Goal: Task Accomplishment & Management: Manage account settings

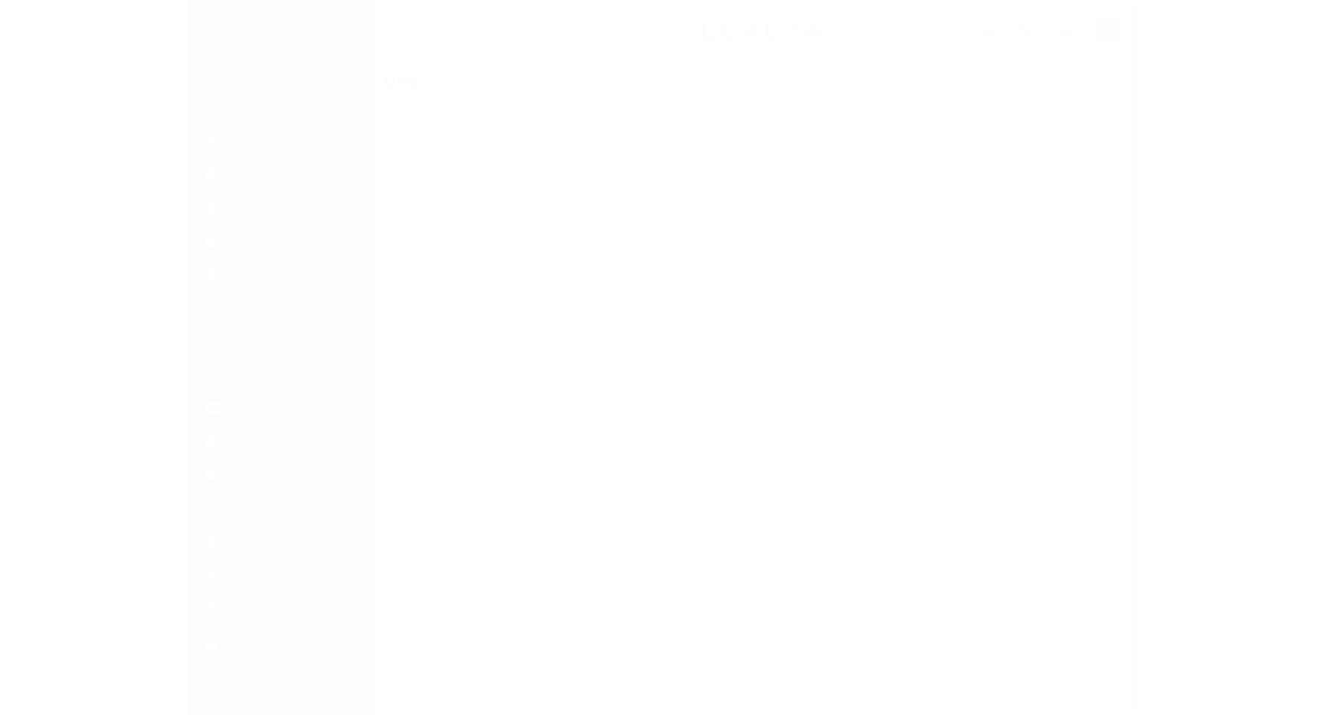
scroll to position [10, 0]
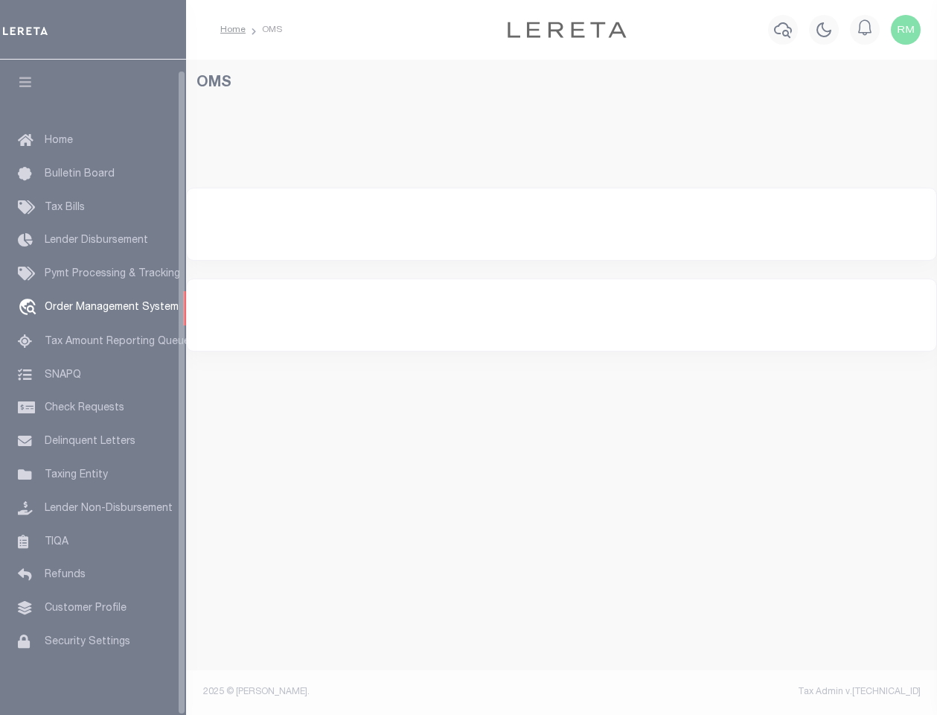
select select "200"
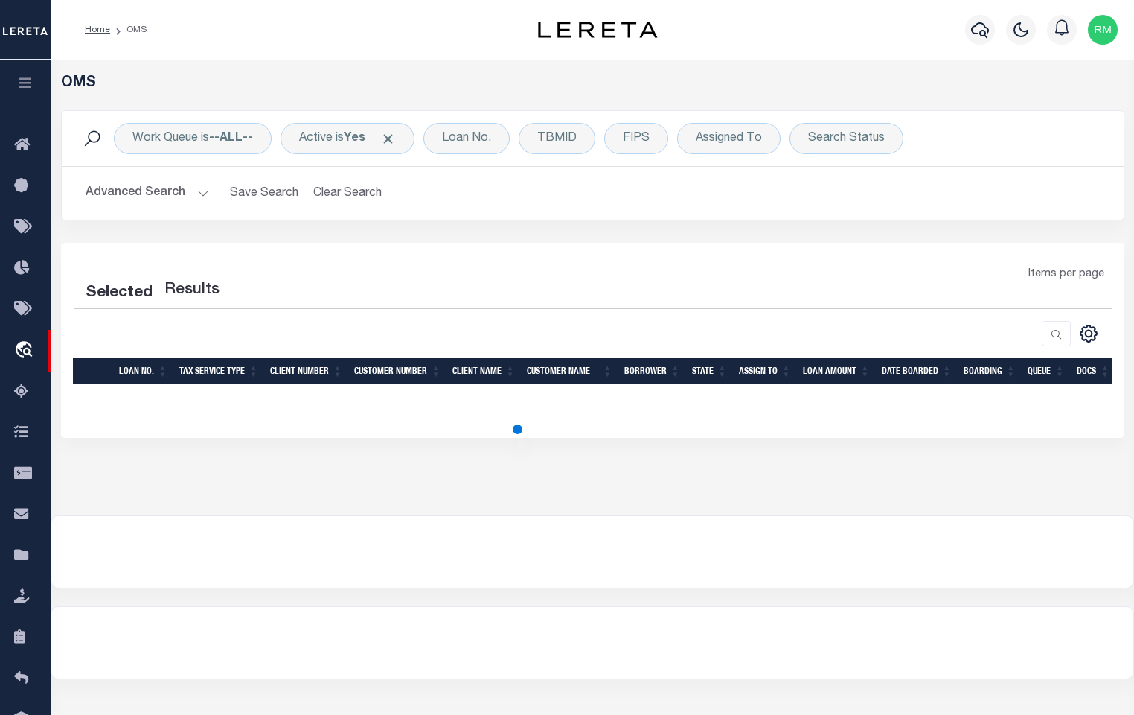
select select "200"
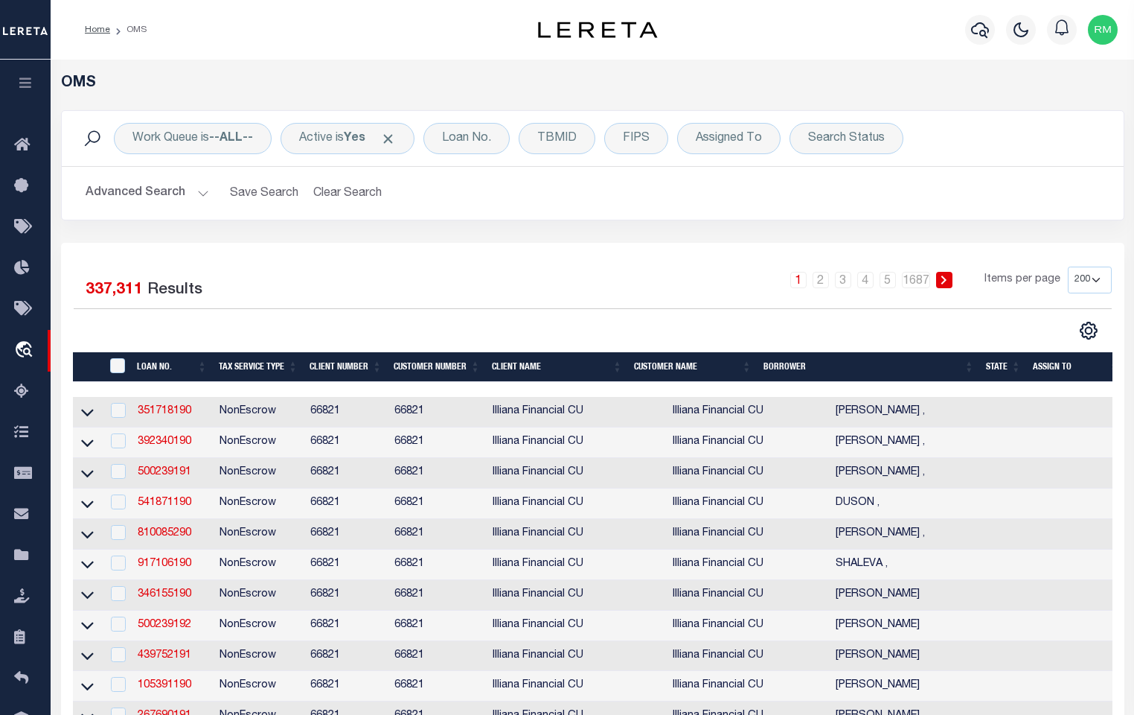
click at [950, 371] on th "State" at bounding box center [1003, 367] width 47 height 31
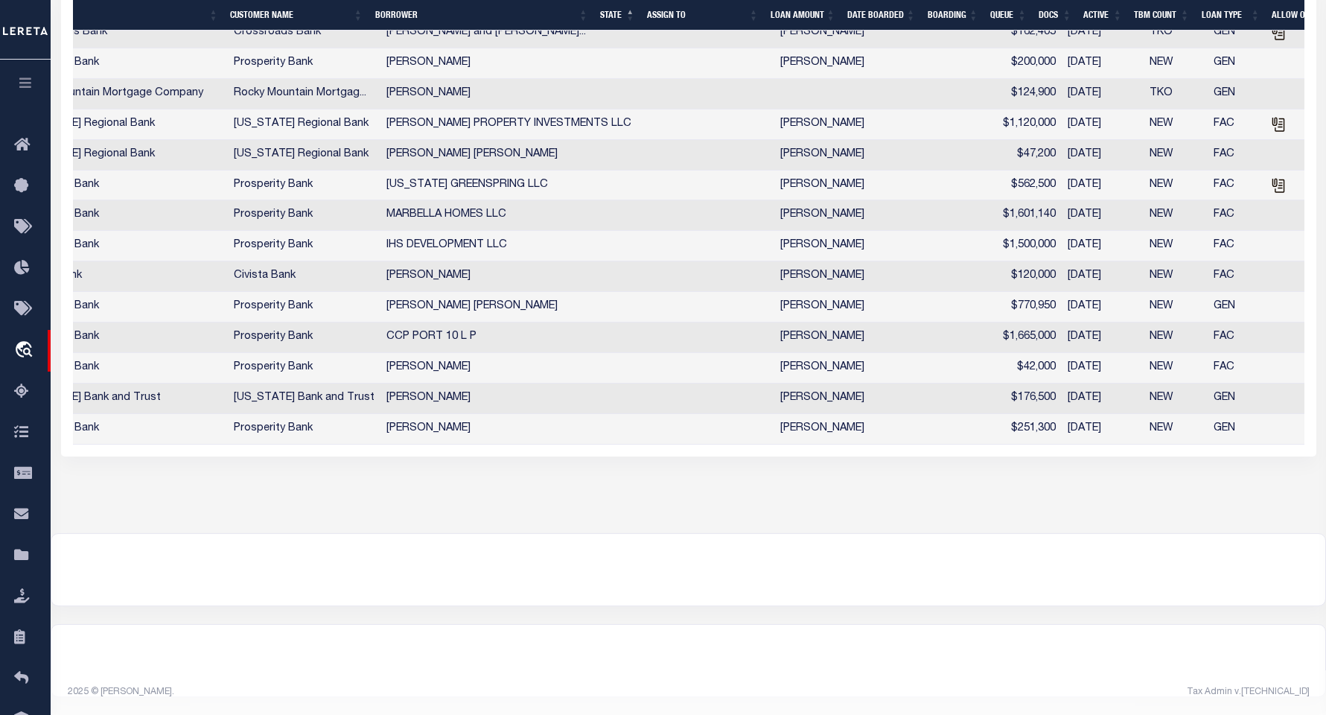
scroll to position [0, 568]
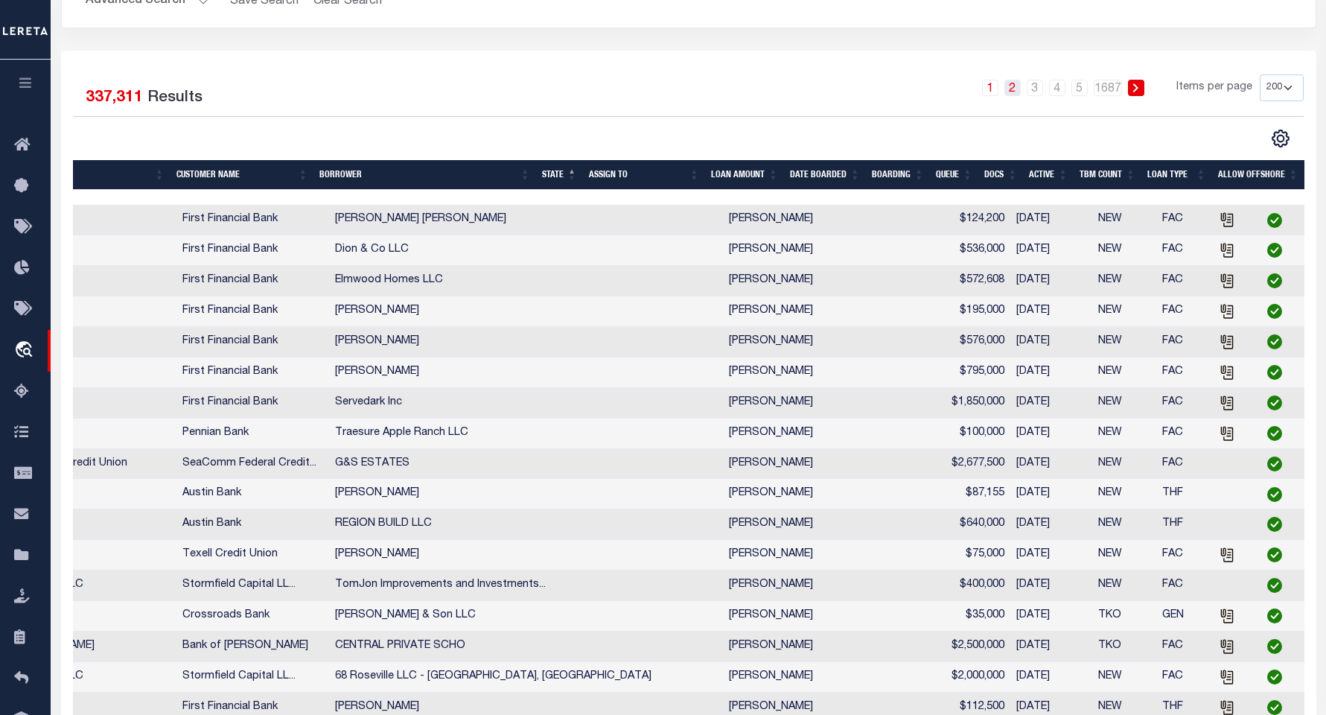
click at [950, 95] on link "2" at bounding box center [1012, 88] width 16 height 16
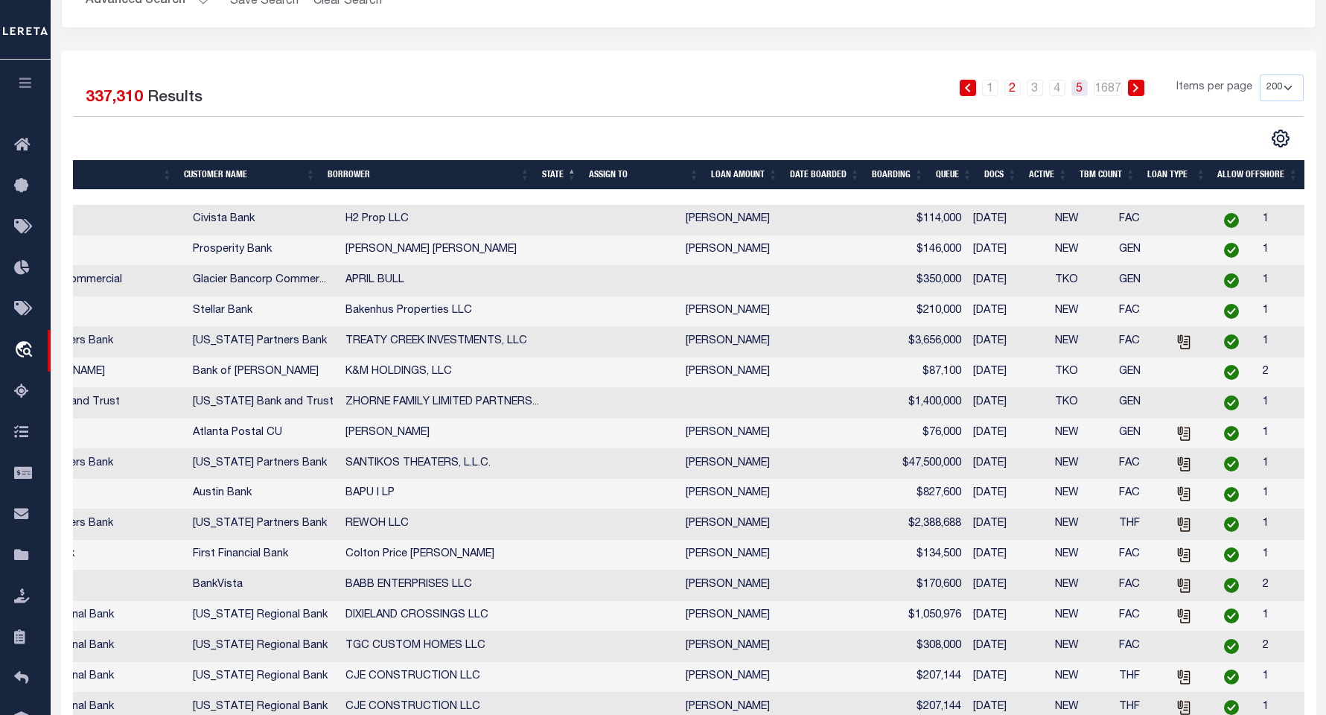
click at [950, 93] on link "5" at bounding box center [1079, 88] width 16 height 16
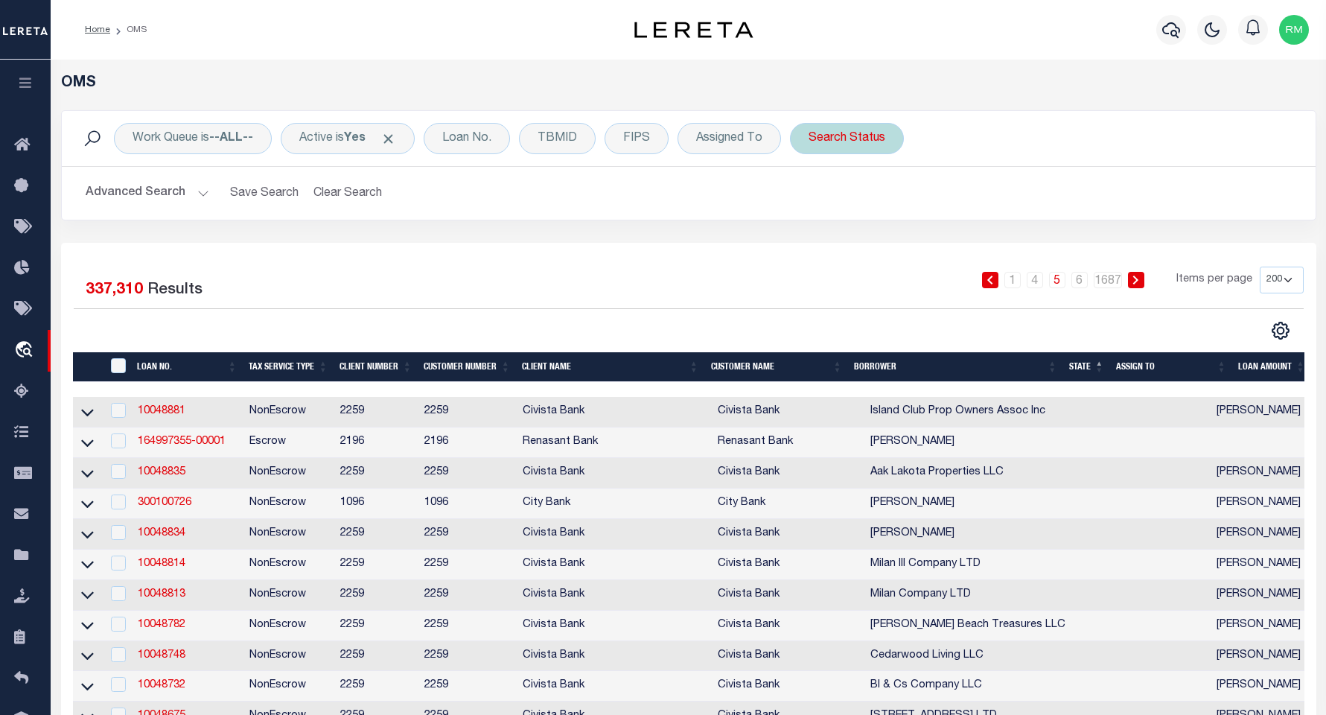
click at [835, 143] on div "Search Status" at bounding box center [847, 138] width 114 height 31
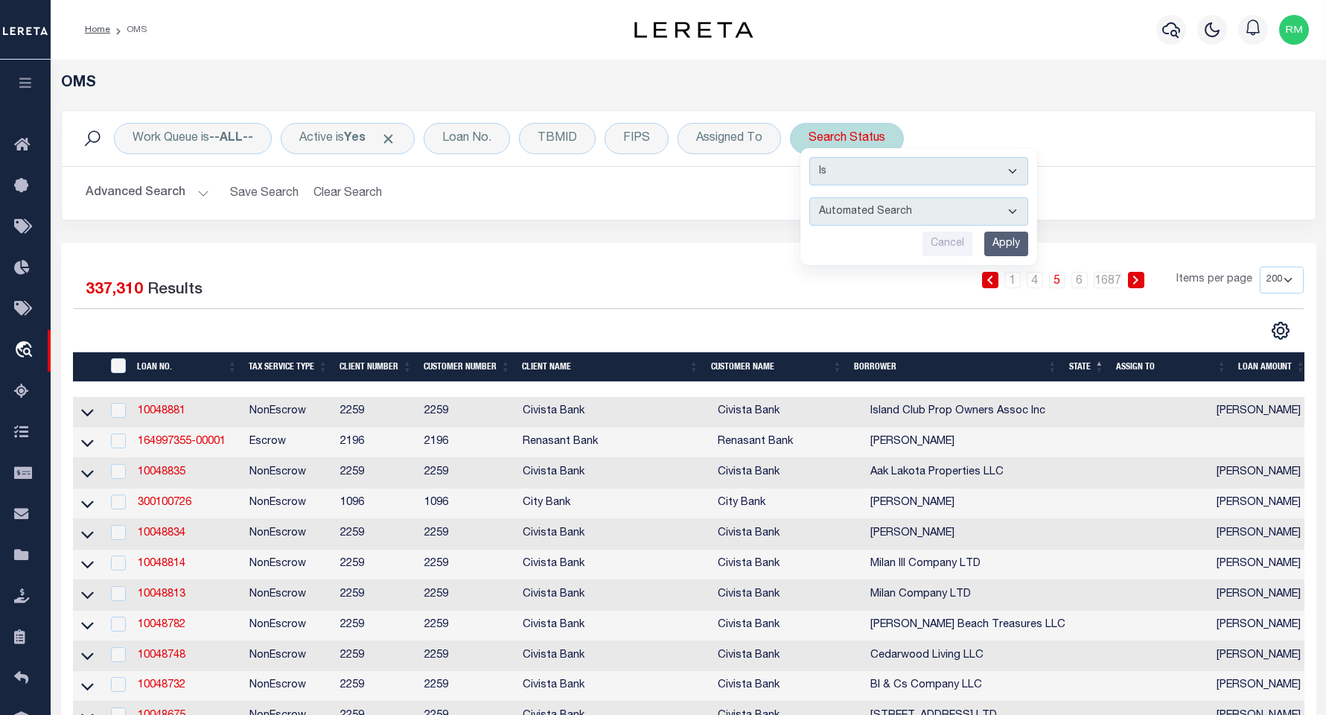
click at [950, 211] on select "Automated Search Bad Parcel Complete Duplicate Parcel High Dollar Reporting In …" at bounding box center [918, 211] width 219 height 28
click at [950, 217] on select "Automated Search Bad Parcel Complete Duplicate Parcel High Dollar Reporting In …" at bounding box center [918, 211] width 219 height 28
select select "QC"
click at [810, 197] on select "Automated Search Bad Parcel Complete Duplicate Parcel High Dollar Reporting In …" at bounding box center [918, 211] width 219 height 28
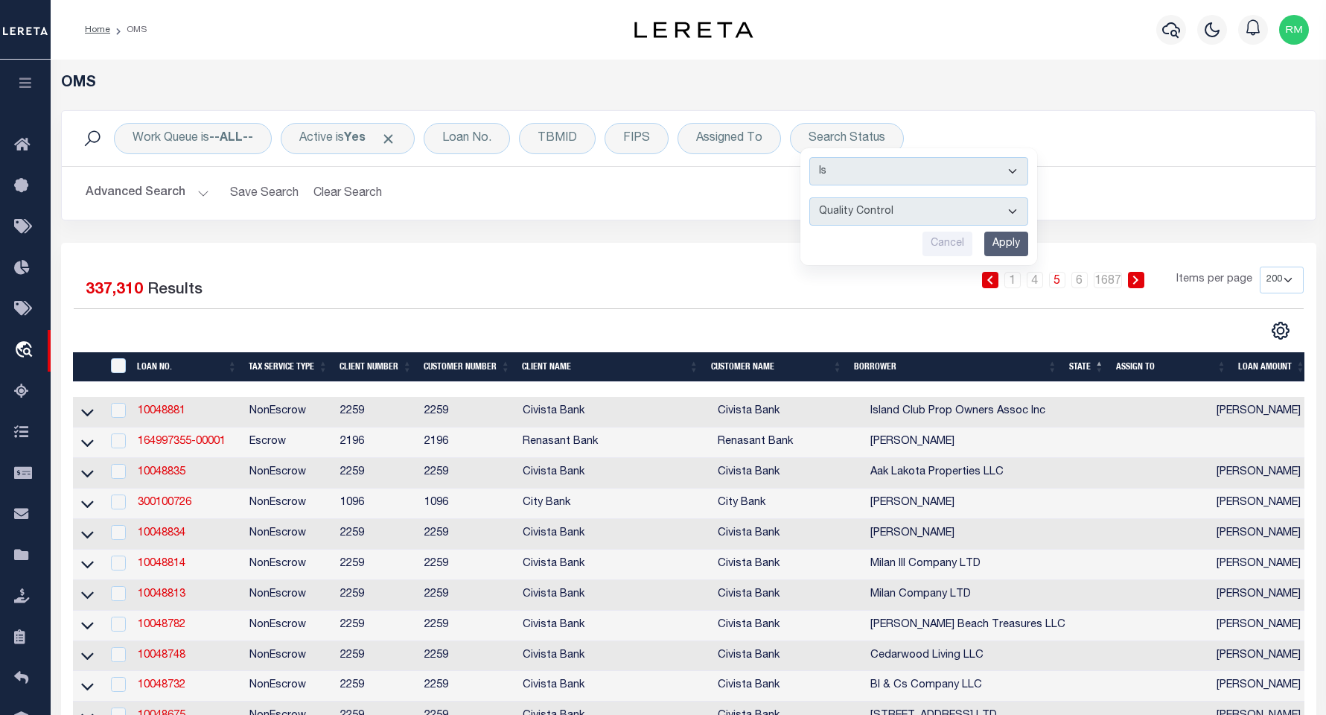
click at [950, 246] on input "Apply" at bounding box center [1006, 243] width 44 height 25
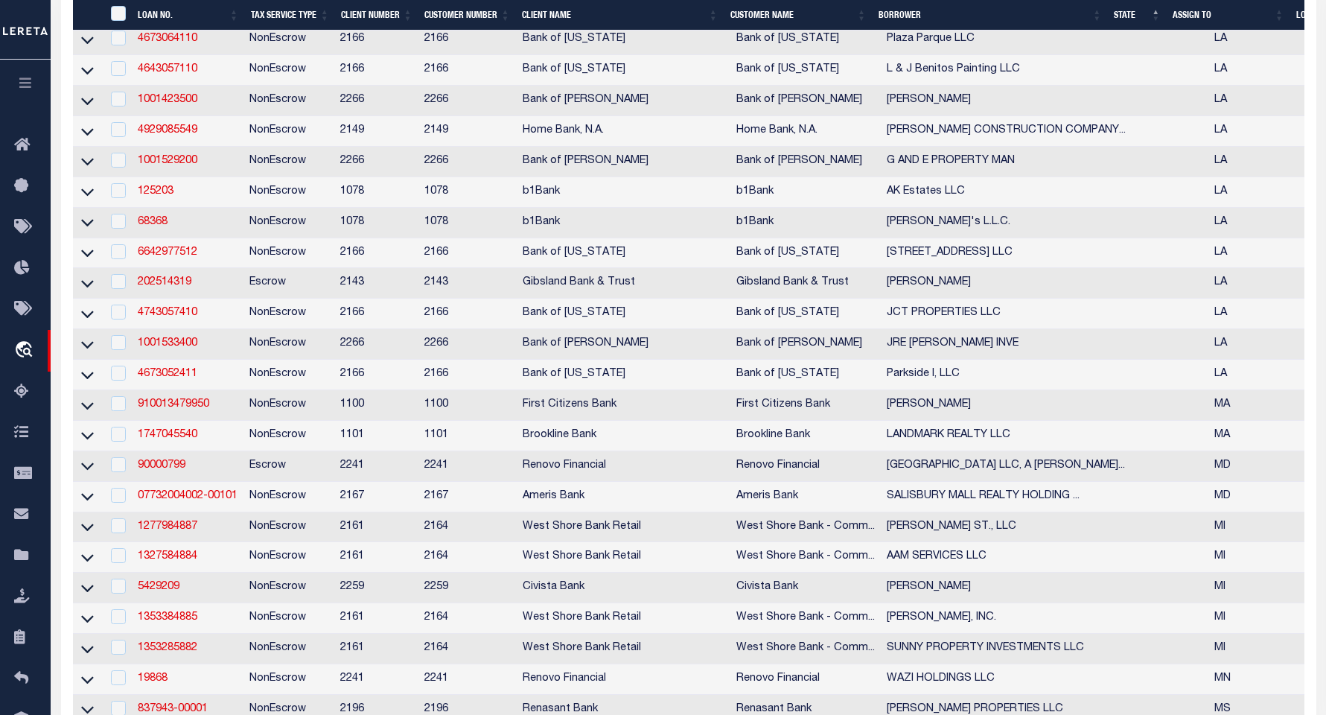
scroll to position [2973, 0]
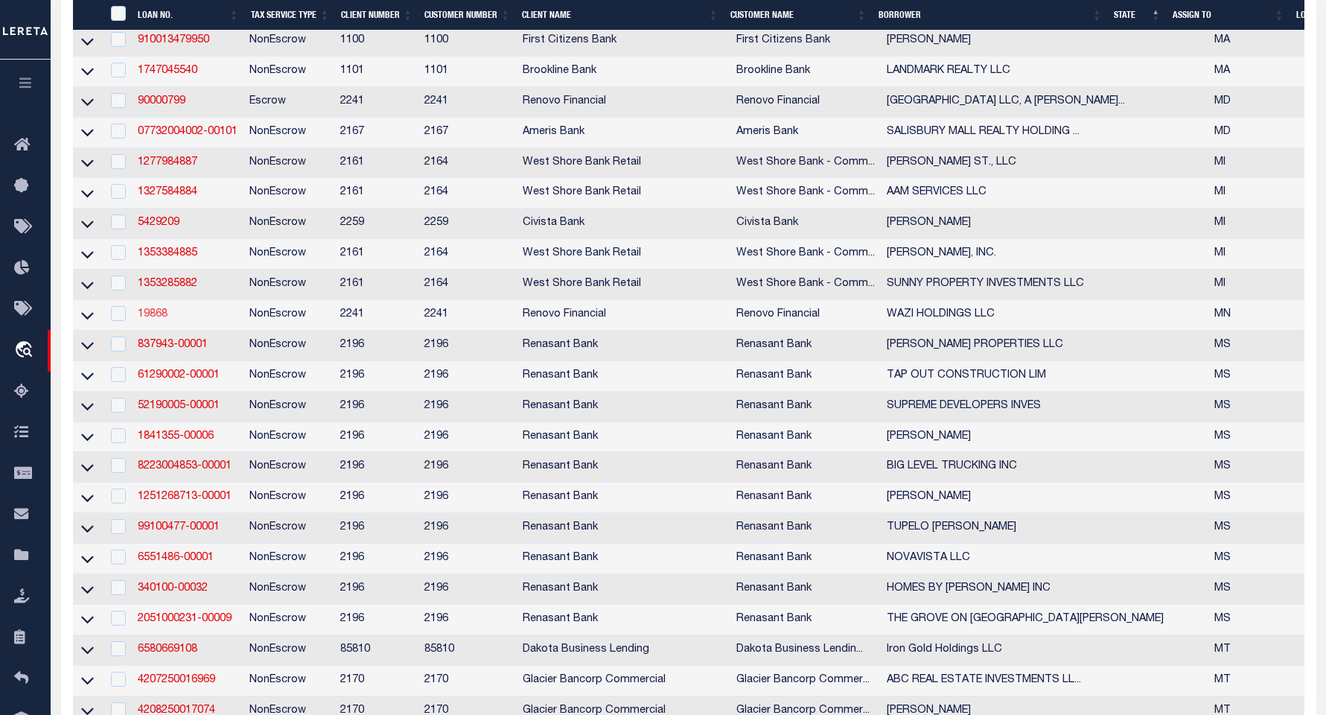
click at [159, 319] on link "19868" at bounding box center [153, 314] width 30 height 10
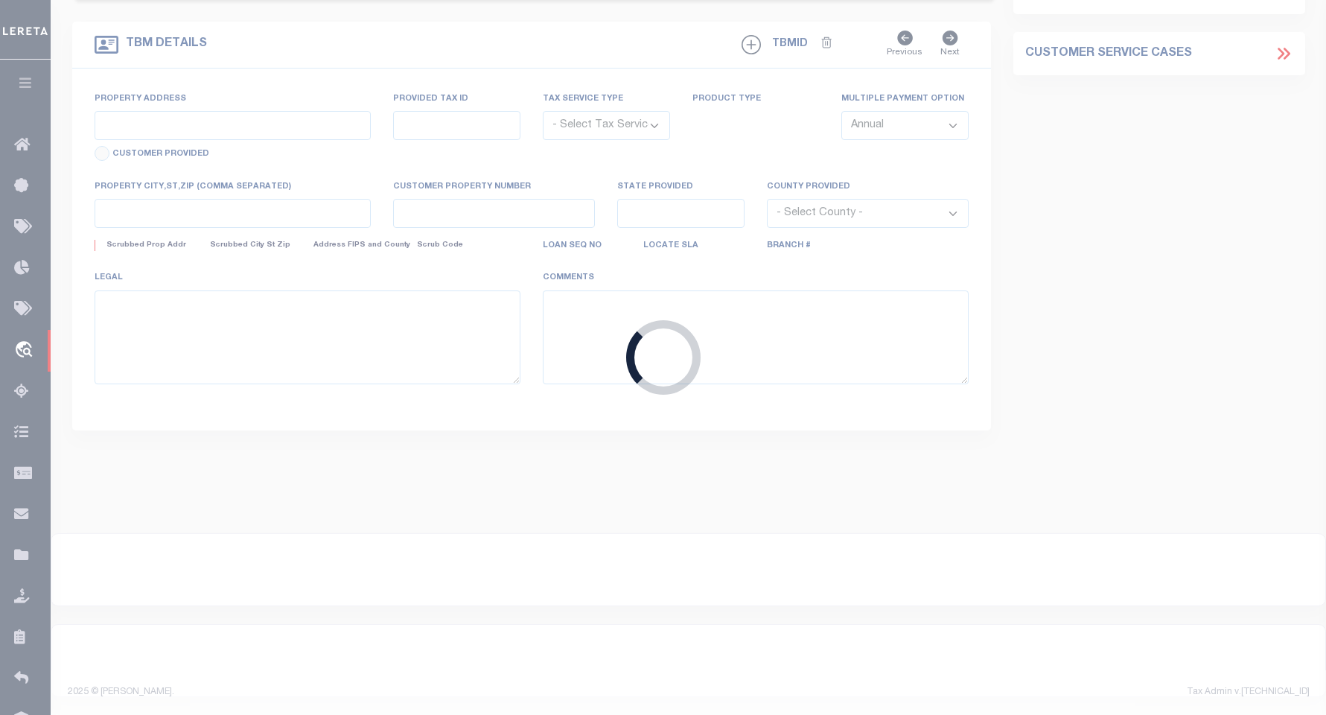
type input "19868"
type input "WAZI HOLDINGS LLC"
select select
type input "[STREET_ADDRESS]"
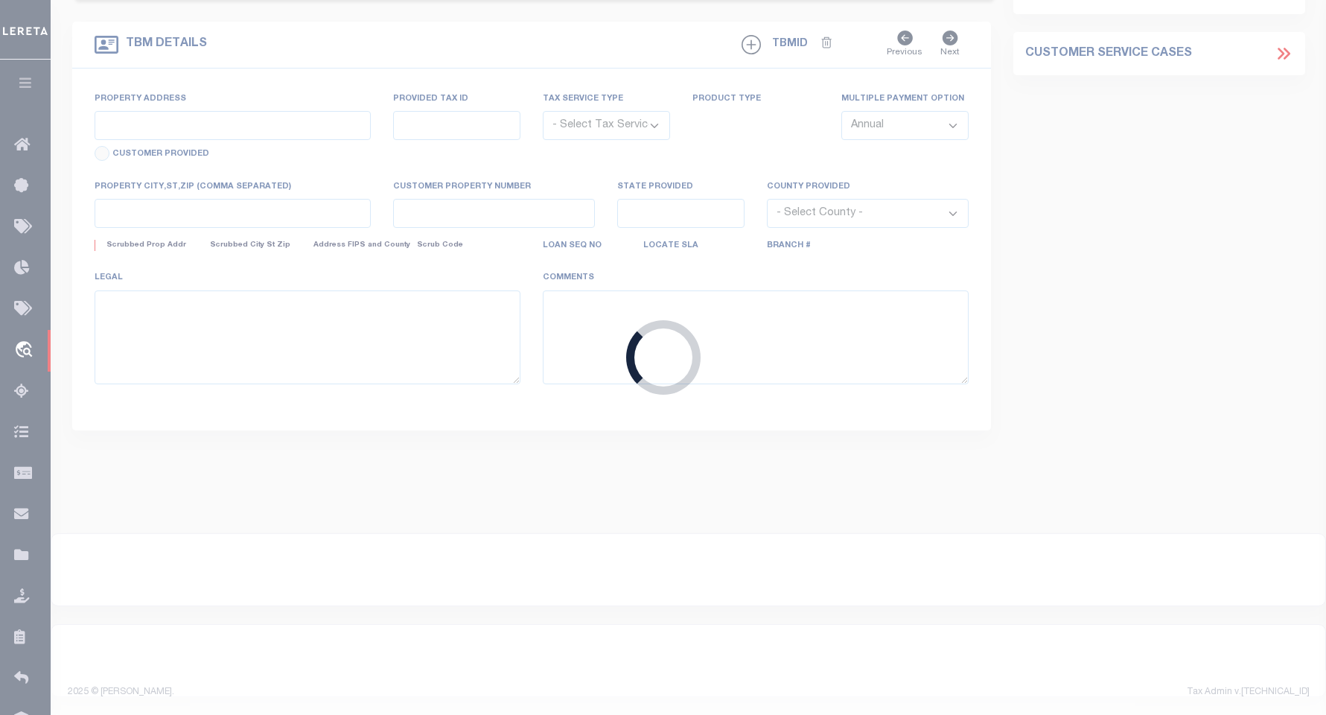
type input "Orono MN 55364"
select select "400"
select select "NonEscrow"
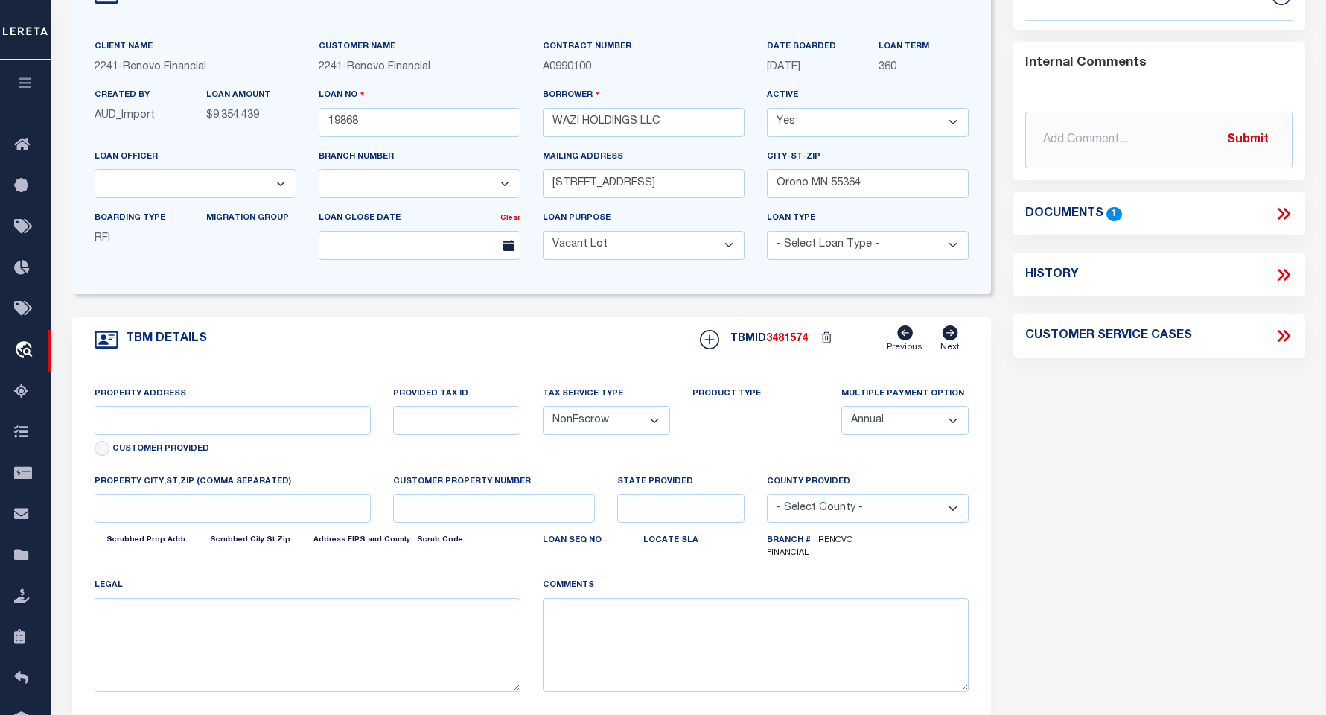
scroll to position [4, 0]
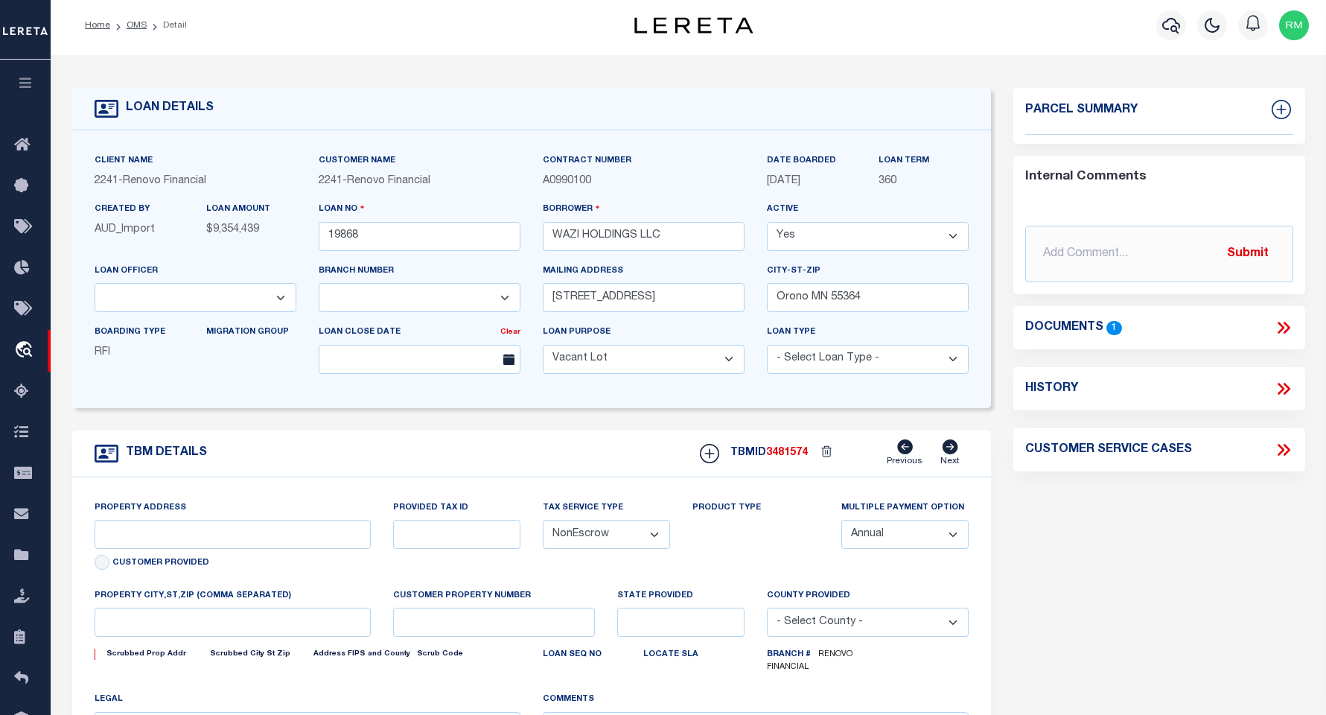
type input "[STREET_ADDRESS]"
select select
type input "[GEOGRAPHIC_DATA]"
type input "a0kUS00000BhW1V"
type input "MN"
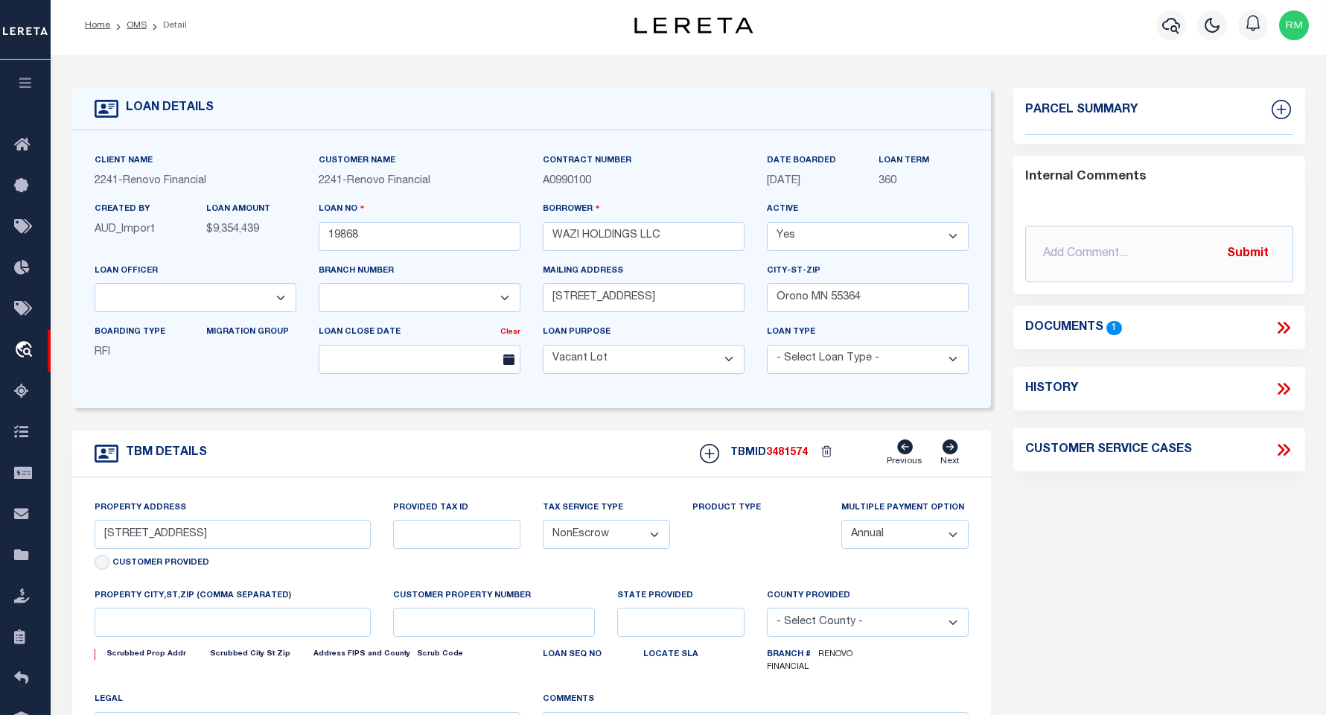
select select
type textarea "LEGAL REQUIRED"
select select "25066"
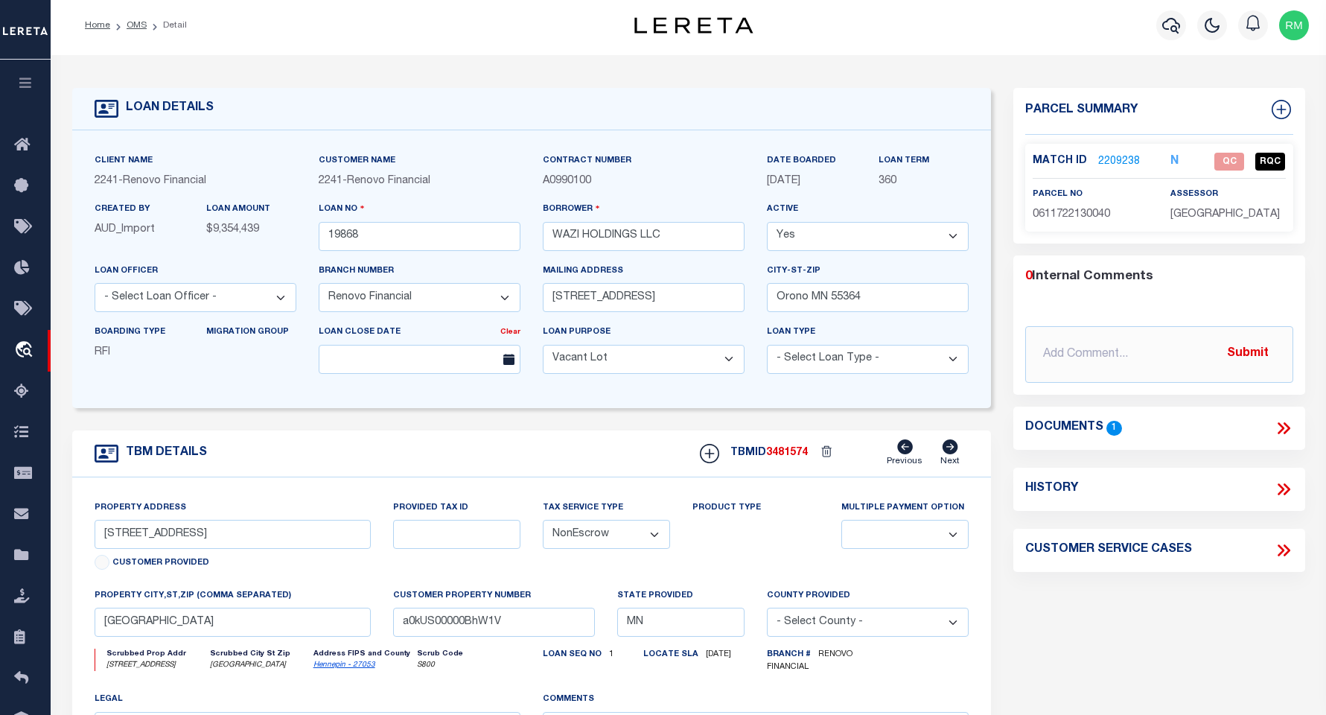
scroll to position [0, 0]
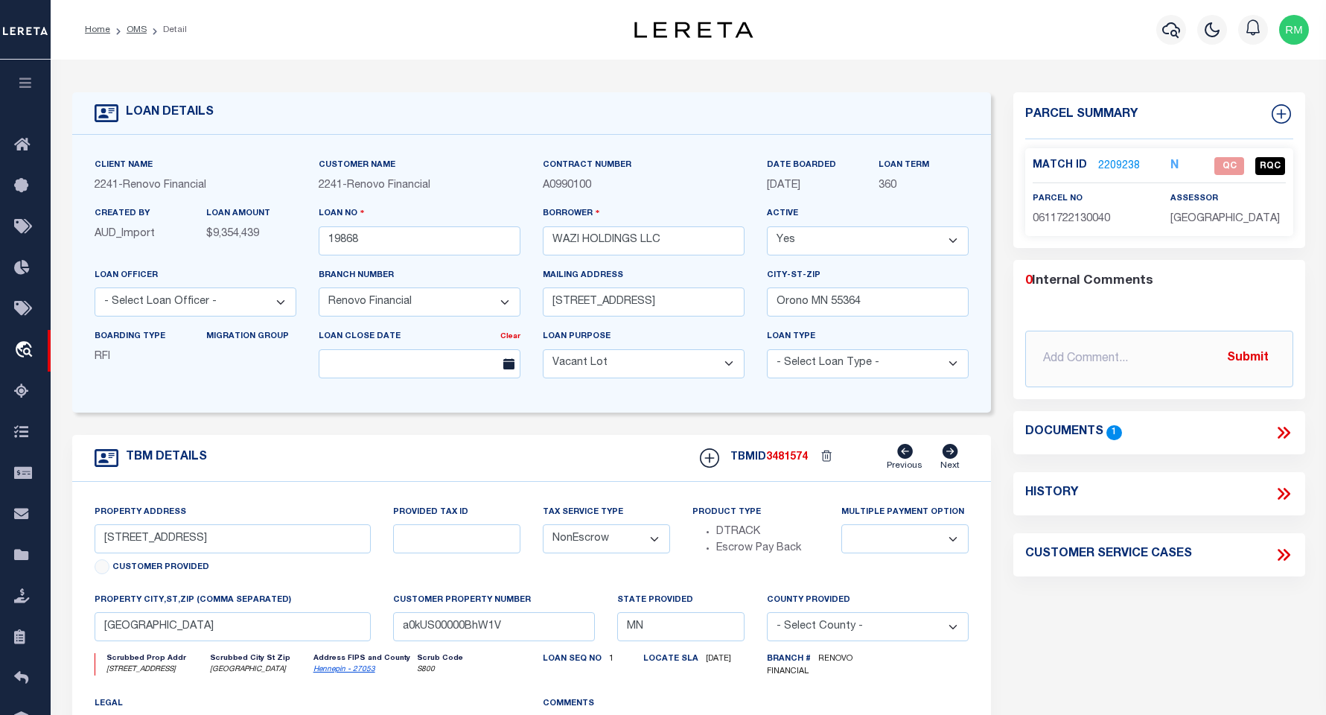
click at [950, 432] on icon at bounding box center [1285, 432] width 7 height 12
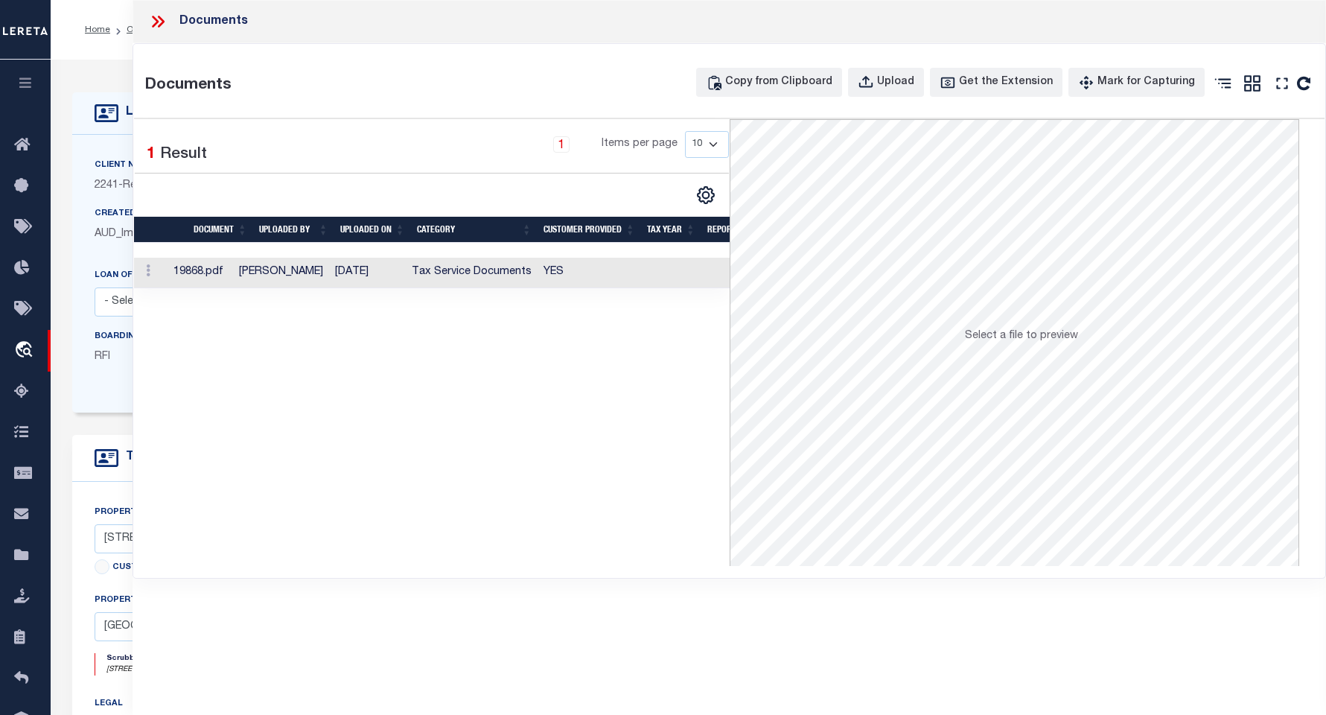
click at [215, 274] on td "19868.pdf" at bounding box center [199, 273] width 65 height 31
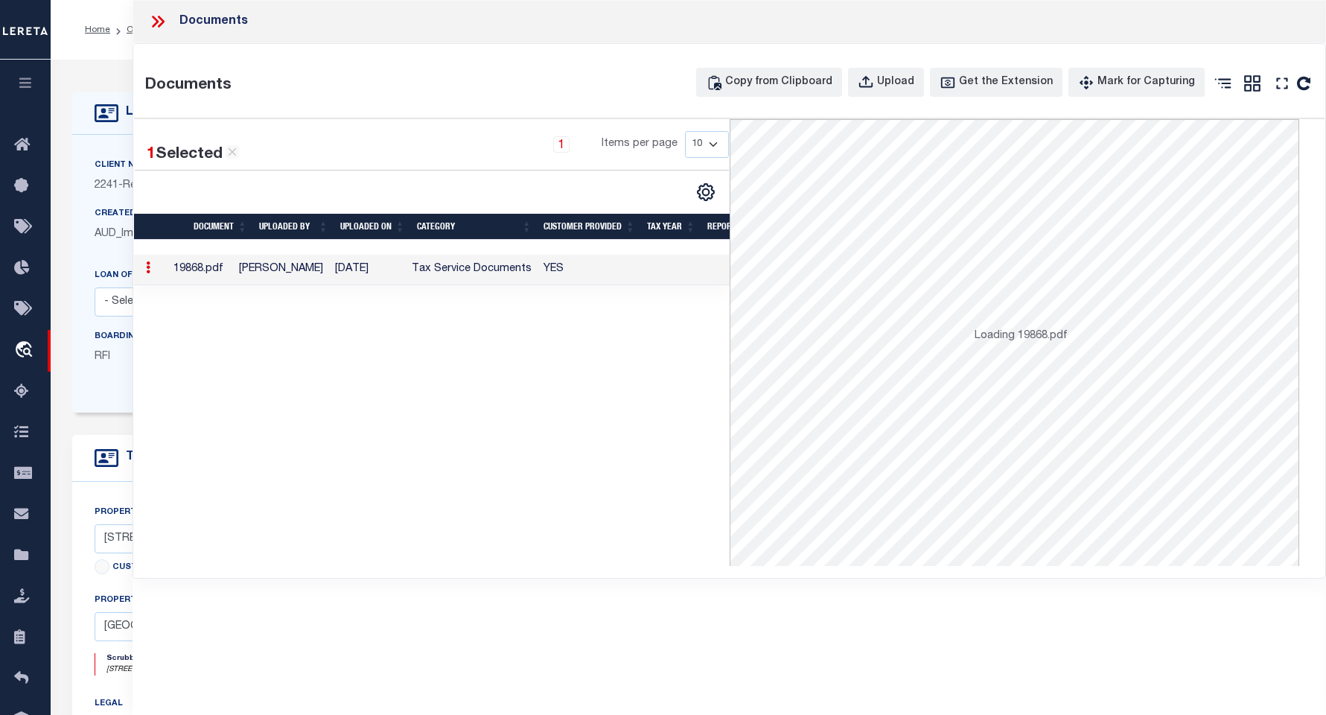
click at [220, 274] on td "19868.pdf" at bounding box center [199, 270] width 65 height 31
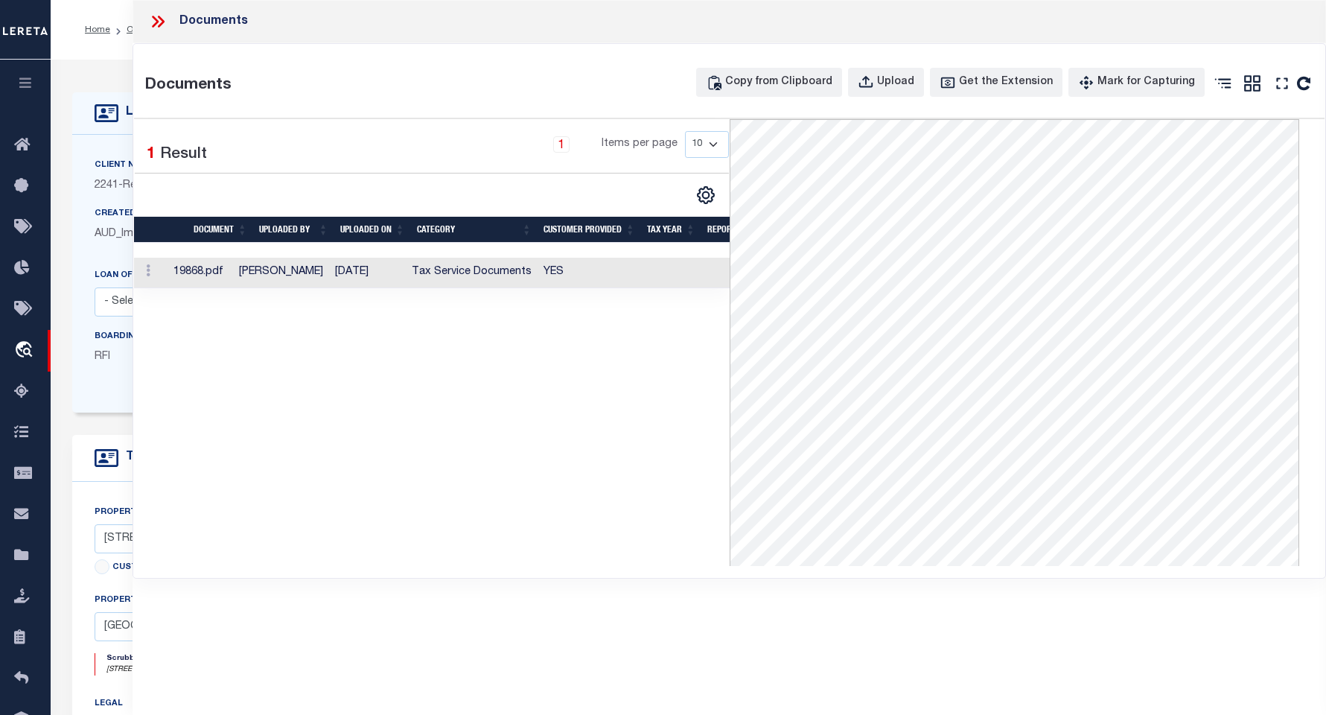
click at [153, 16] on icon at bounding box center [155, 22] width 7 height 12
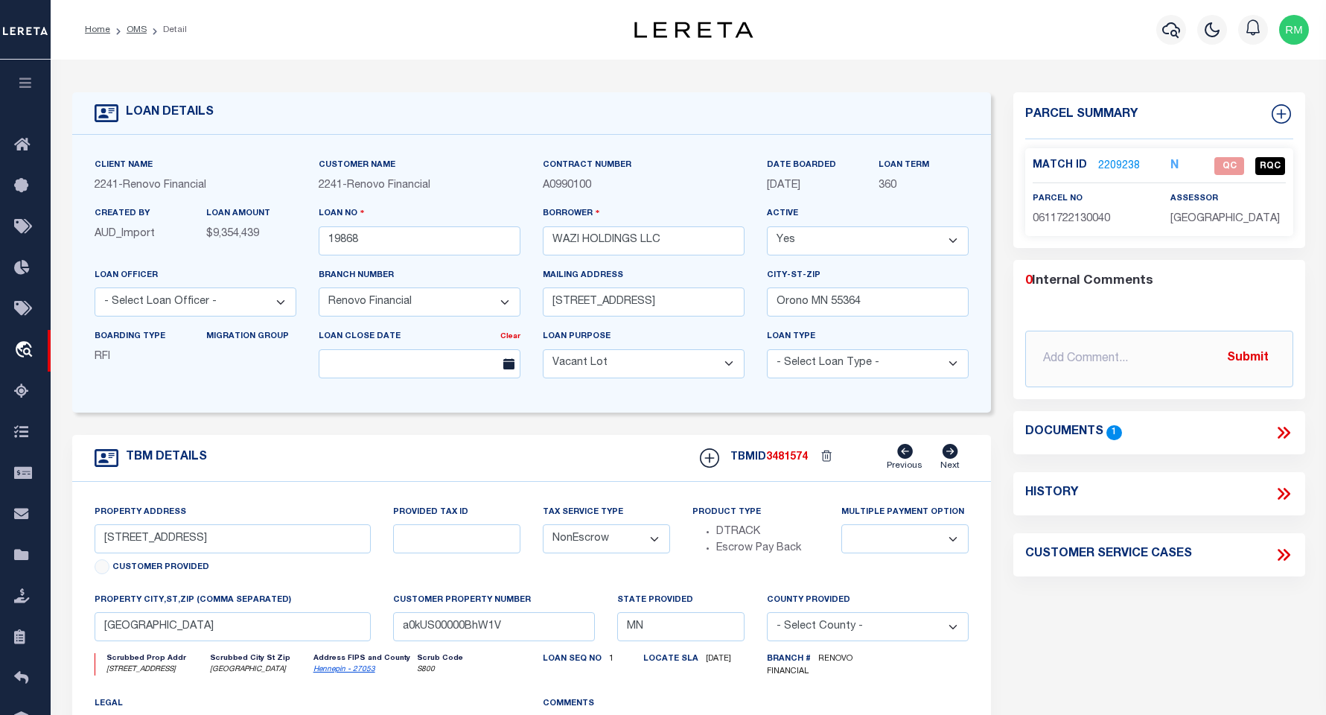
click at [950, 159] on link "2209238" at bounding box center [1119, 167] width 42 height 16
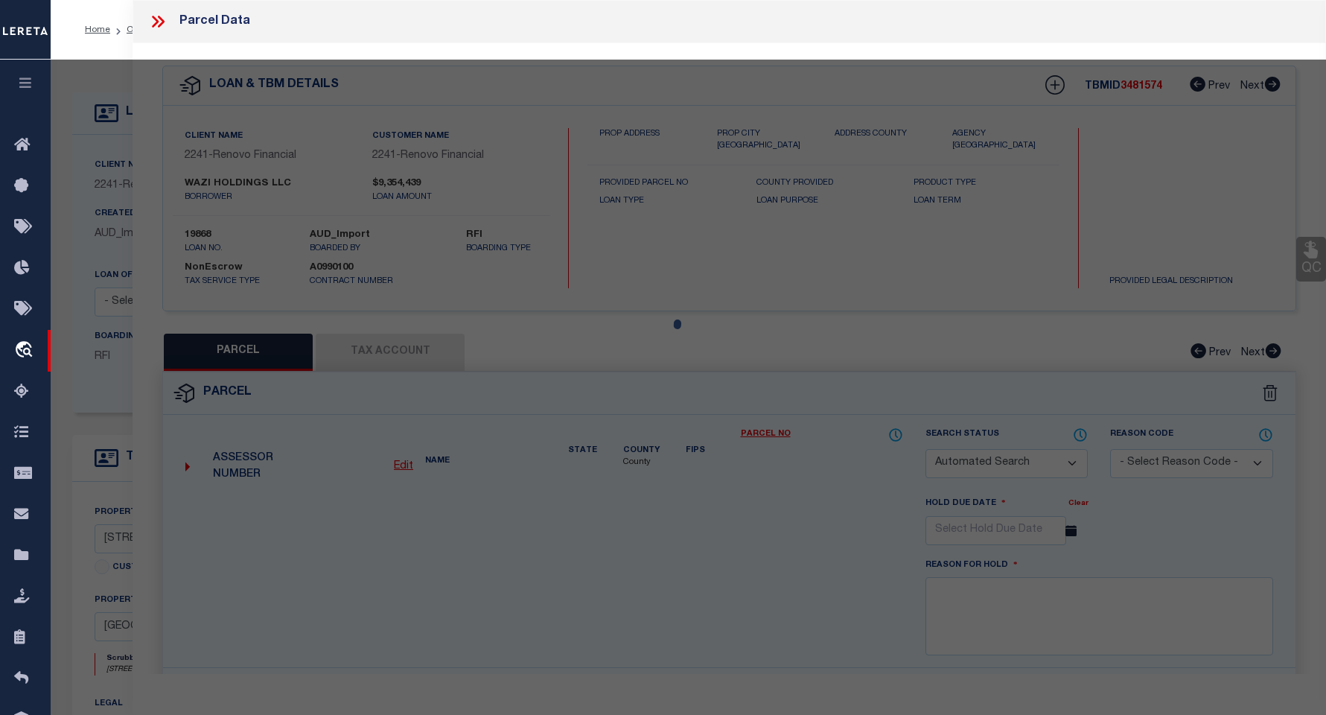
checkbox input "false"
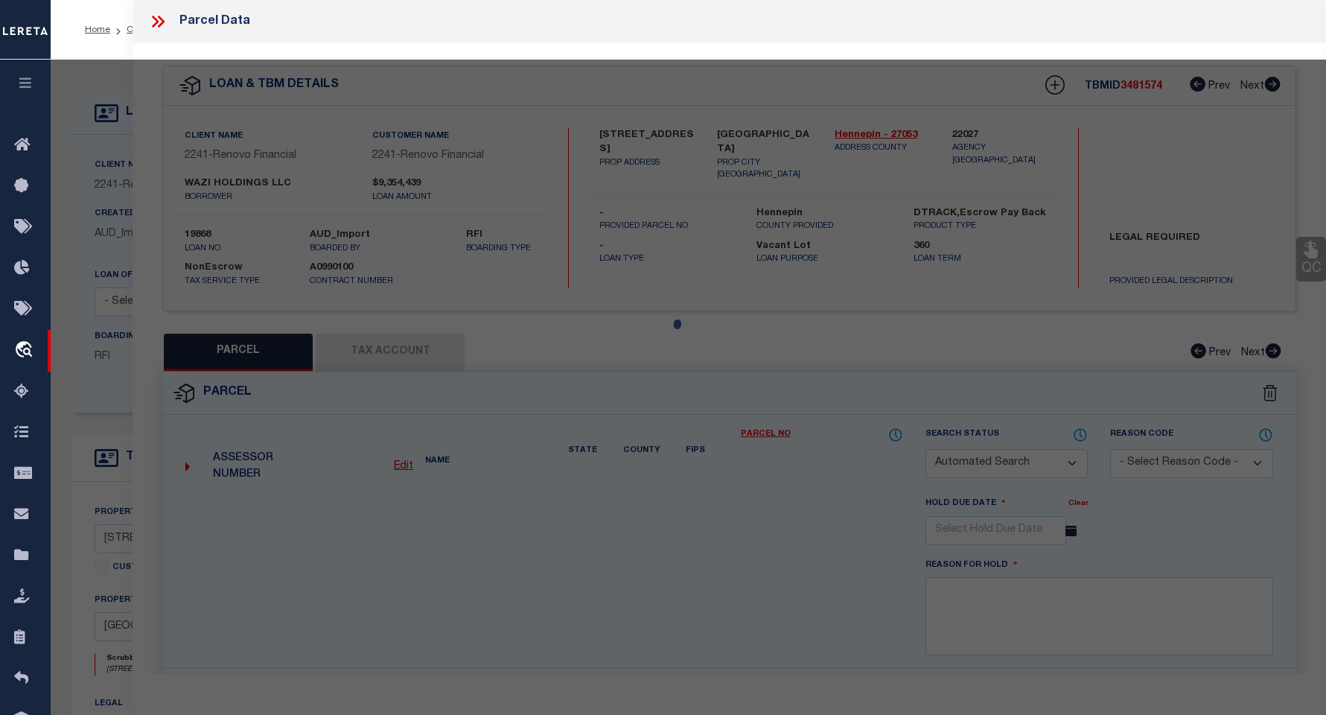
select select "QC"
type input "WAZI HOLDINGS LLC"
select select "AGW"
select select "LEG"
type input "[STREET_ADDRESS]"
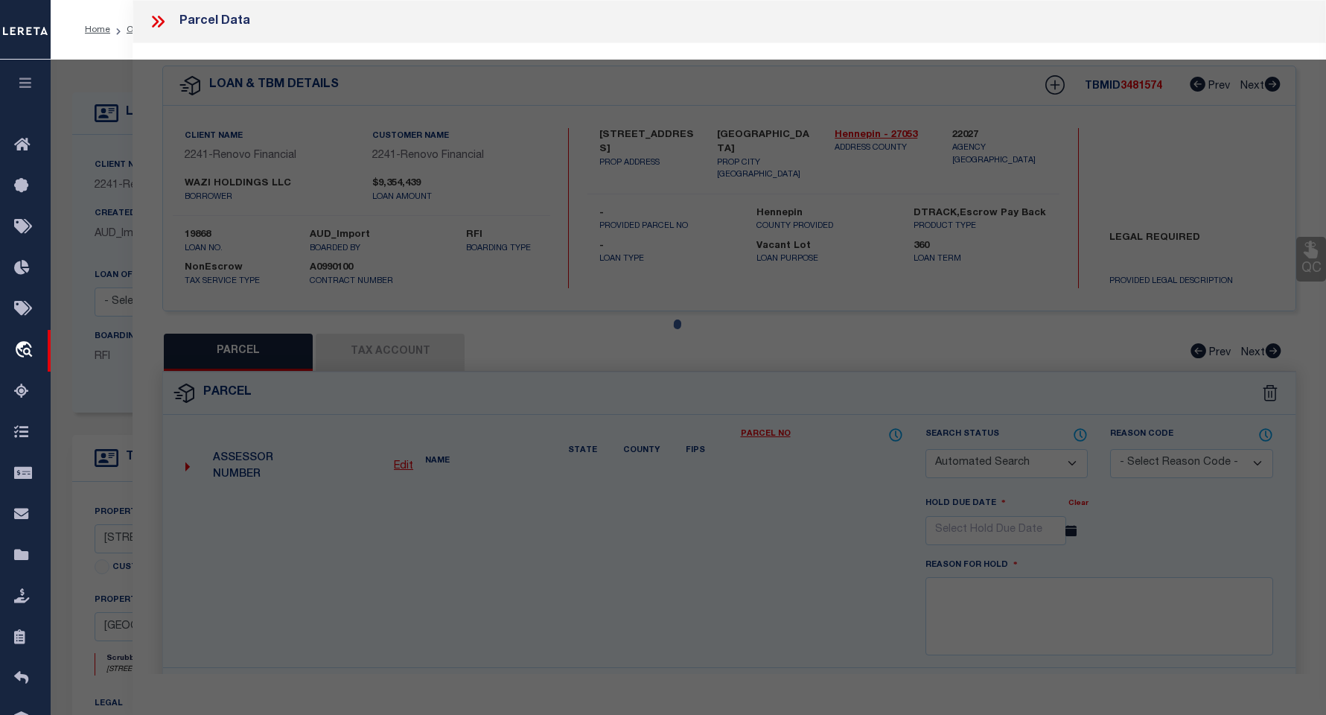
type input "WAYZATA, MN 55391"
type textarea "004 011 WAYZATA REVISED 165 X 66"
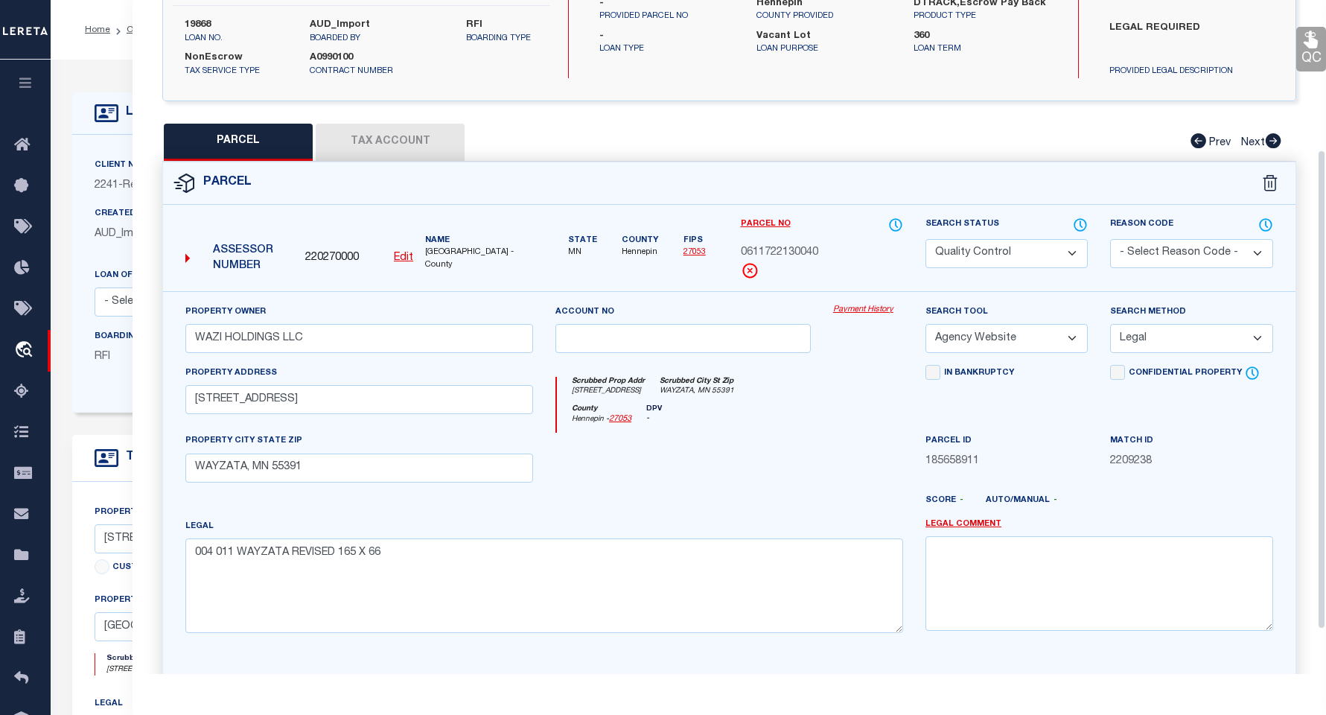
scroll to position [127, 0]
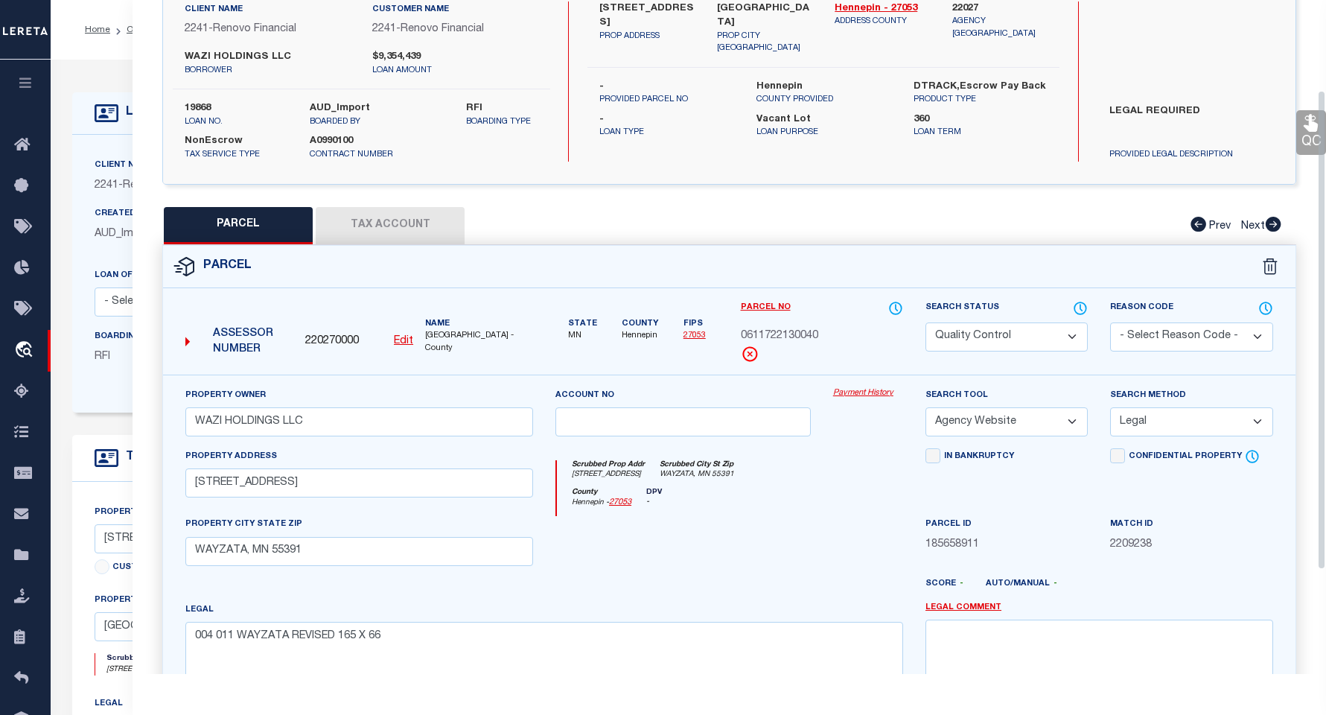
drag, startPoint x: 1320, startPoint y: 323, endPoint x: 1303, endPoint y: 413, distance: 91.8
click at [950, 413] on div "Parcel Data QC QC QC - Select Status - Ready to QC" at bounding box center [728, 337] width 1193 height 674
click at [950, 135] on link "QC" at bounding box center [1311, 132] width 30 height 45
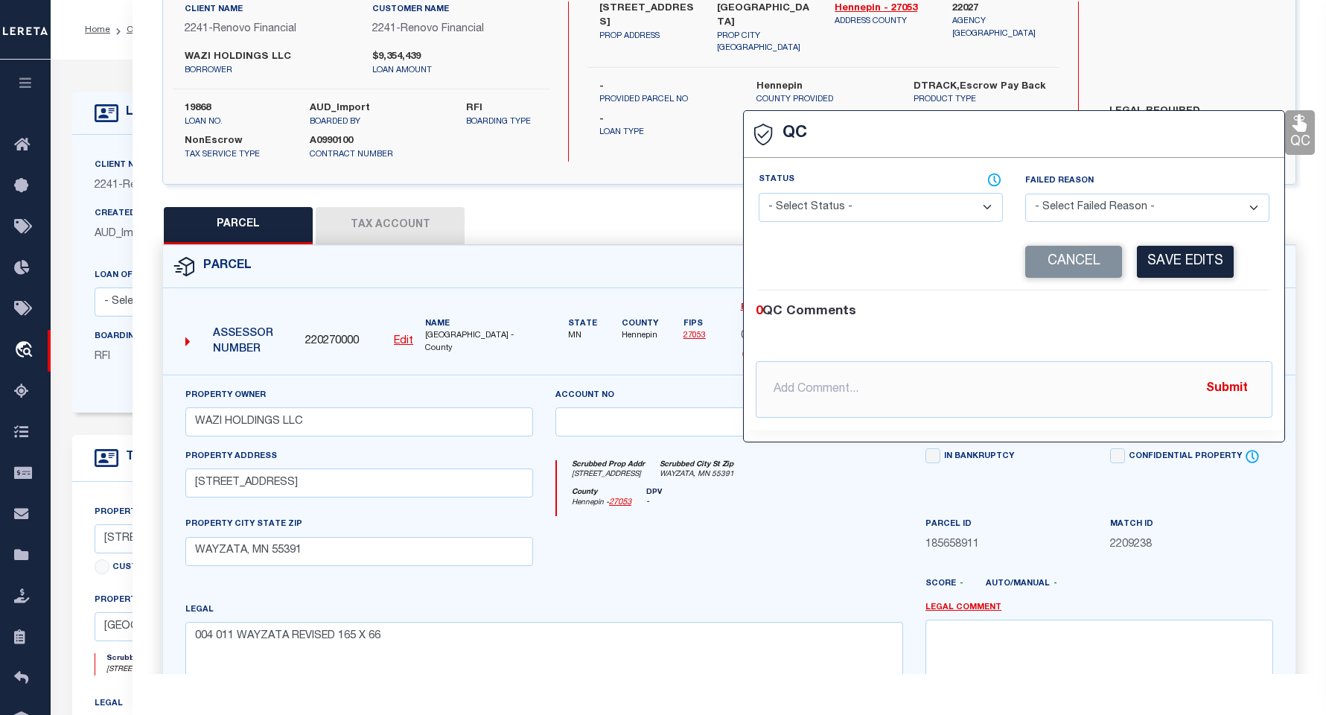
select select "RQC"
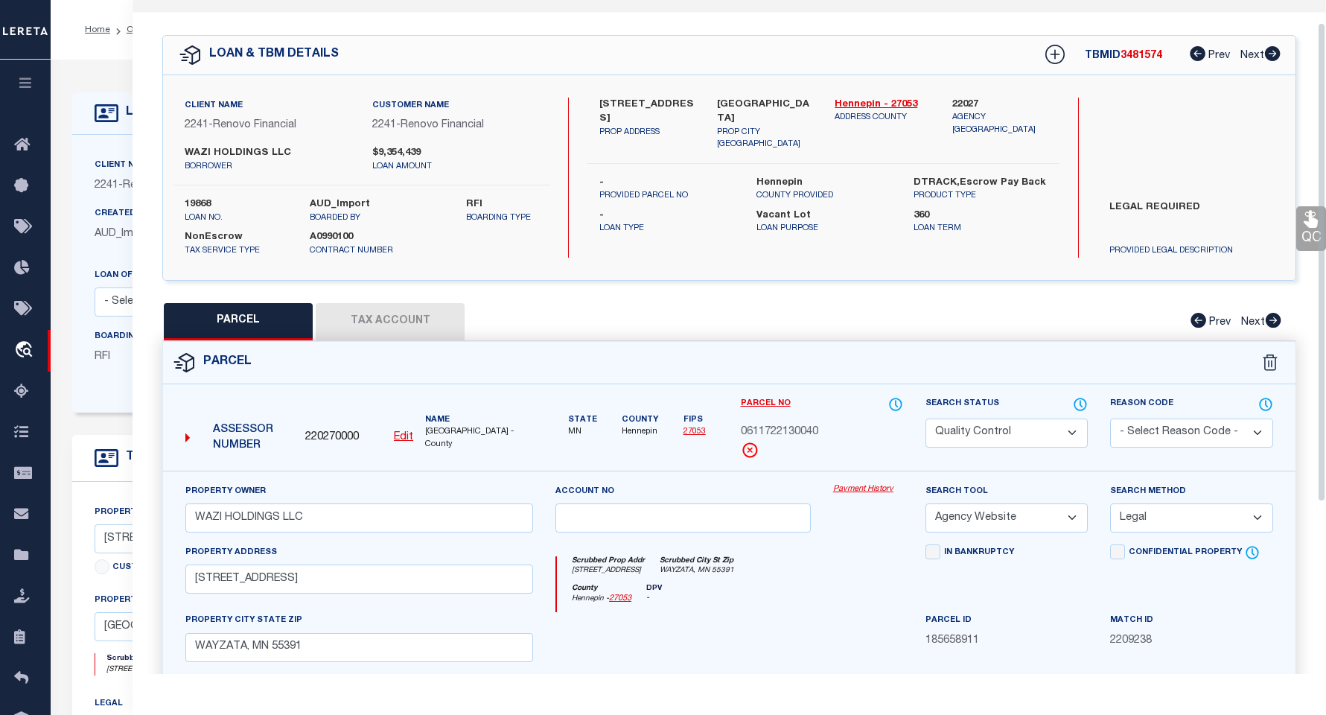
scroll to position [0, 0]
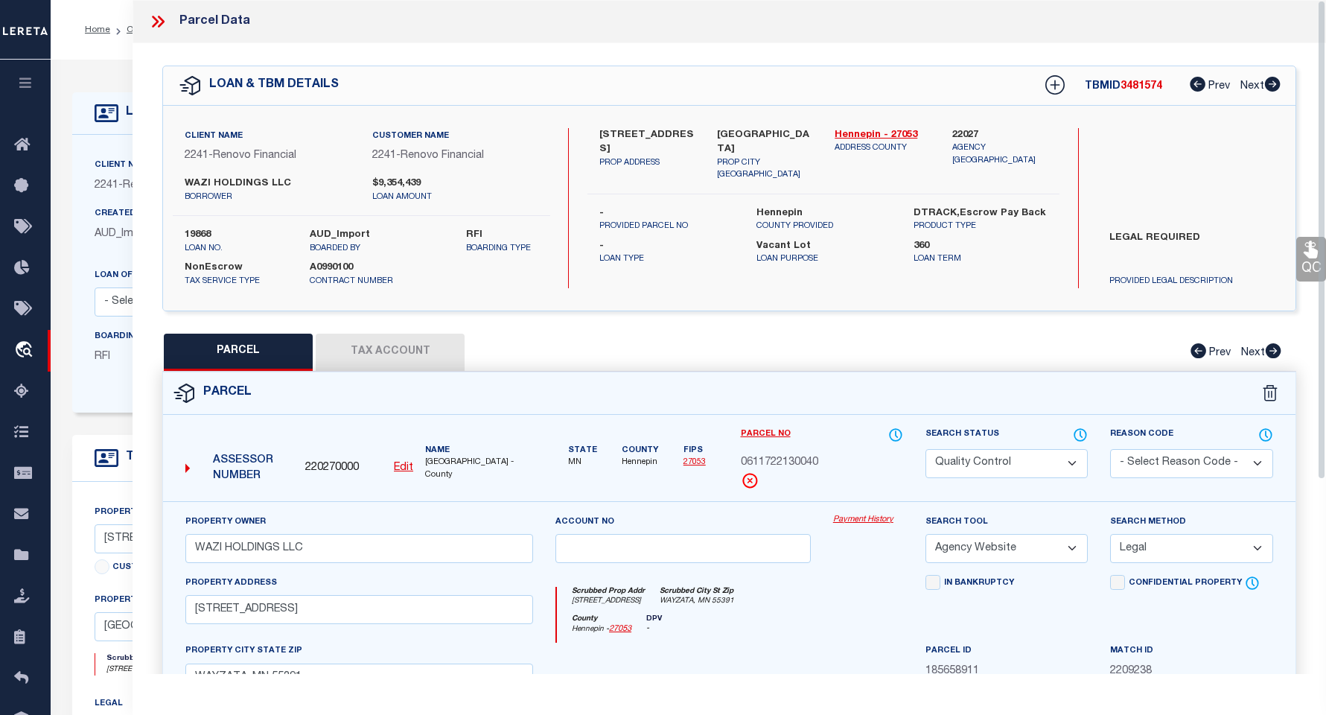
drag, startPoint x: 1320, startPoint y: 102, endPoint x: 1314, endPoint y: 10, distance: 91.7
click at [950, 10] on div "Parcel Data QC QC QC - Select Status - Ready to QC" at bounding box center [728, 337] width 1193 height 674
click at [150, 25] on icon at bounding box center [157, 21] width 19 height 19
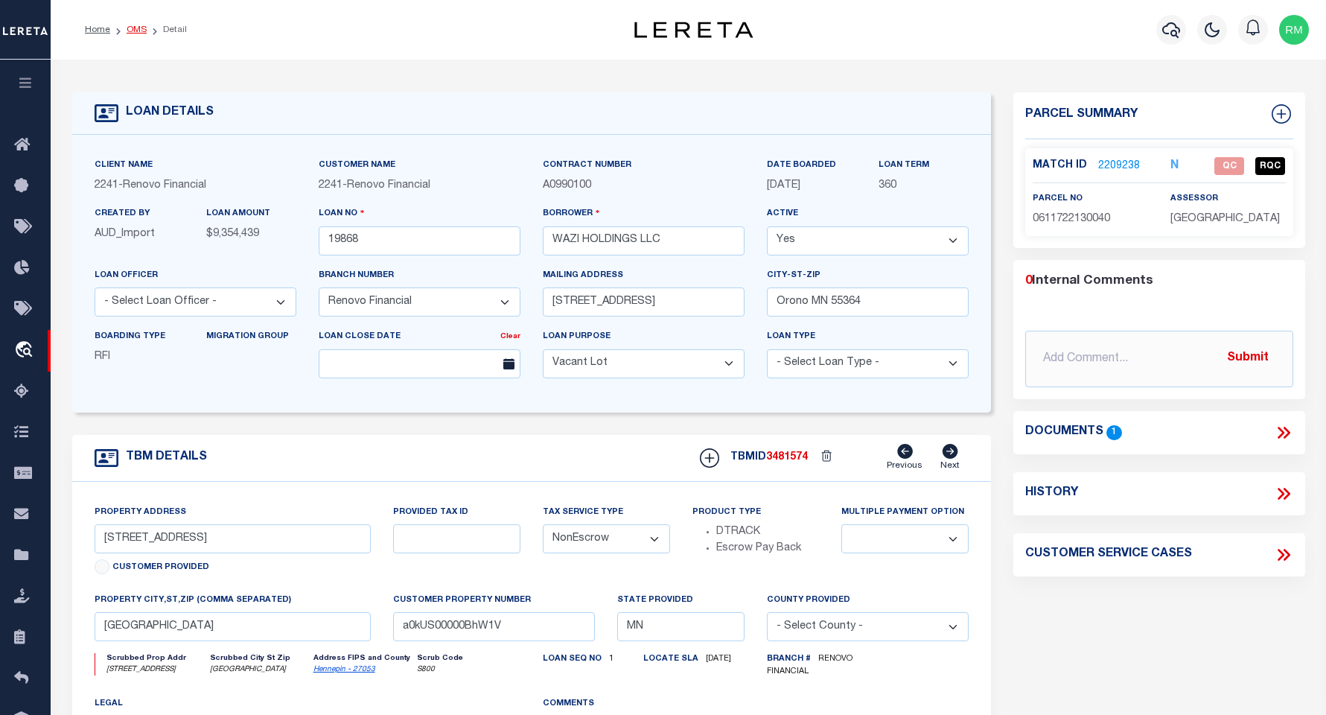
click at [139, 31] on link "OMS" at bounding box center [137, 29] width 20 height 9
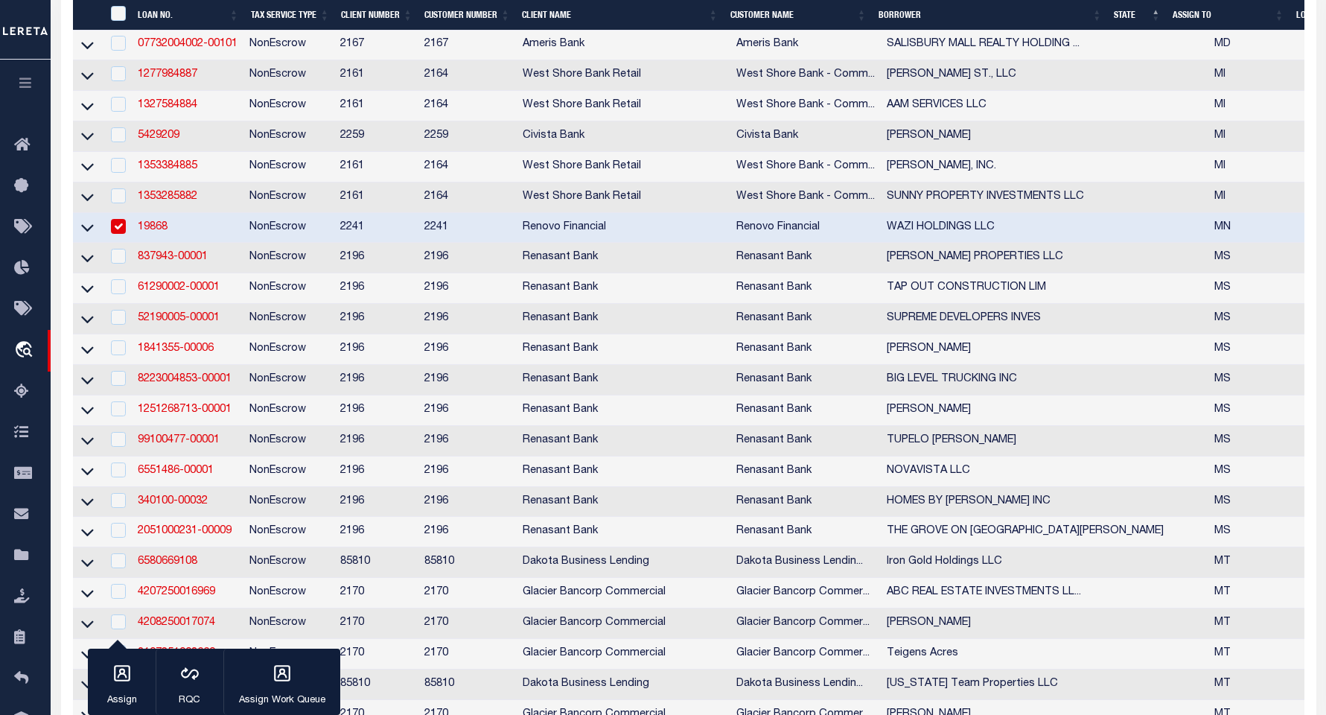
scroll to position [2970, 0]
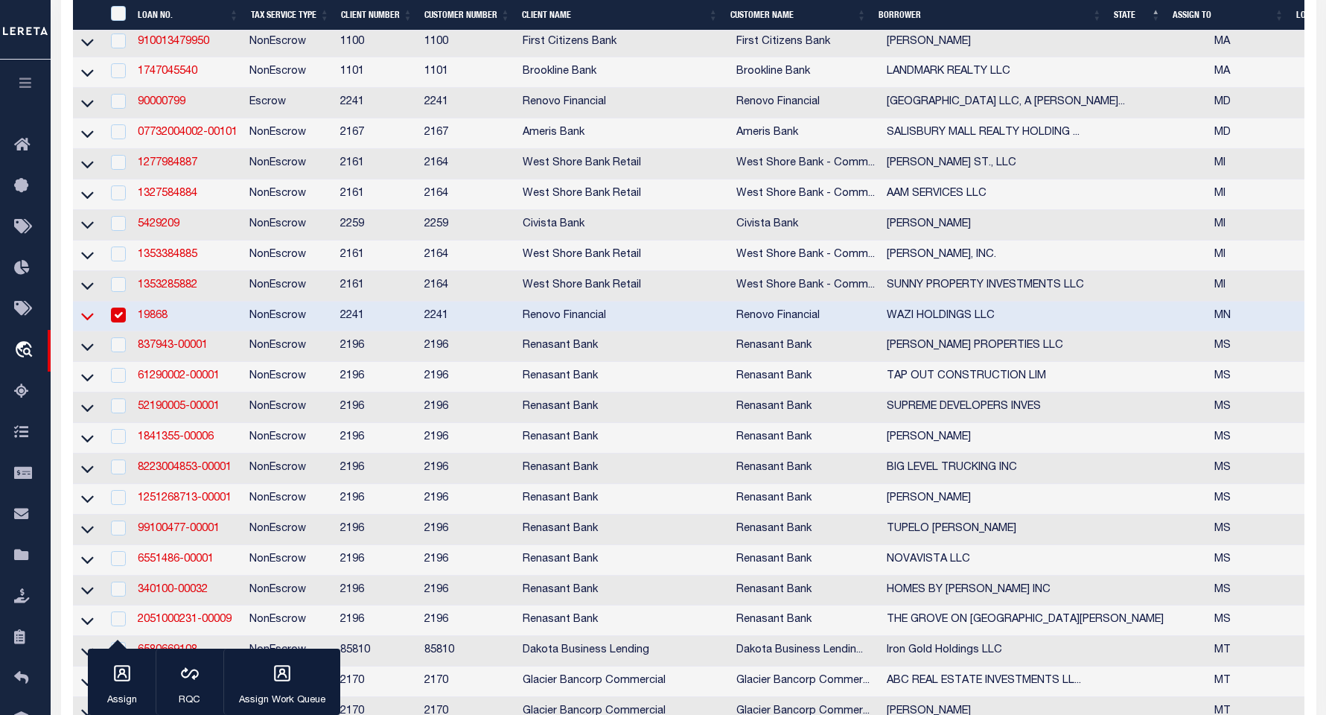
click at [87, 324] on icon at bounding box center [87, 316] width 13 height 16
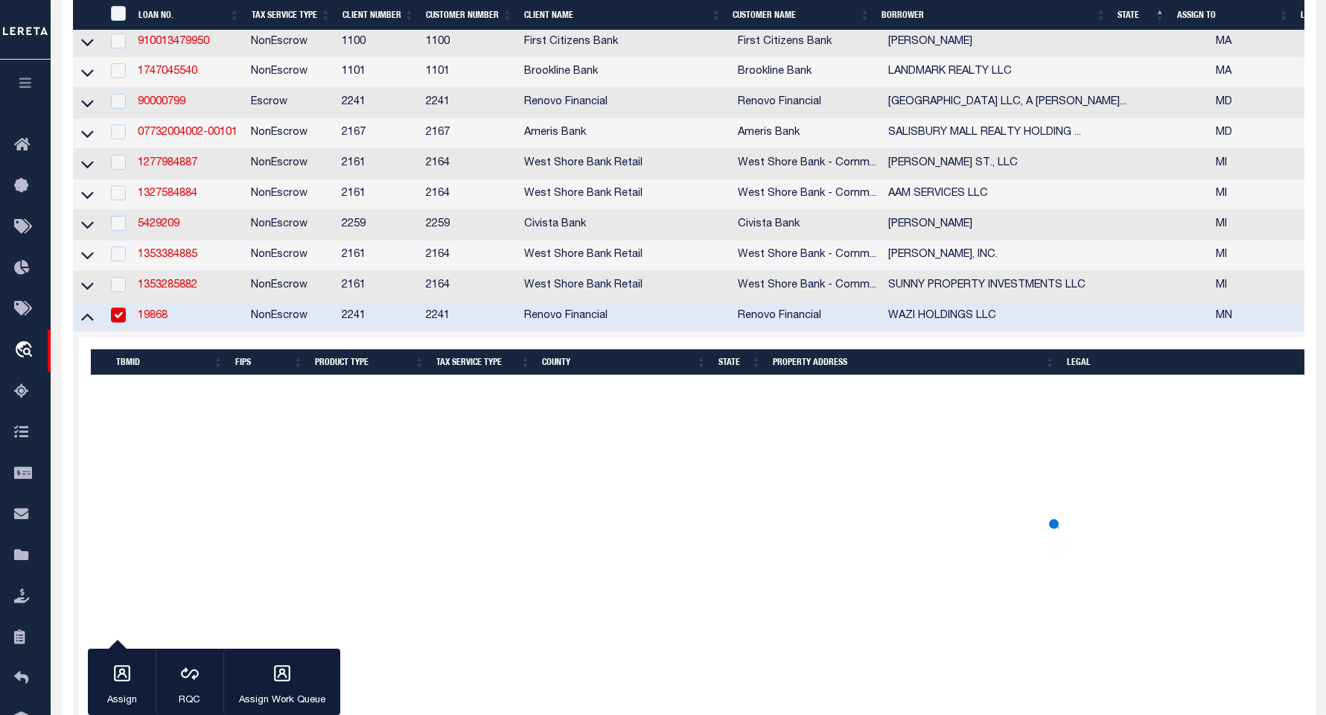
click at [87, 324] on icon at bounding box center [87, 316] width 13 height 16
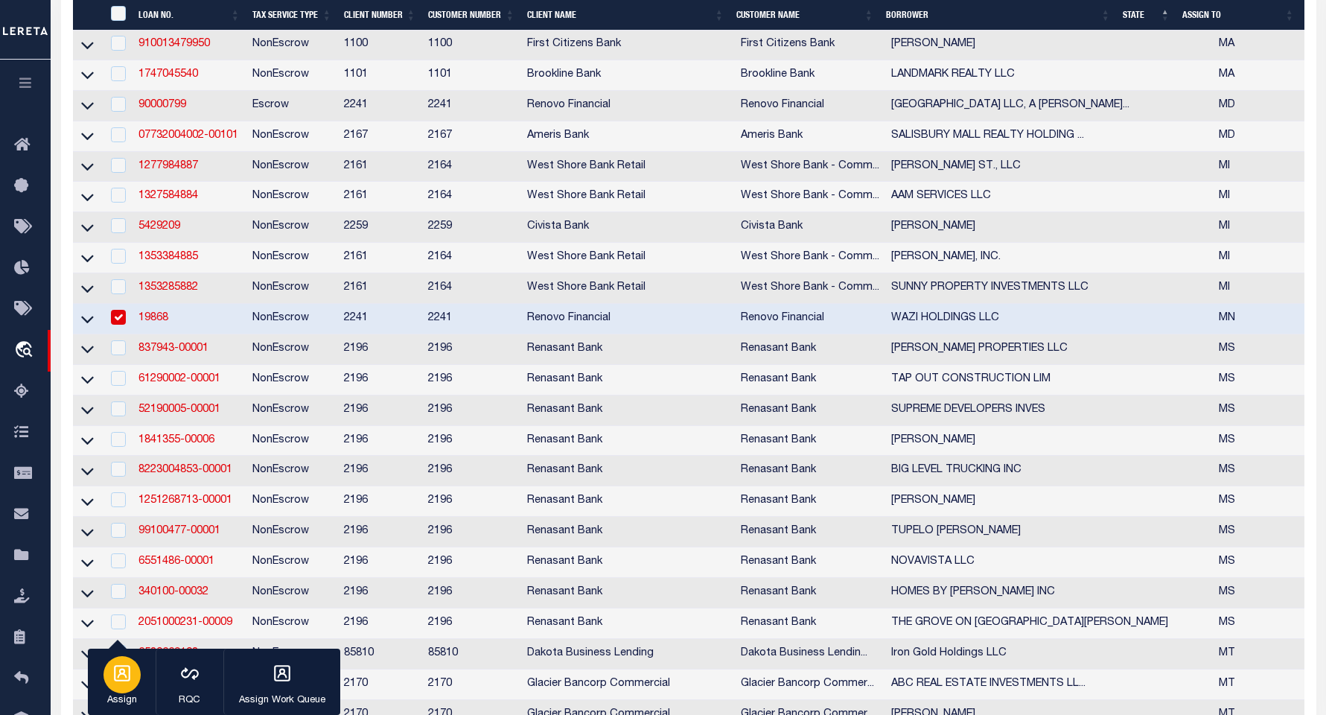
click at [126, 680] on icon "button" at bounding box center [121, 672] width 19 height 19
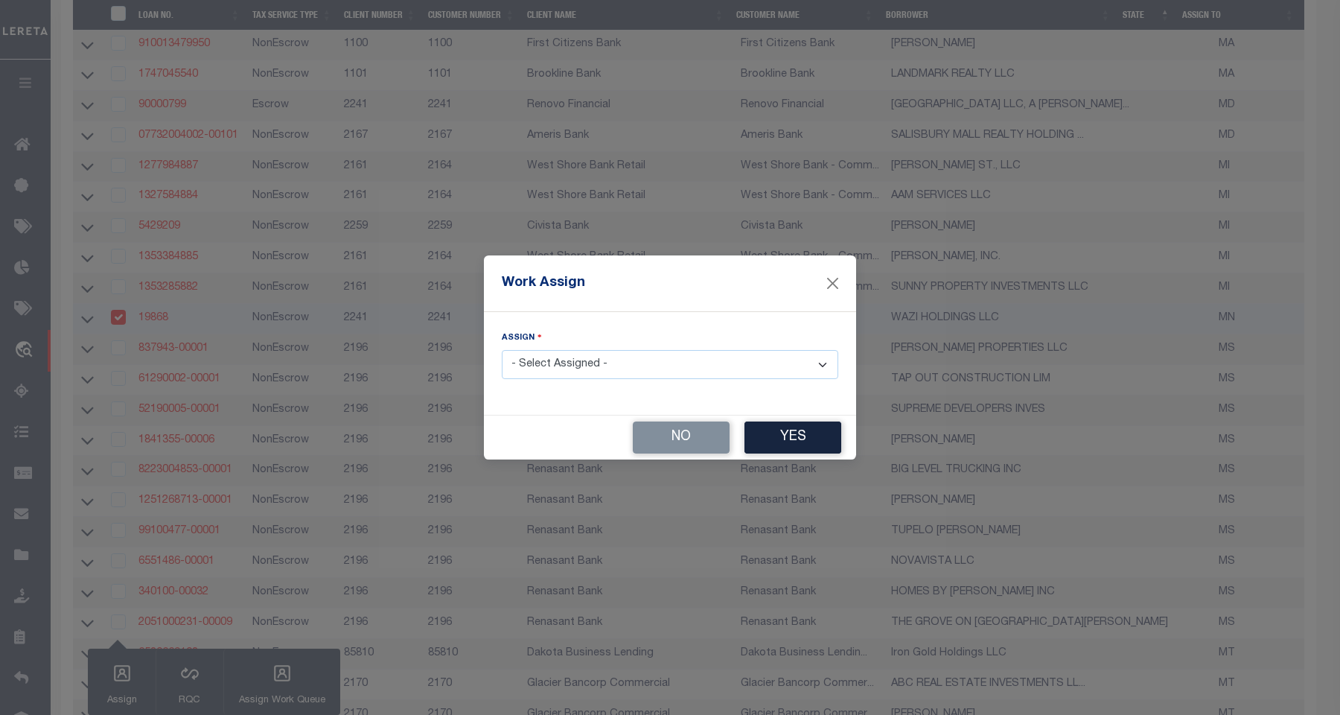
click at [822, 363] on select "- Select Assigned - --Unassigned-- [PERSON_NAME] [PERSON_NAME] [PERSON_NAME] [P…" at bounding box center [670, 364] width 336 height 29
select select "[PERSON_NAME]"
click at [502, 350] on select "- Select Assigned - --Unassigned-- [PERSON_NAME] [PERSON_NAME] [PERSON_NAME] [P…" at bounding box center [670, 364] width 336 height 29
click at [779, 436] on button "Yes" at bounding box center [792, 437] width 97 height 32
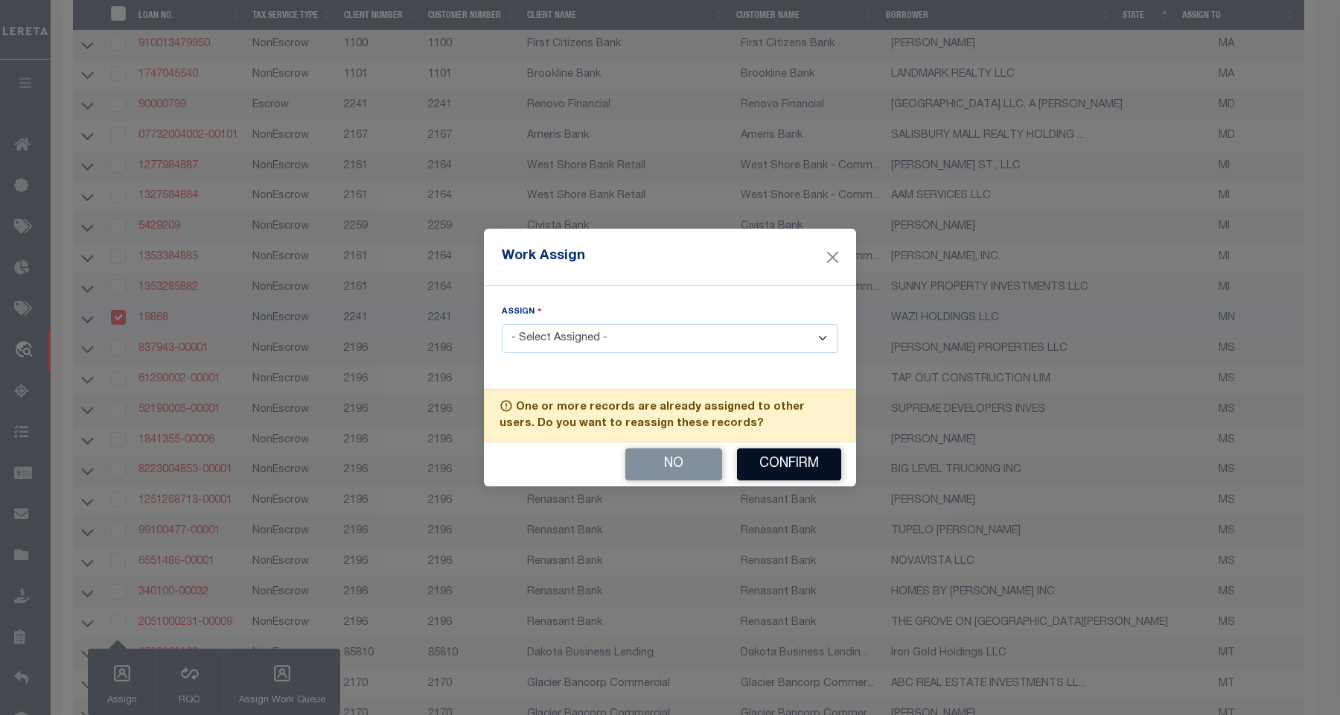
click at [781, 458] on button "Confirm" at bounding box center [789, 464] width 104 height 32
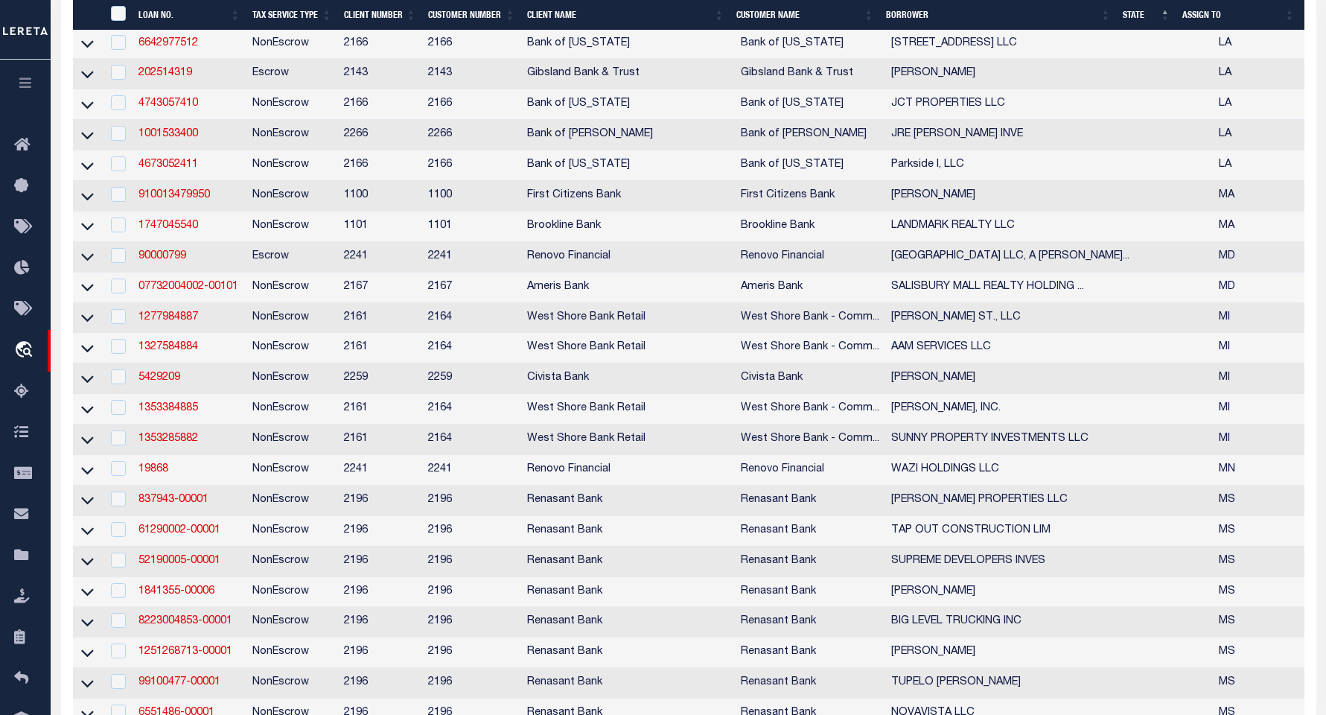
scroll to position [2915, 0]
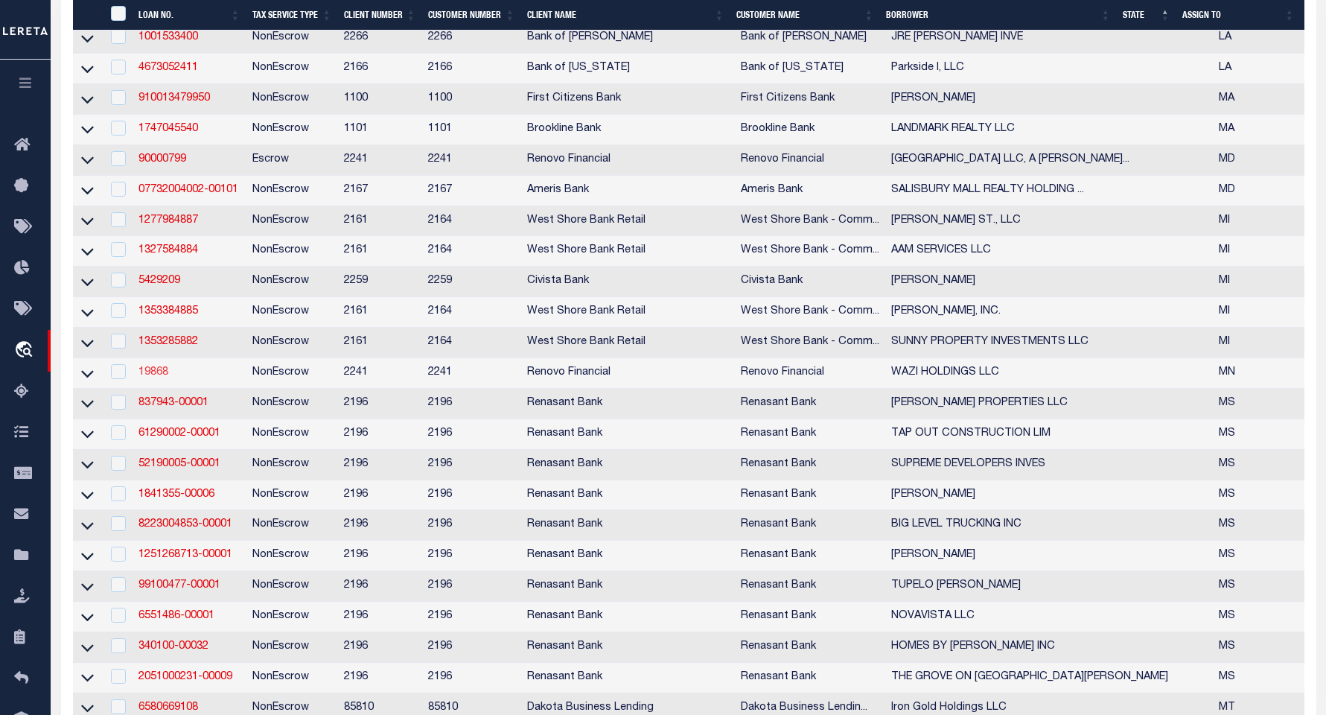
click at [161, 377] on link "19868" at bounding box center [153, 372] width 30 height 10
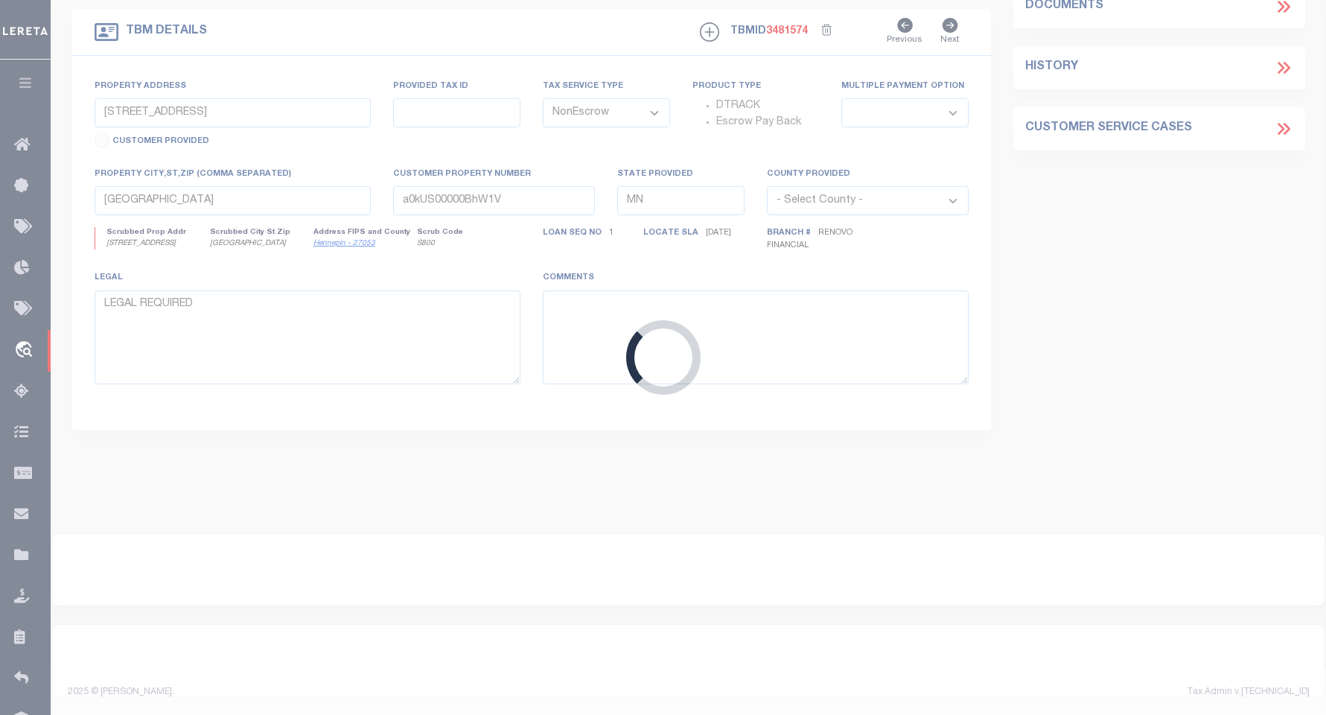
select select "25066"
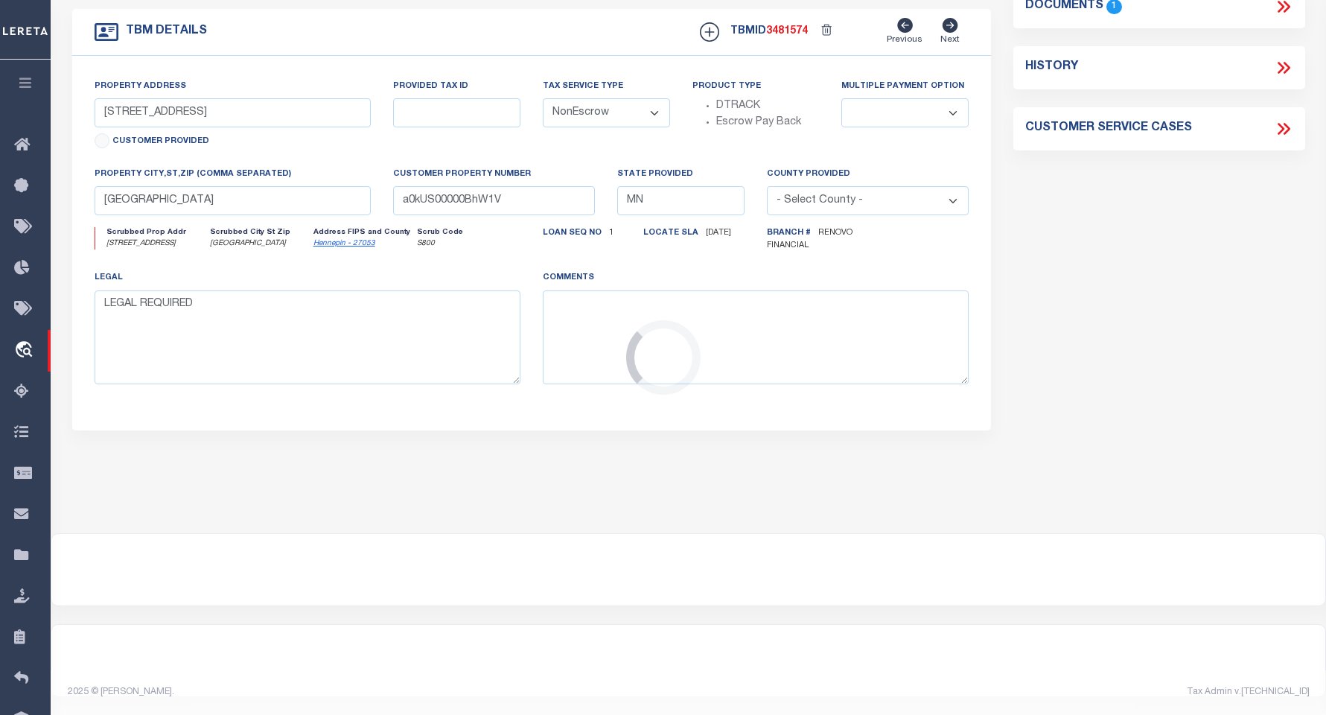
select select
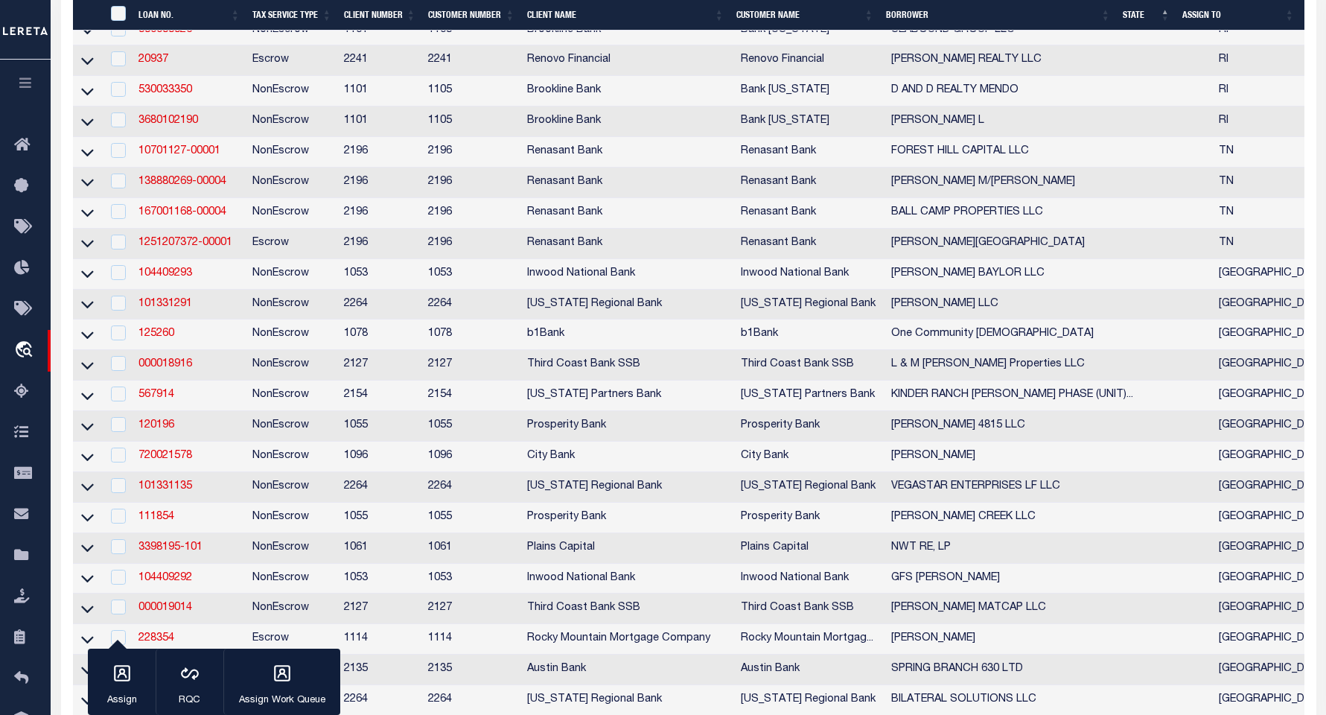
scroll to position [4663, 0]
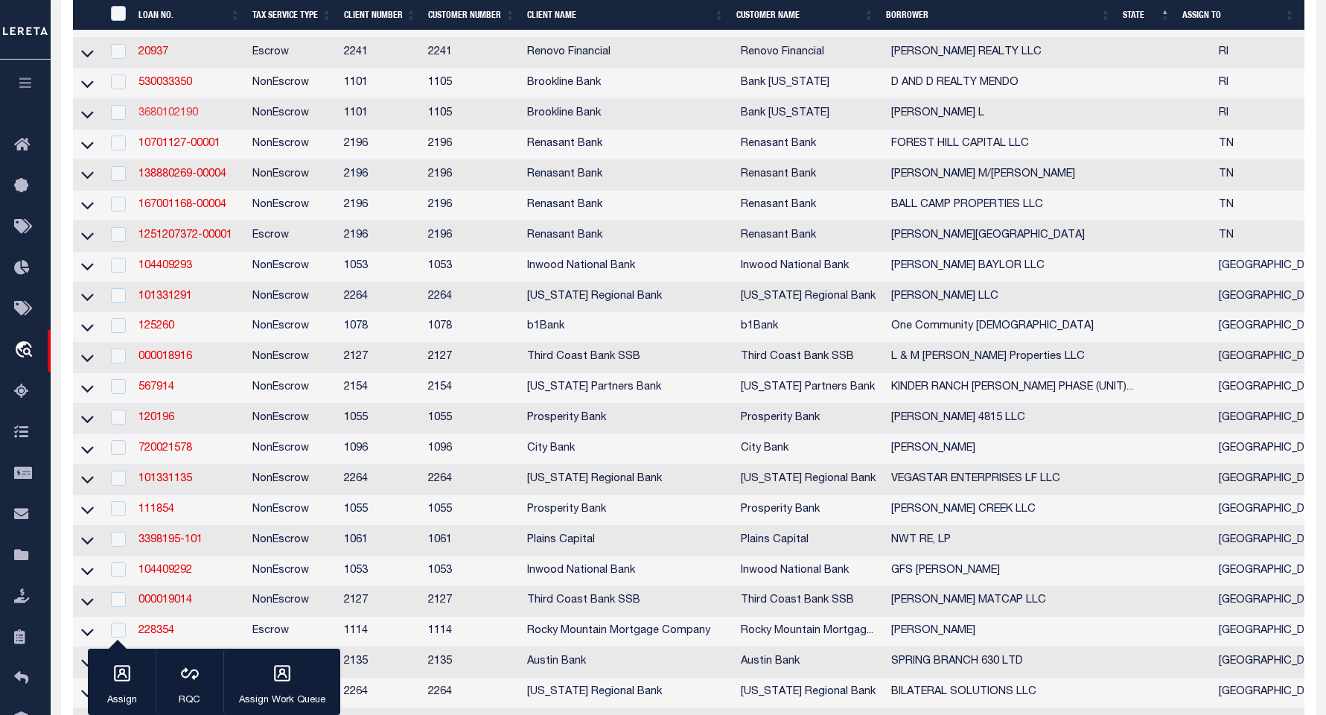
click at [170, 118] on link "3680102190" at bounding box center [168, 113] width 60 height 10
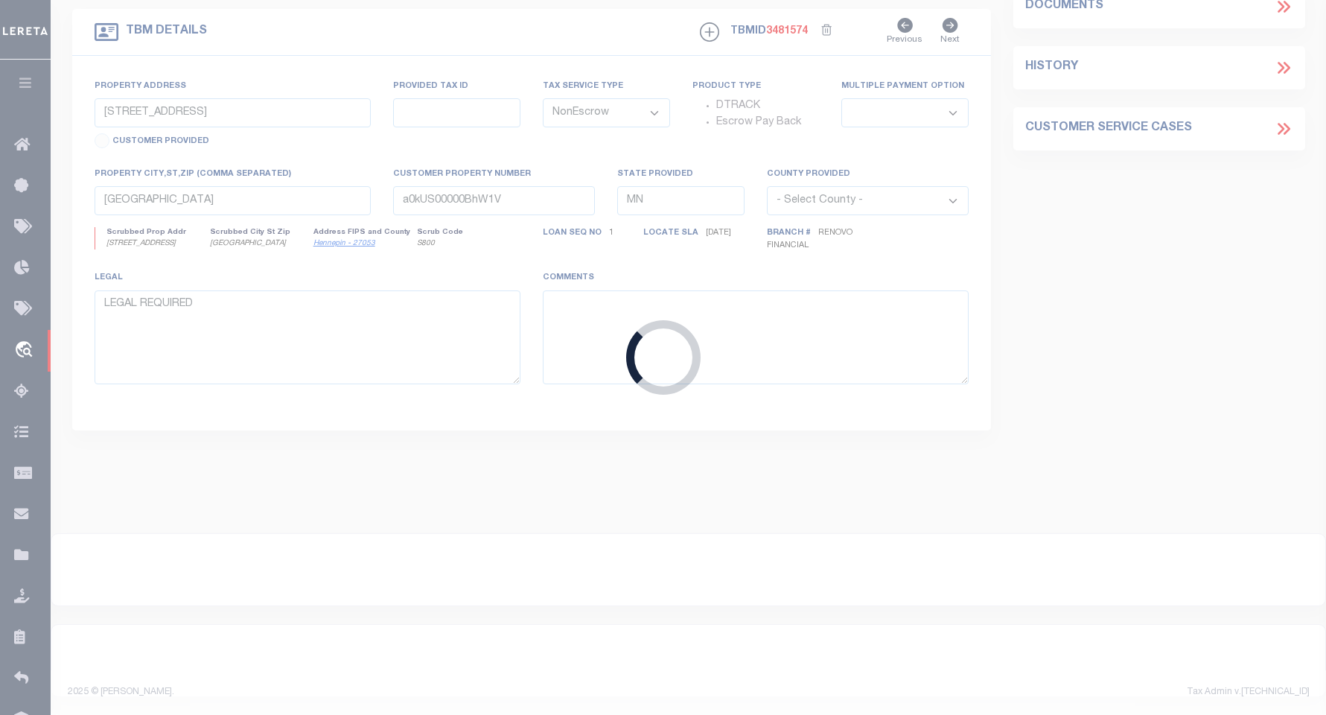
type input "3680102190"
type input "[PERSON_NAME] L"
select select
select select "100"
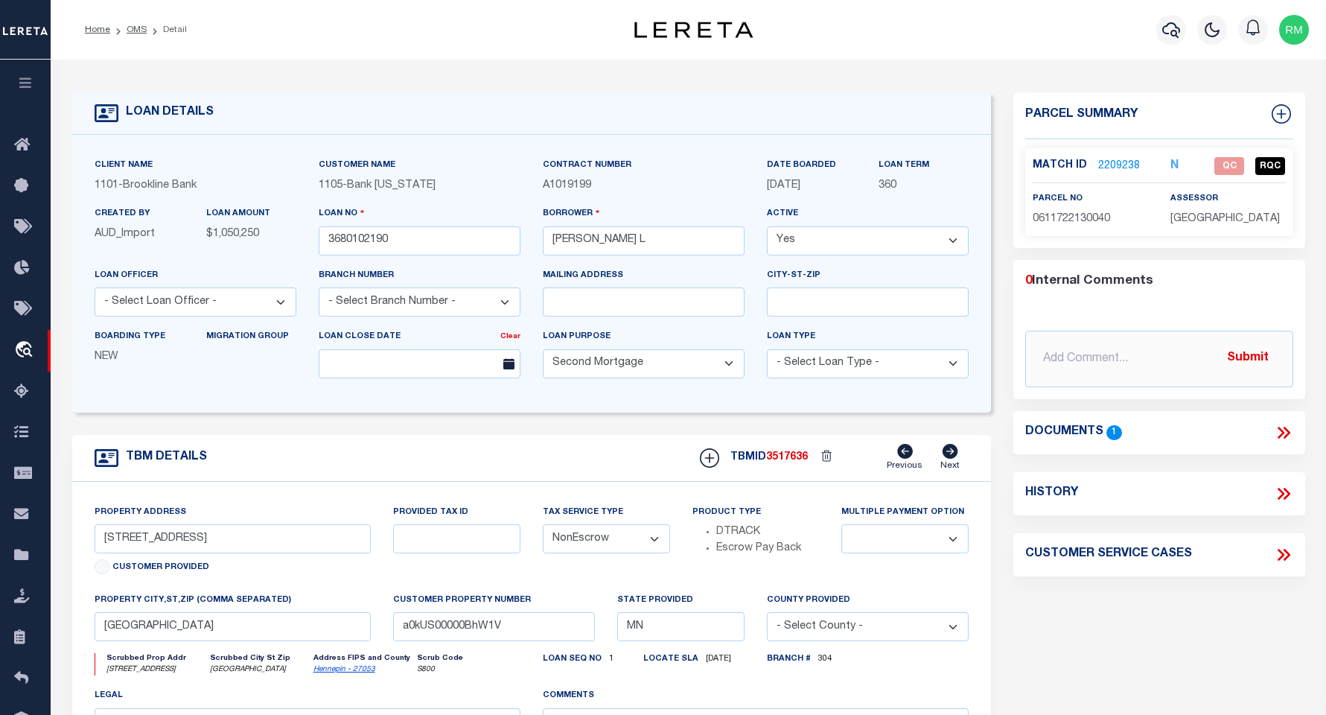
type input "[STREET_ADDRESS]"
type input "306-121"
type input "TIVERTON RI 02878"
type input "31292"
type input "RI"
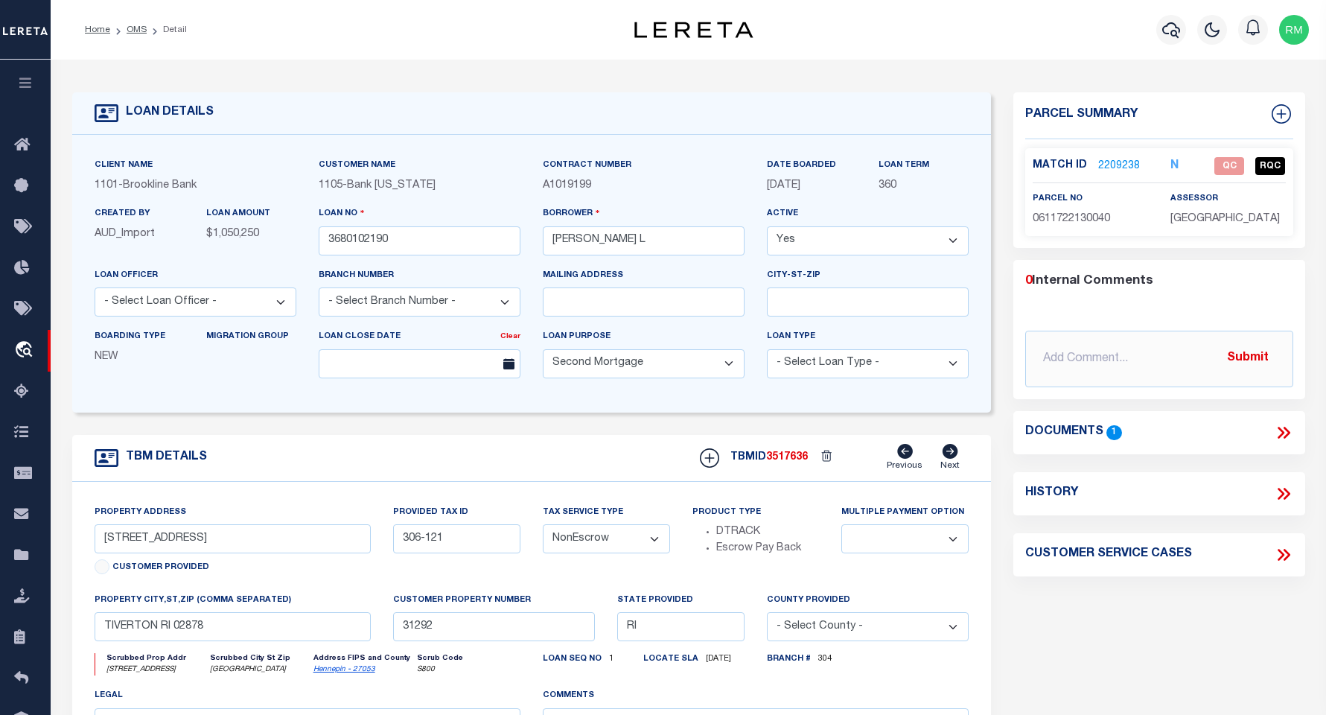
select select
select select "9324"
select select "1755"
select select "4"
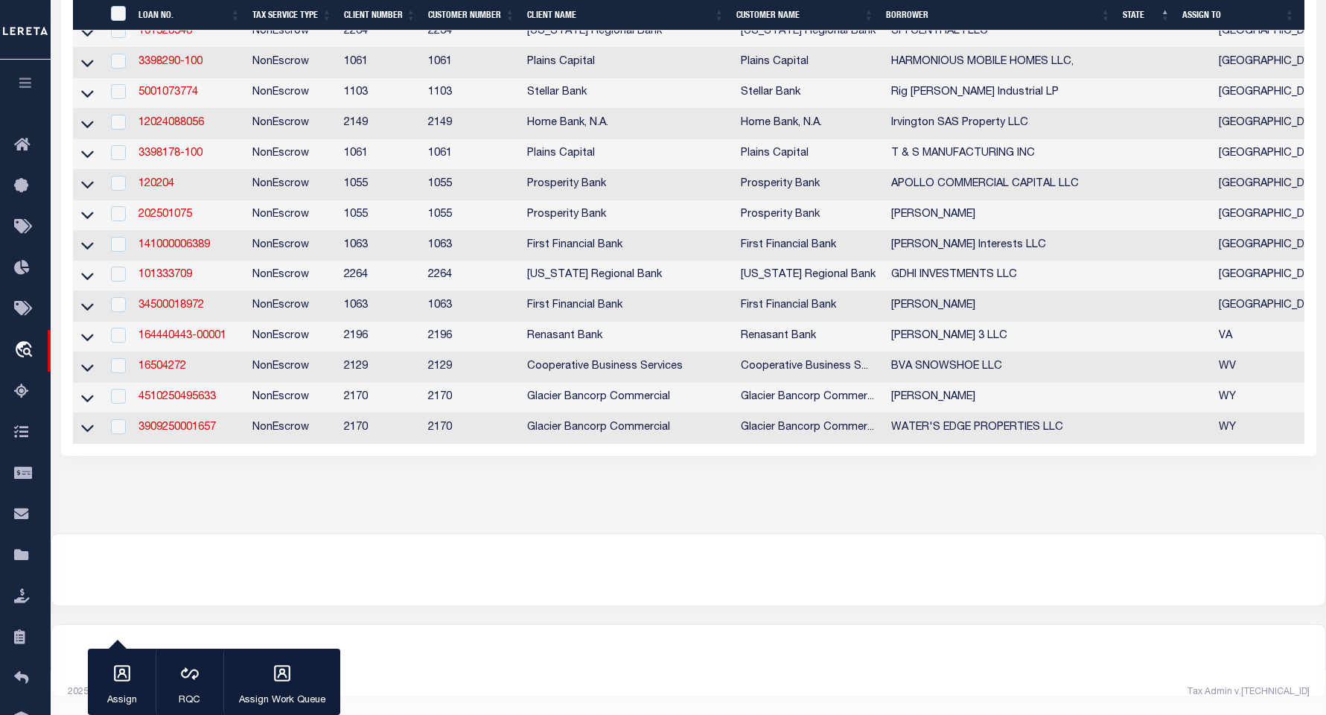
scroll to position [5916, 0]
click at [174, 432] on link "3909250001657" at bounding box center [176, 427] width 77 height 10
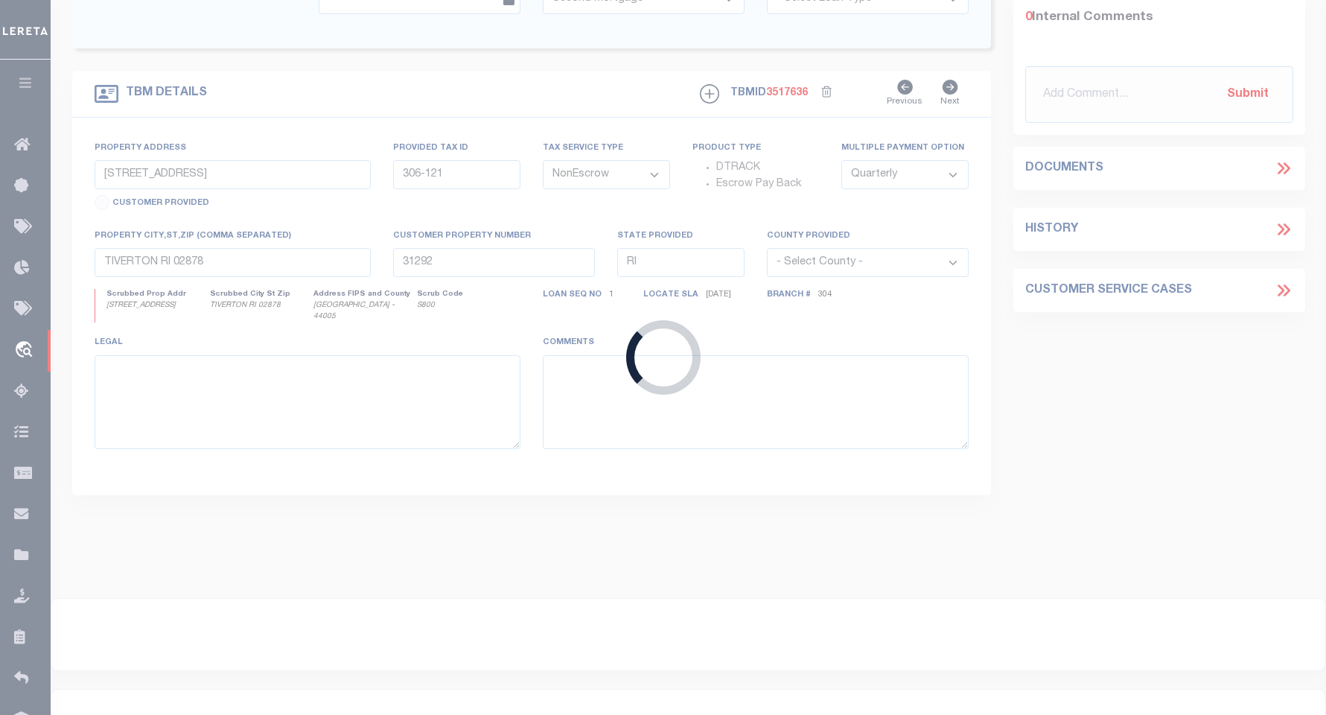
type input "3909250001657"
type input "WATER'S EDGE PROPERTIES LLC"
select select
type input "[STREET_ADDRESS]"
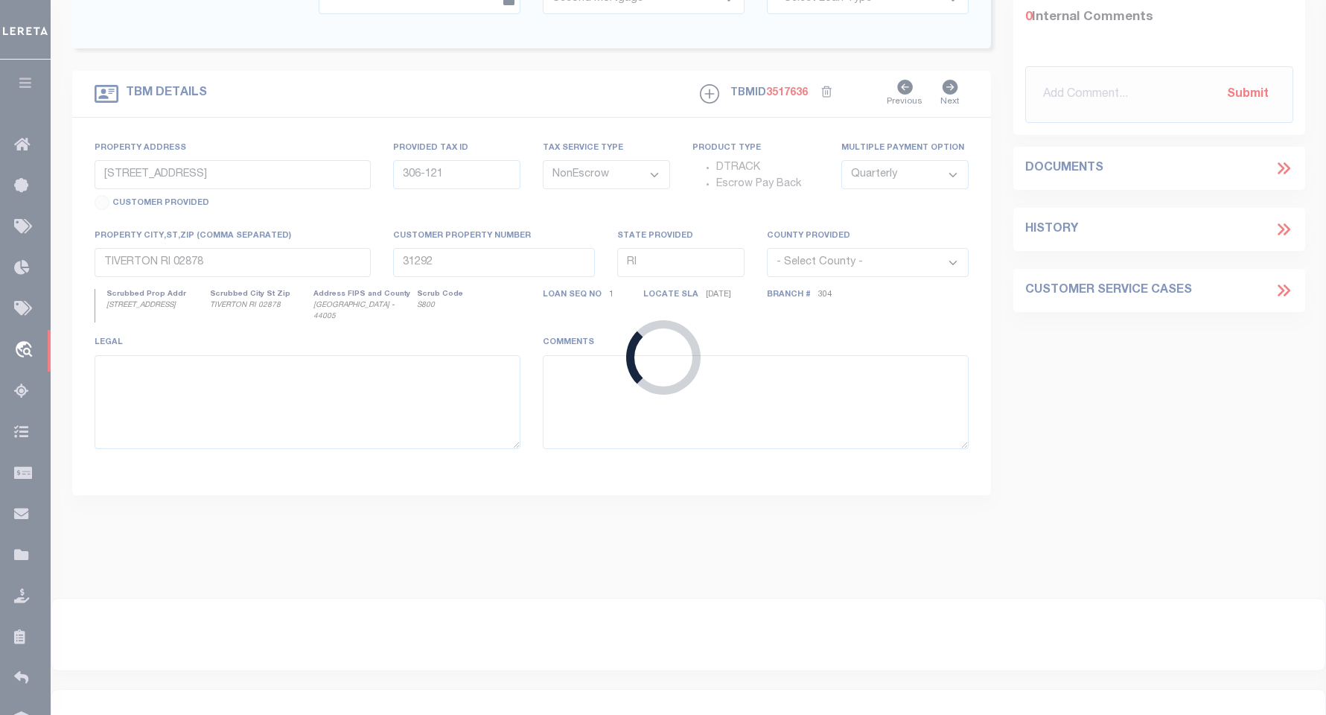
type input "[GEOGRAPHIC_DATA]-6796"
type input "[DATE]"
select select
select select "20"
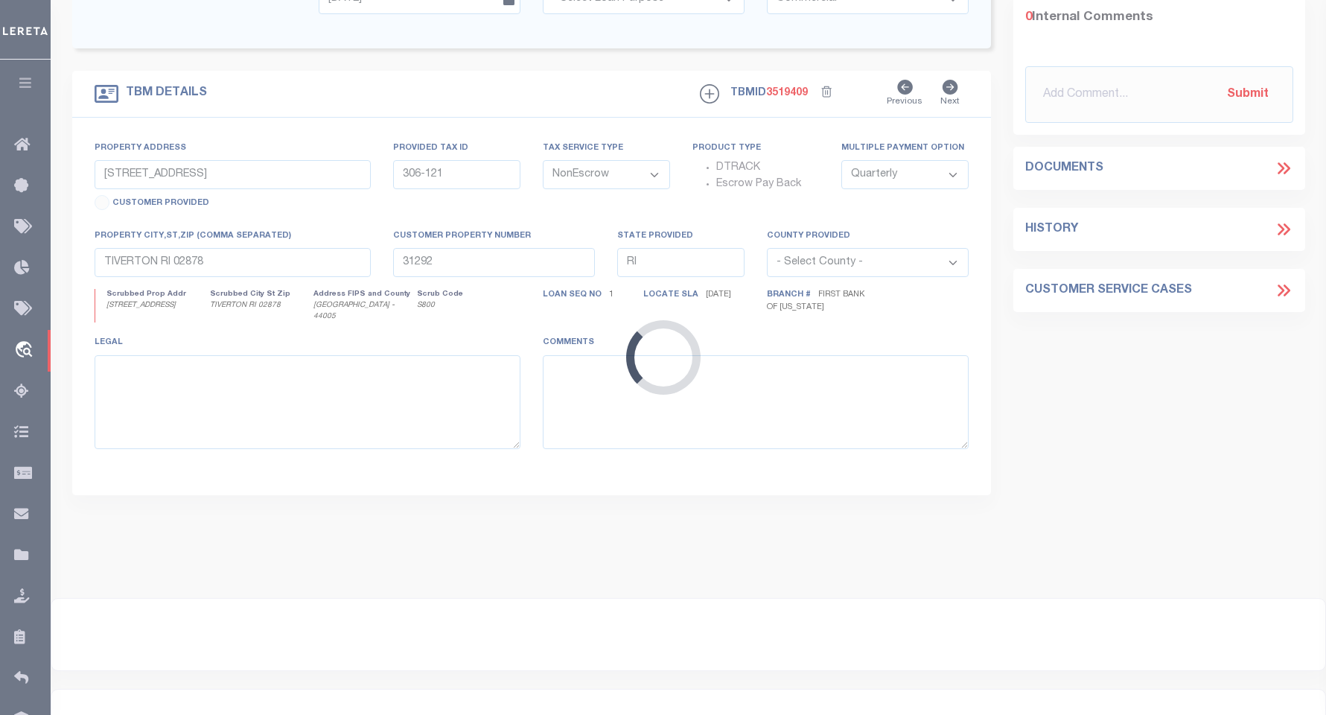
type input "[STREET_ADDRESS]"
type input "R0118356"
select select
type input "[GEOGRAPHIC_DATA]-4516"
type input "1905-26-2-00-018-00"
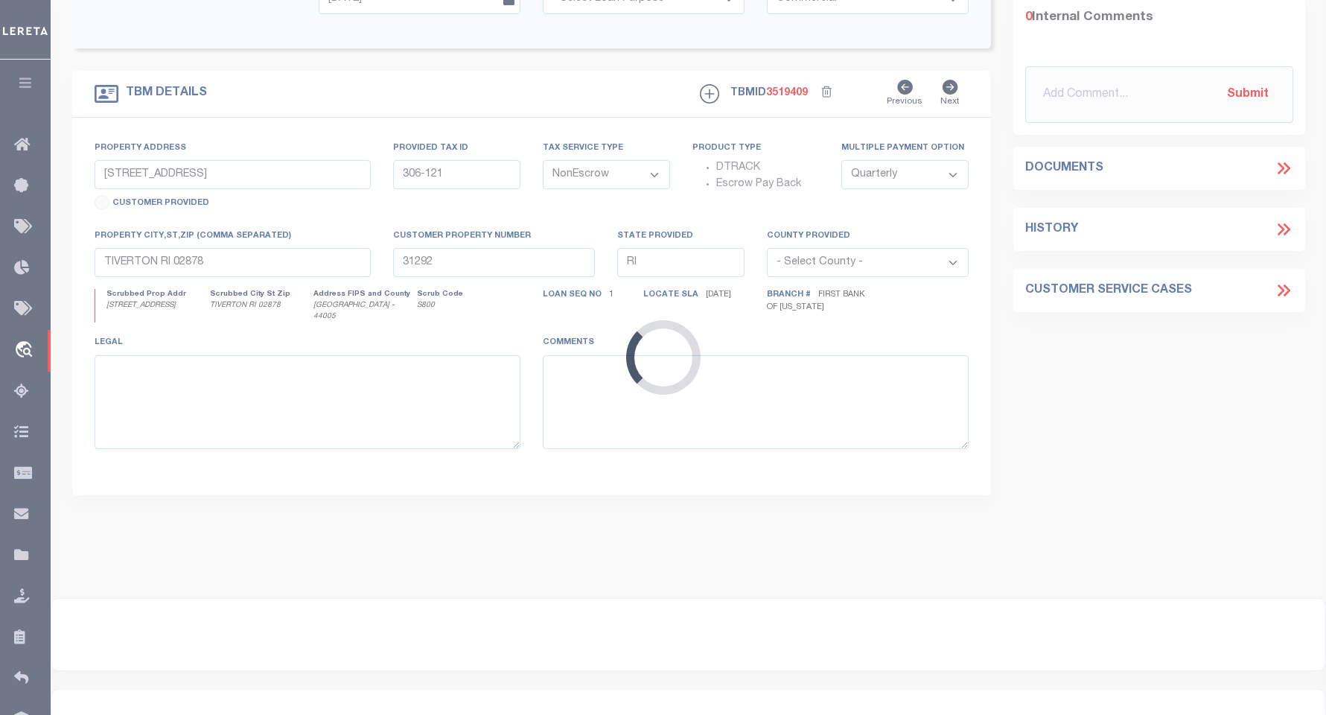
type input "WY"
select select
type textarea "SEE ATTACHED MORTGAGE; TAX ACCT #: R0118356"
select select "7330"
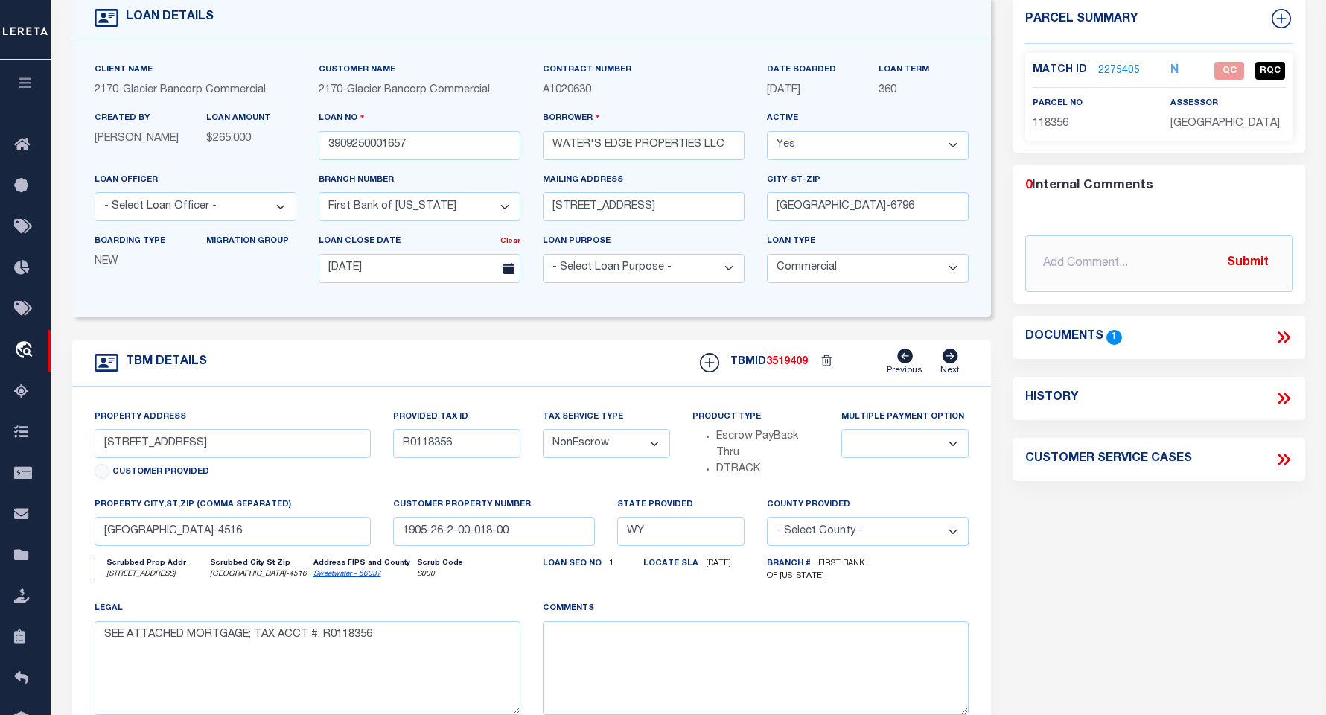
scroll to position [76, 0]
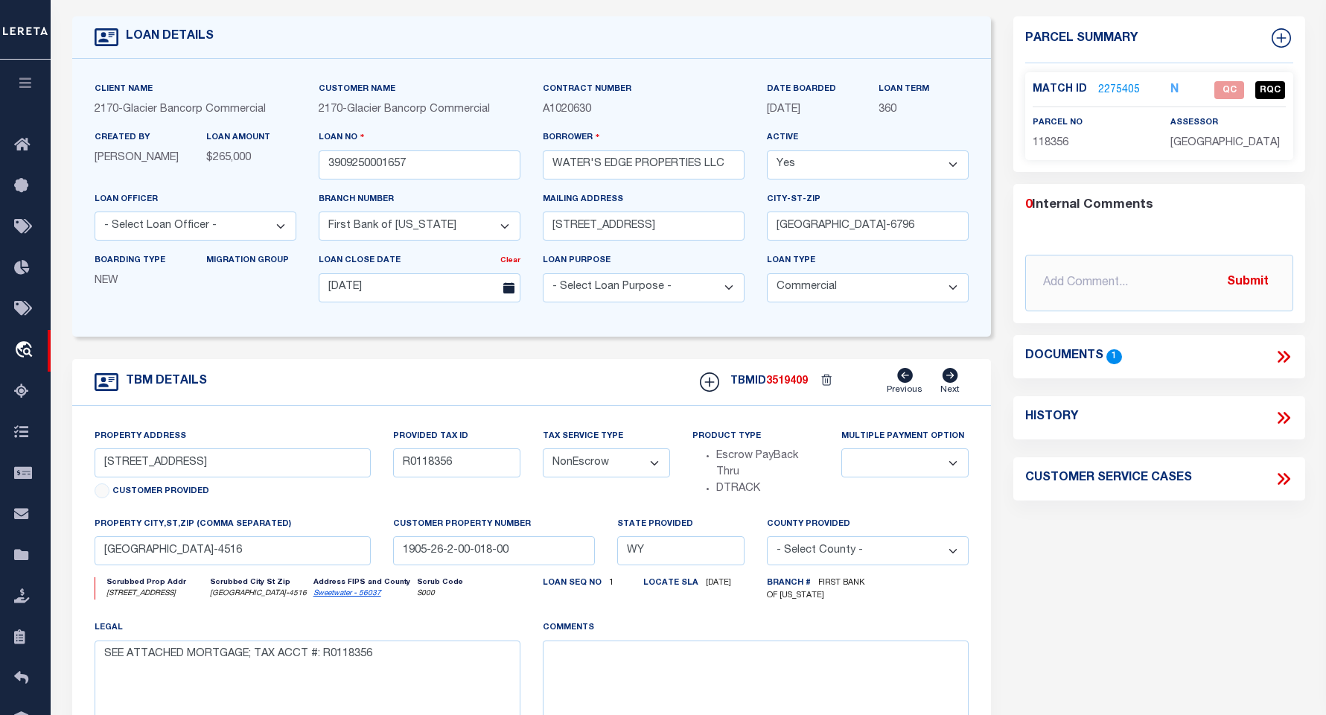
click at [950, 363] on icon at bounding box center [1282, 356] width 19 height 19
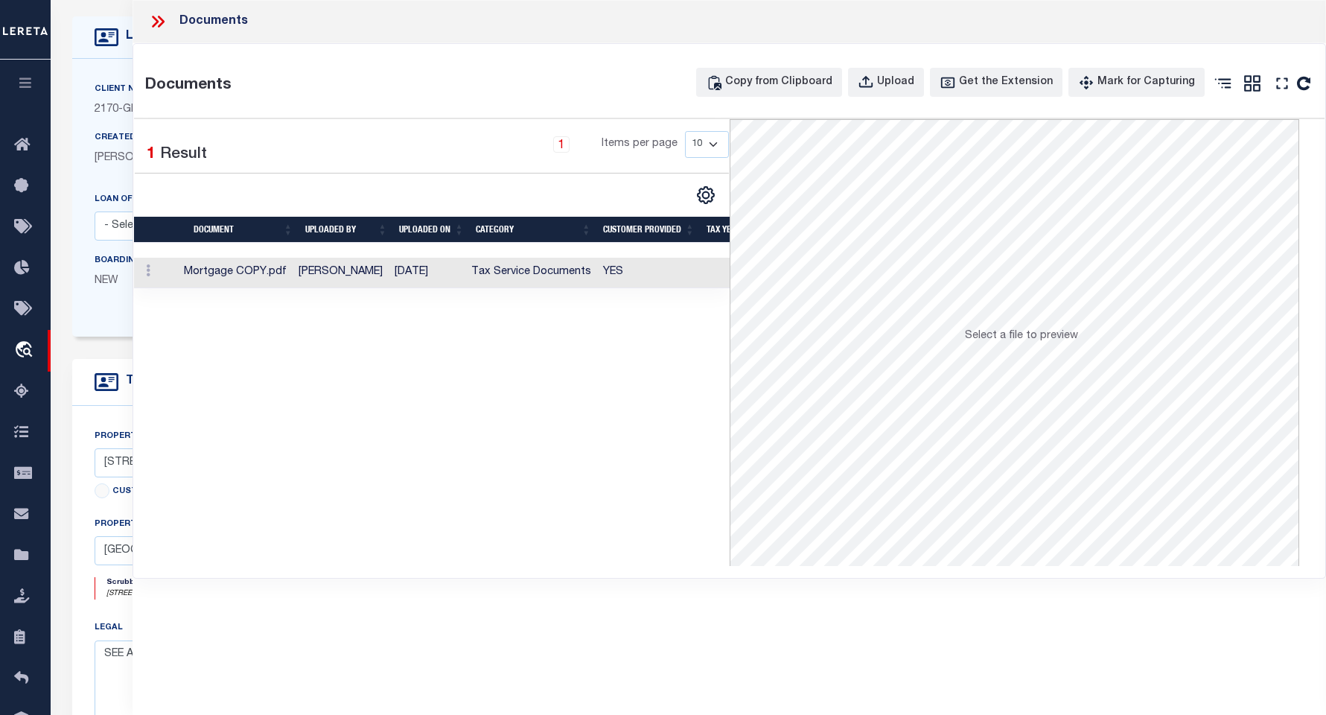
click at [160, 276] on td at bounding box center [156, 273] width 44 height 31
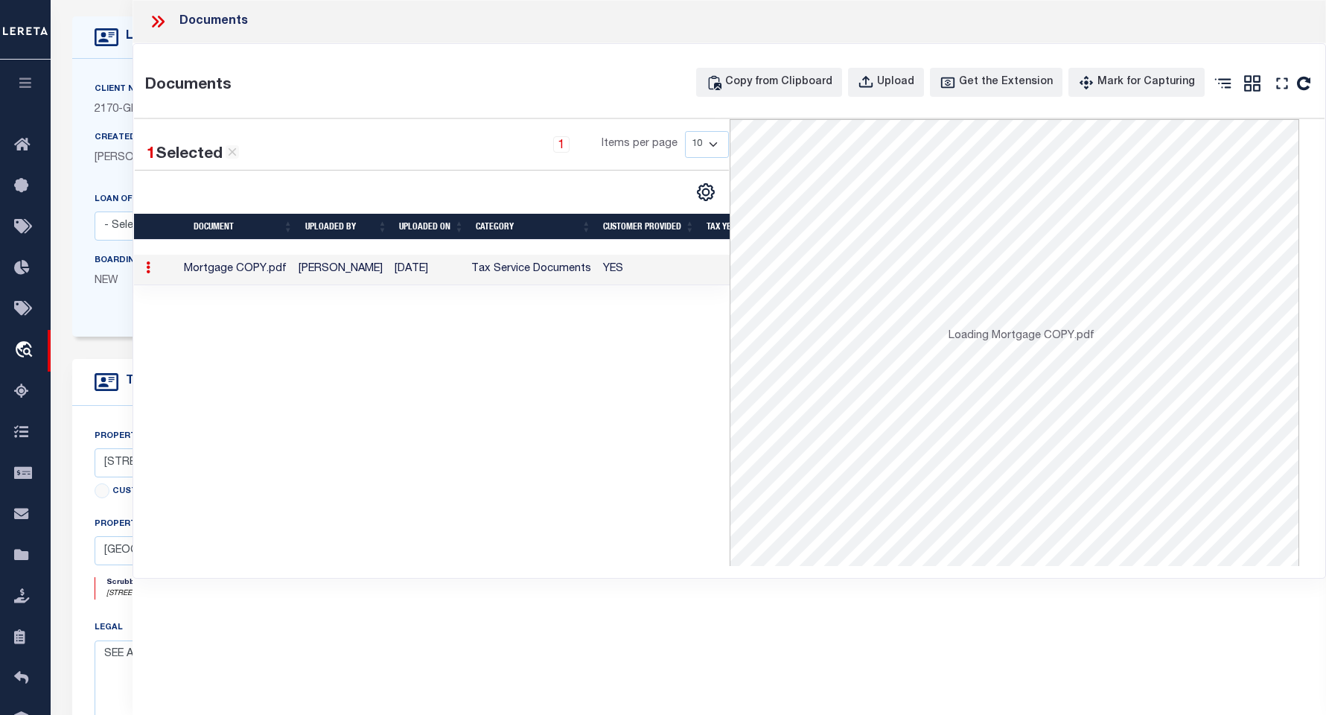
click at [160, 276] on td at bounding box center [156, 270] width 44 height 31
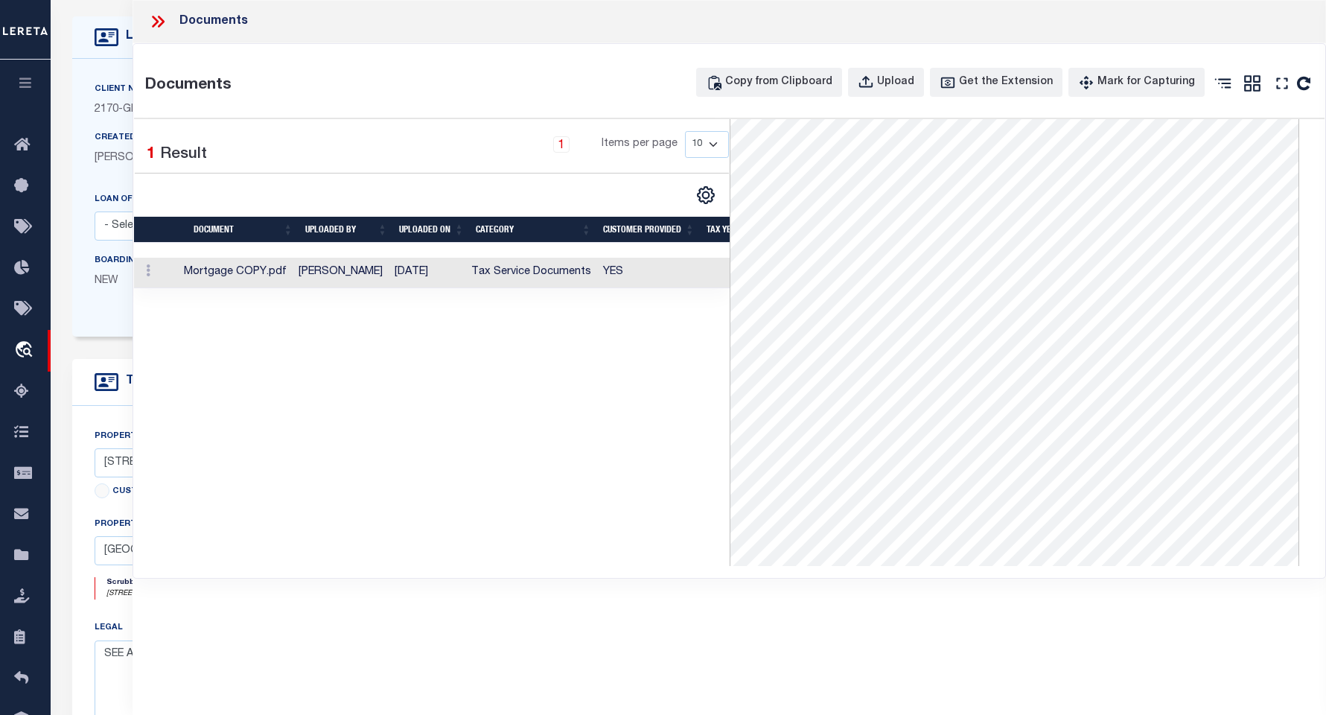
scroll to position [185, 0]
click at [153, 24] on icon at bounding box center [157, 21] width 19 height 19
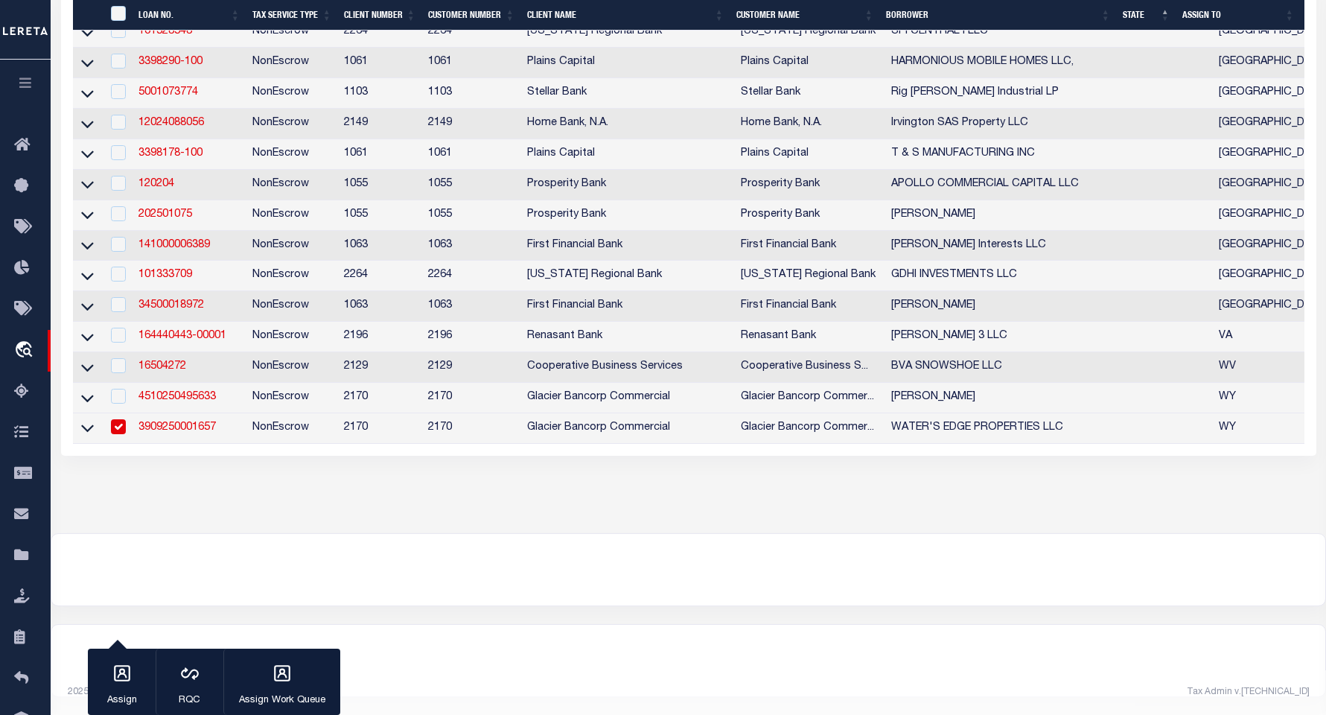
scroll to position [5922, 0]
click at [156, 432] on link "3909250001657" at bounding box center [176, 427] width 77 height 10
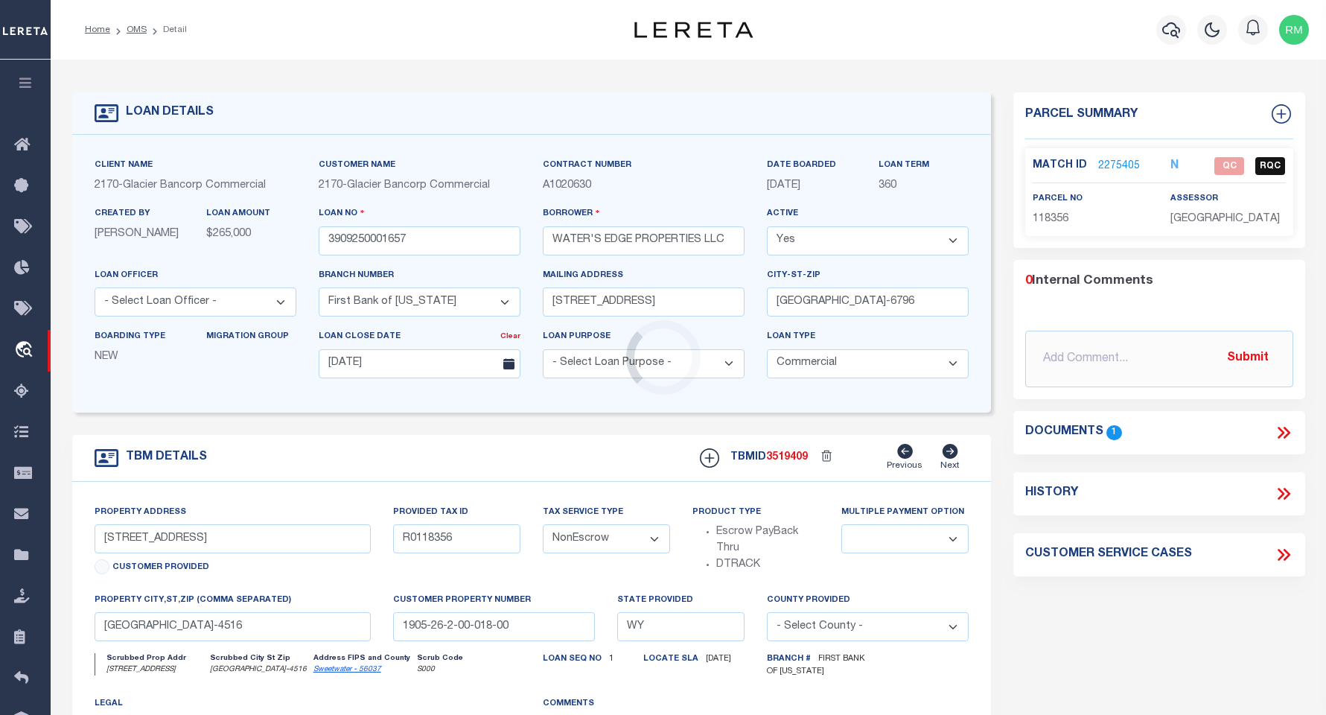
select select
select select "7330"
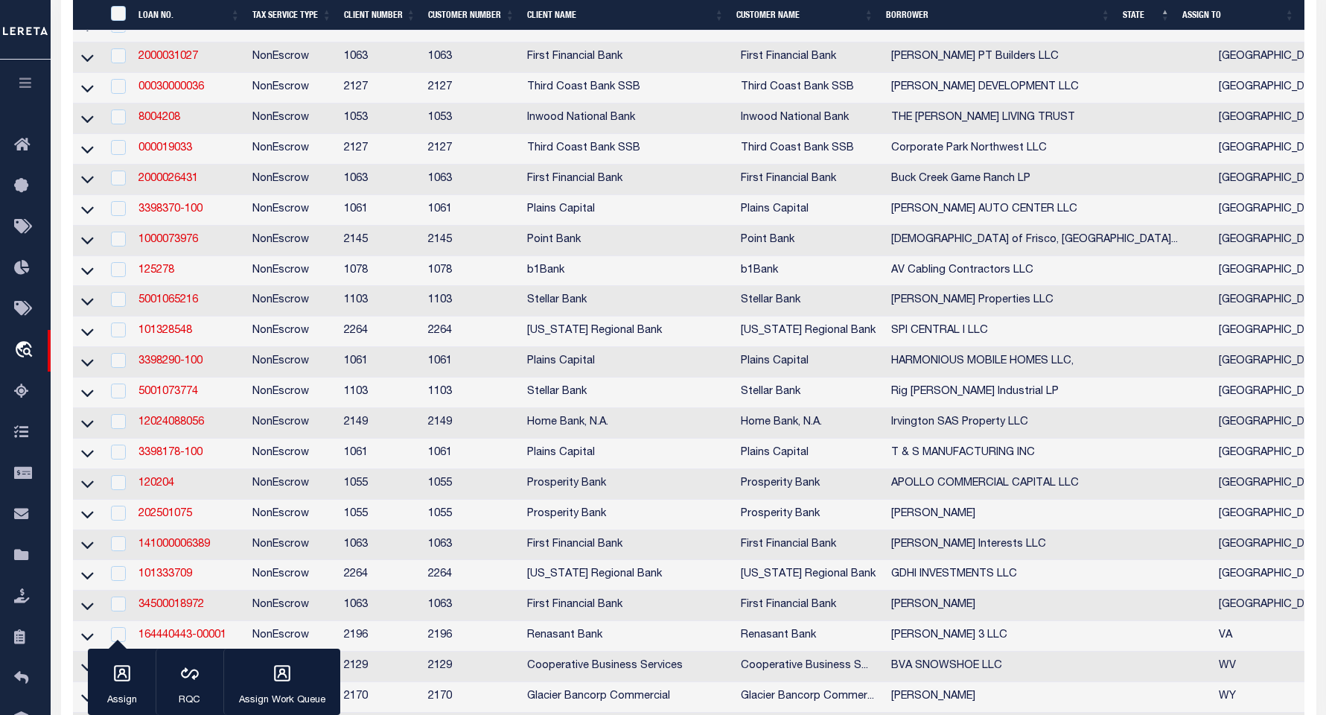
scroll to position [5984, 0]
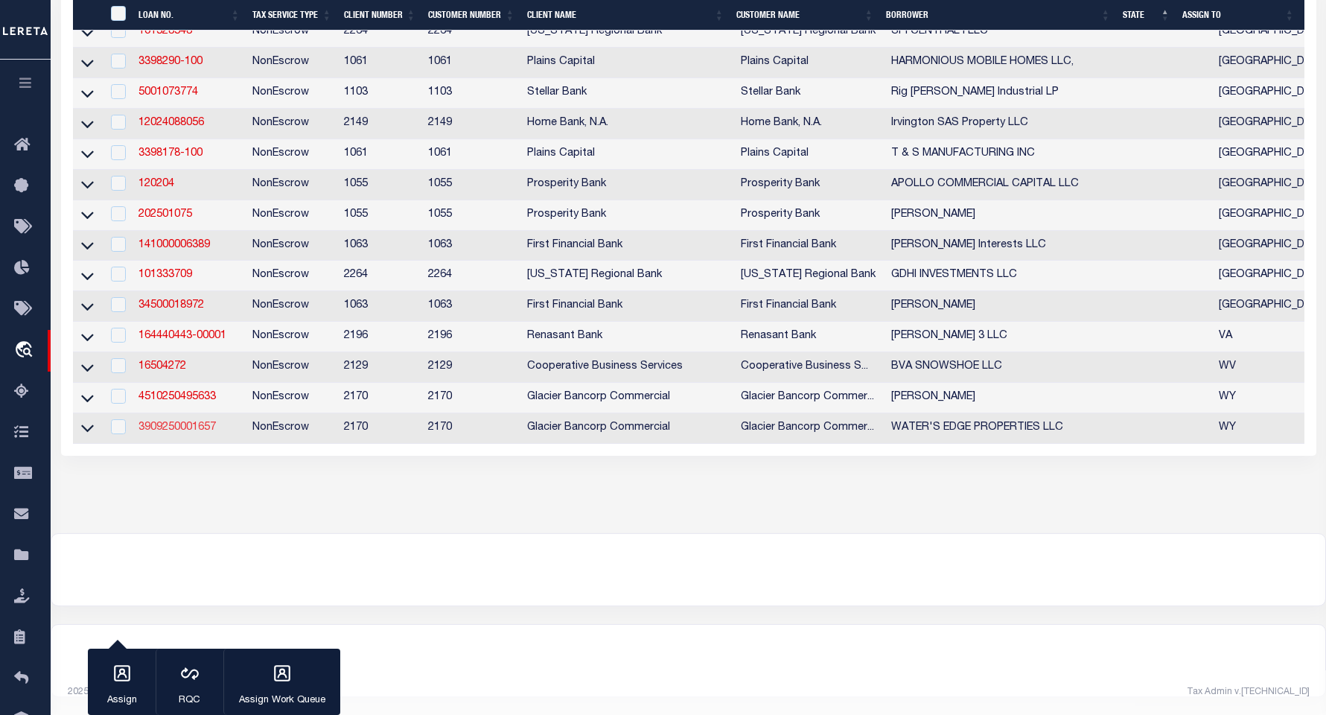
click at [182, 422] on link "3909250001657" at bounding box center [176, 427] width 77 height 10
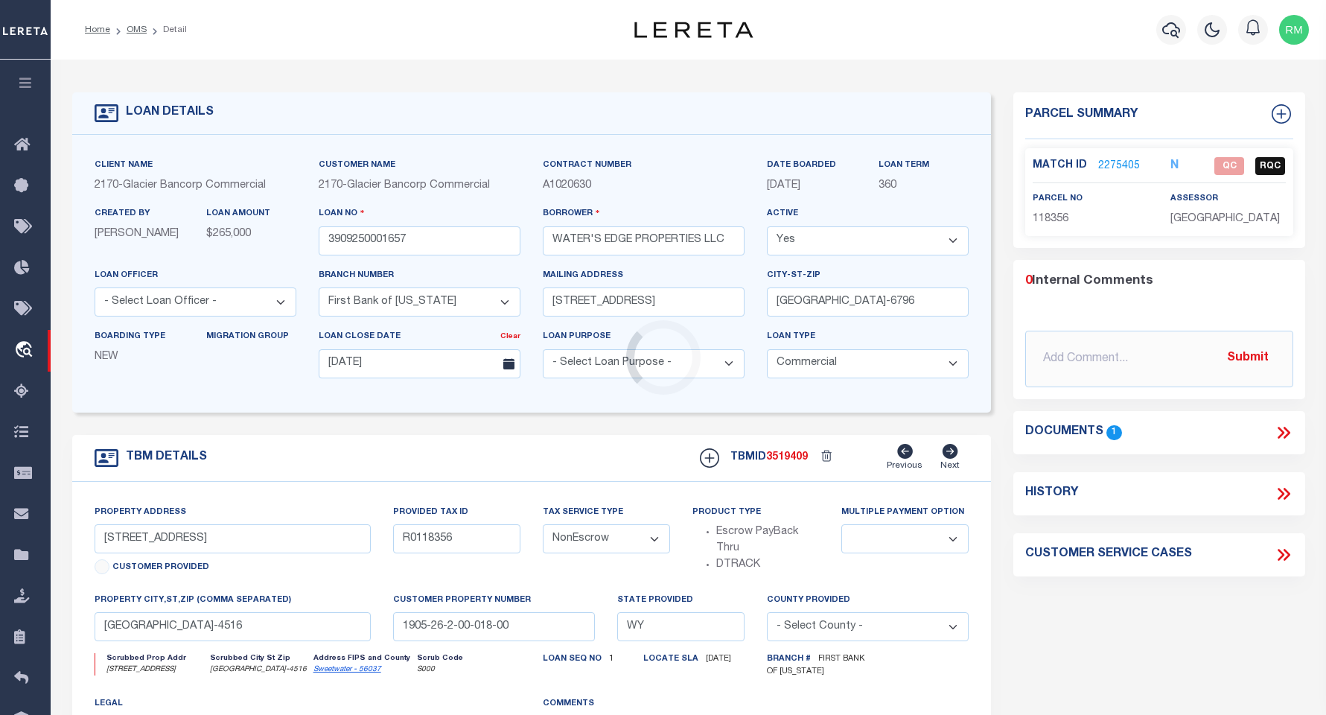
select select
select select "7330"
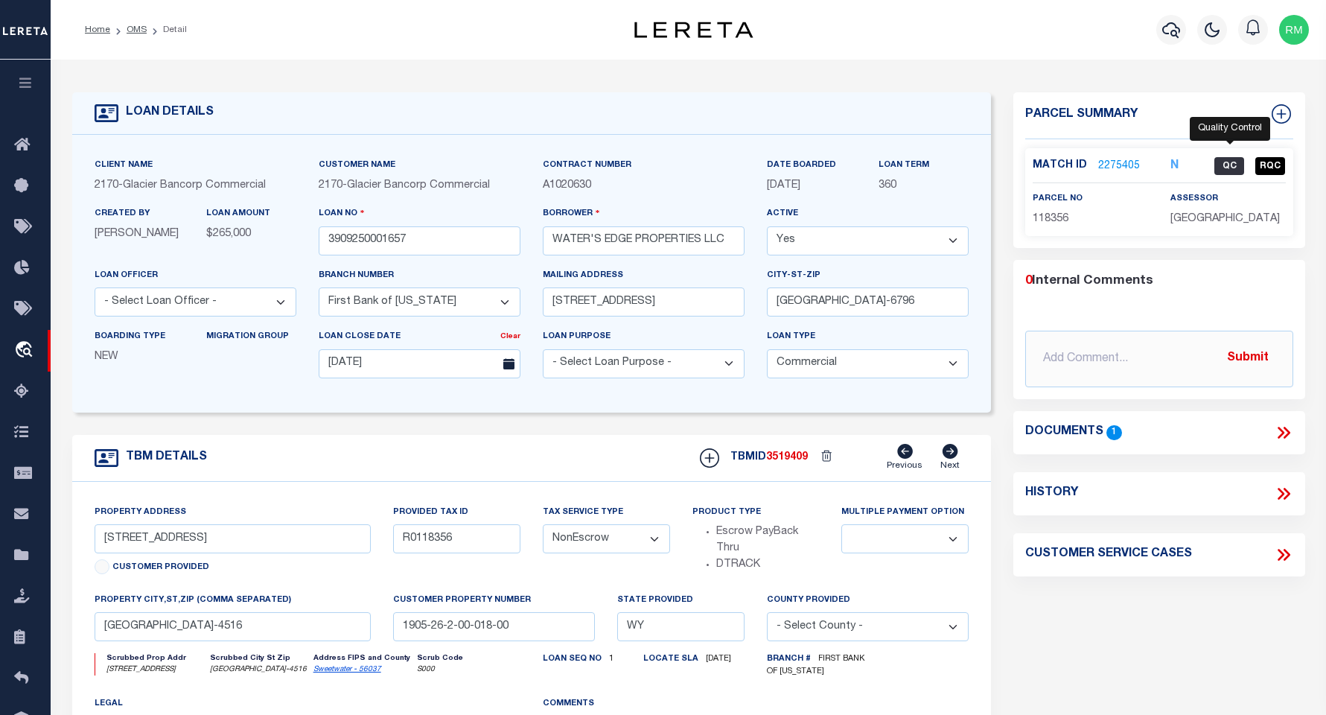
click at [950, 164] on span "QC" at bounding box center [1229, 166] width 30 height 18
click at [950, 159] on link "2275405" at bounding box center [1119, 167] width 42 height 16
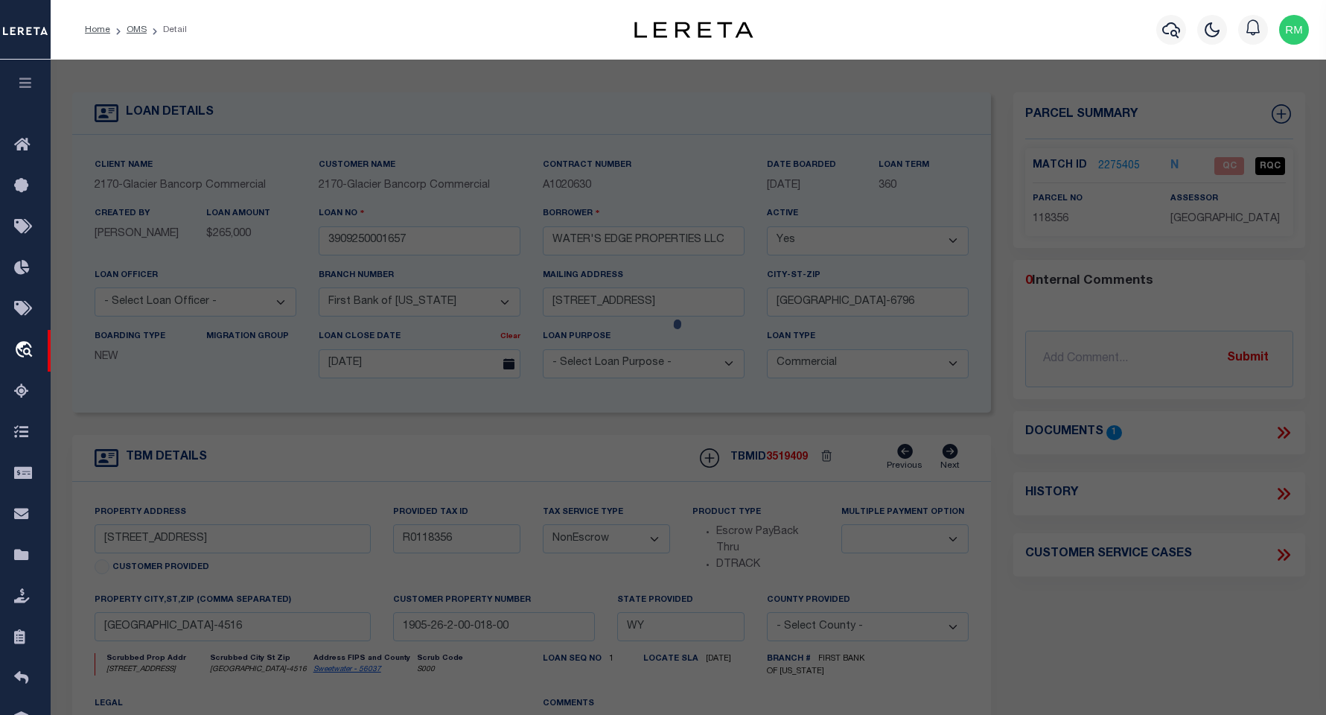
select select "AS"
select select
checkbox input "false"
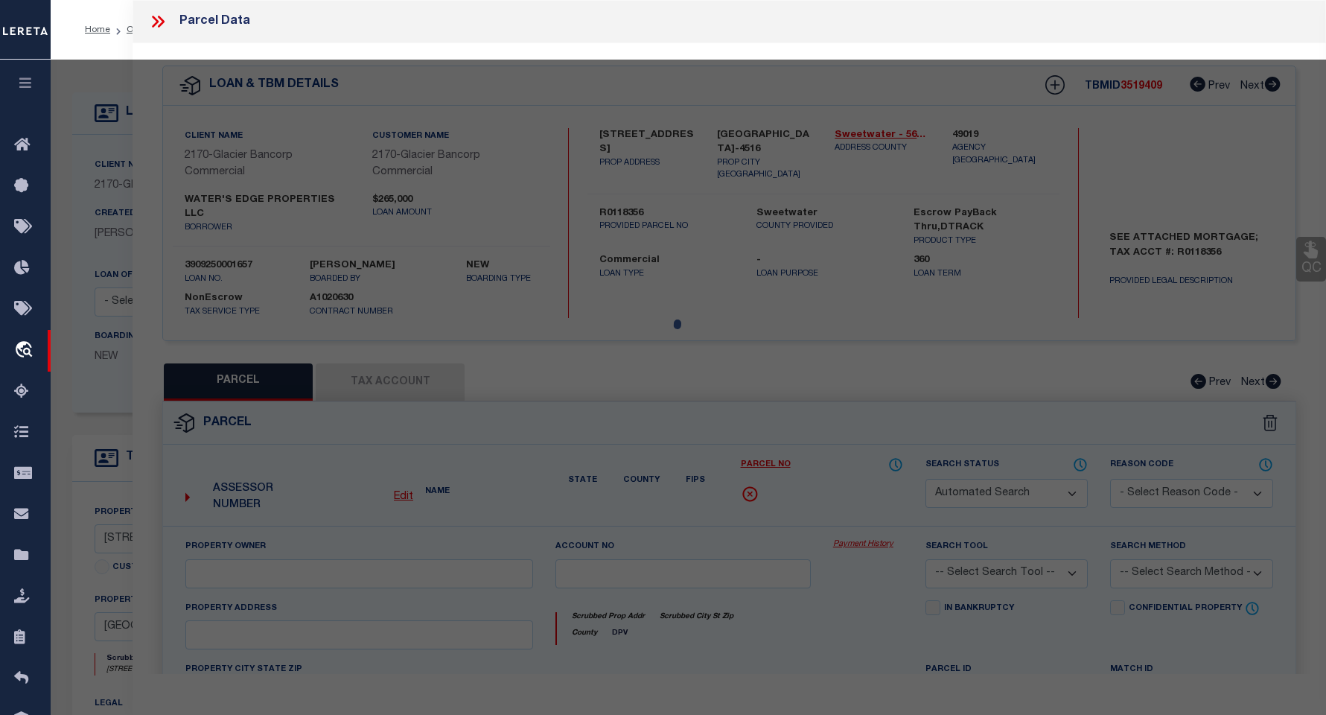
select select "QC"
type input "[PERSON_NAME] [PERSON_NAME] & [PERSON_NAME]"
select select "AGW"
select select "LEG"
type input "[STREET_ADDRESS]"
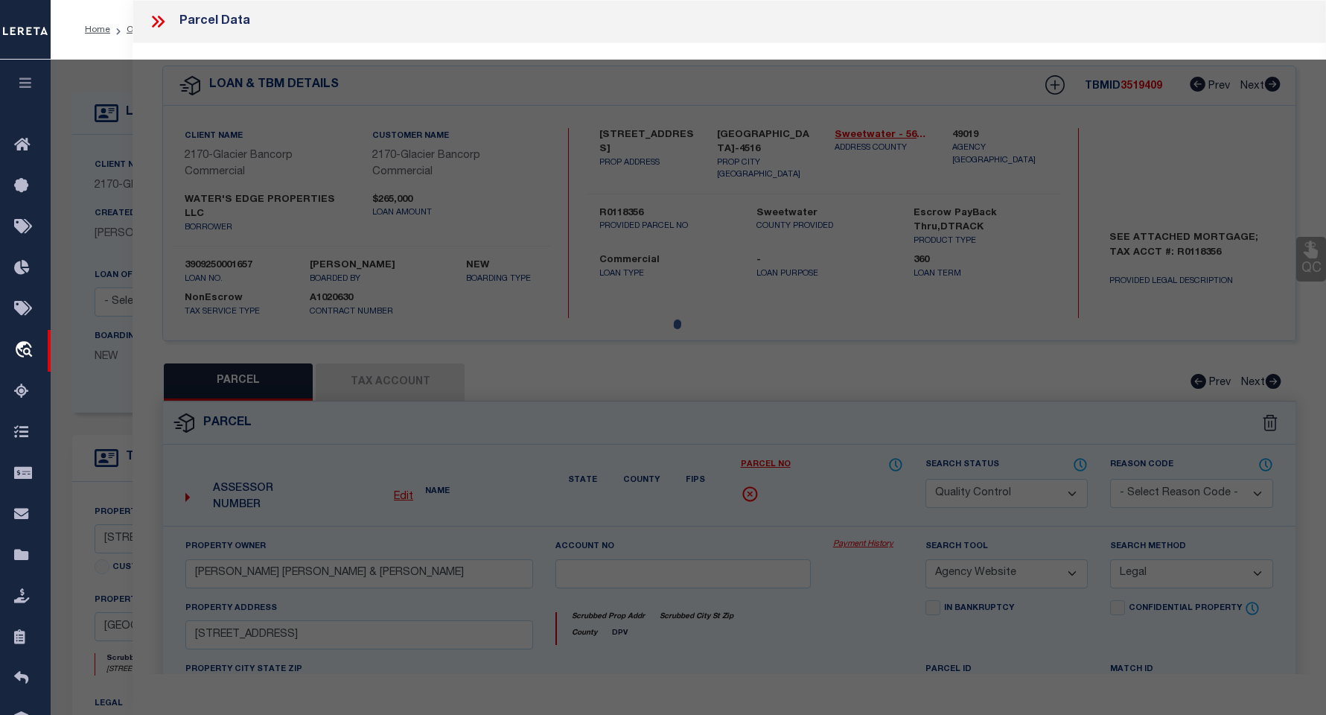
type input "[GEOGRAPHIC_DATA]"
type textarea "T19N R105W SEC 26 N2NW4 TR AS DESCRIBED IN BK 1207 PG 3111"
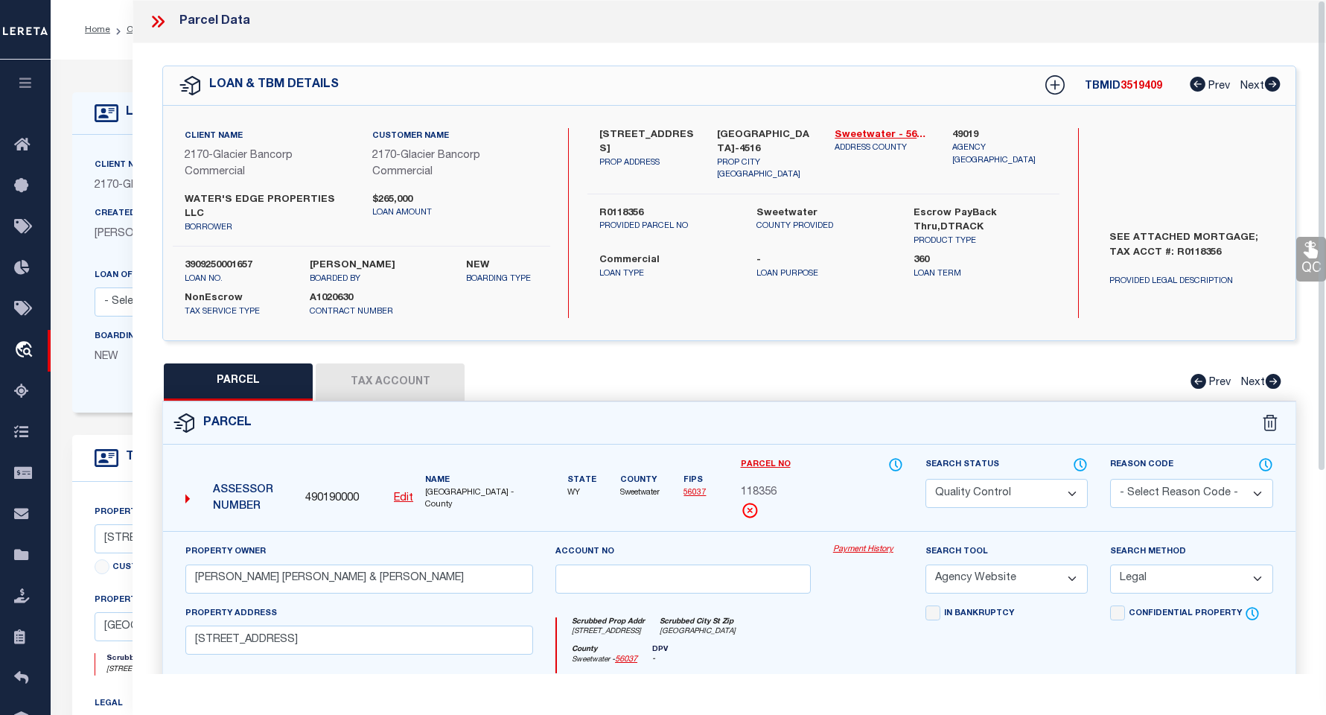
click at [950, 261] on link "QC" at bounding box center [1311, 259] width 30 height 45
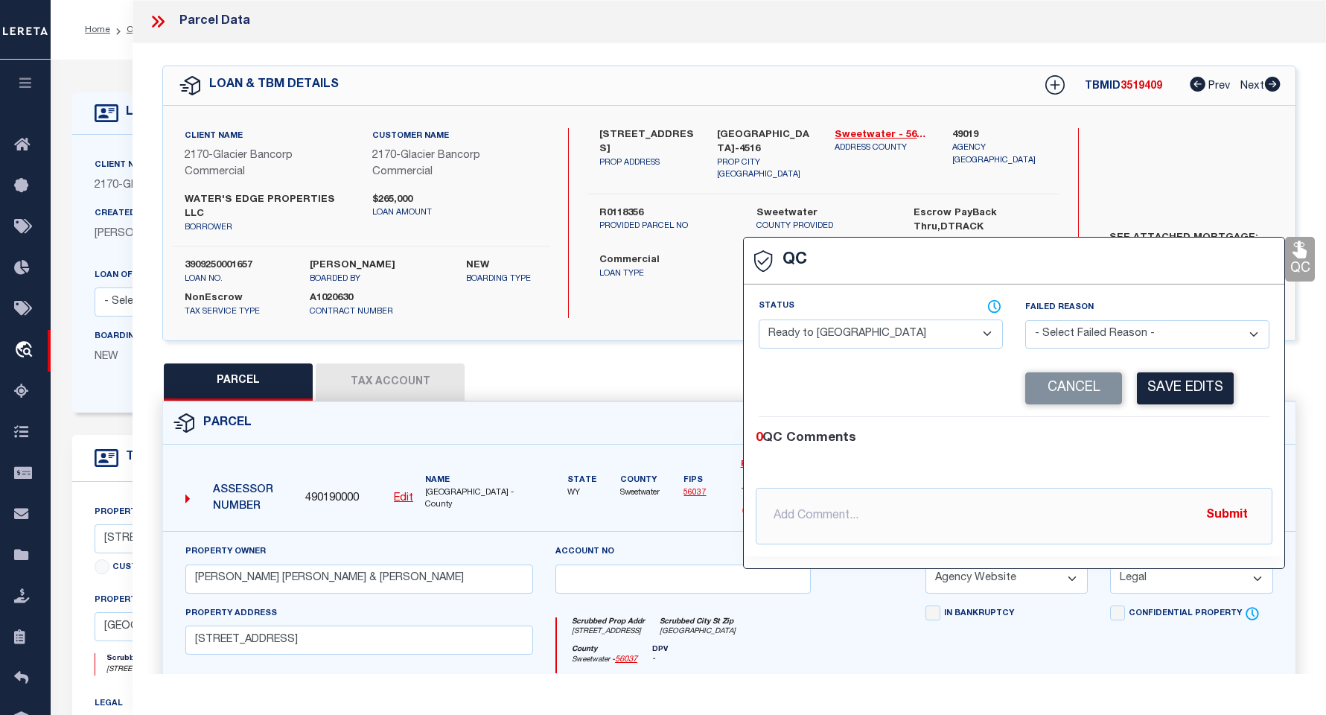
click at [950, 338] on select "- Select Status - Ready to QC Correct Incorrect" at bounding box center [880, 333] width 244 height 29
select select "COR"
click at [758, 320] on select "- Select Status - Ready to QC Correct Incorrect" at bounding box center [880, 333] width 244 height 29
click at [150, 12] on icon at bounding box center [157, 21] width 19 height 19
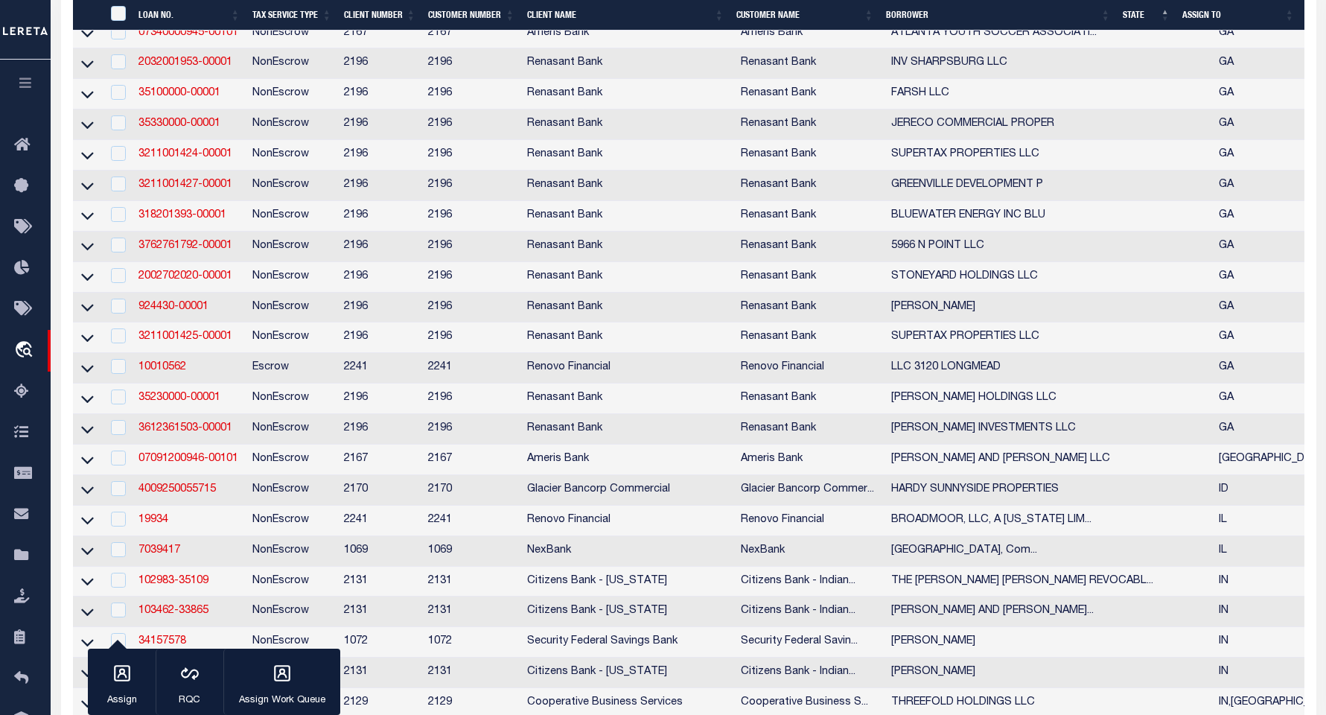
scroll to position [436, 0]
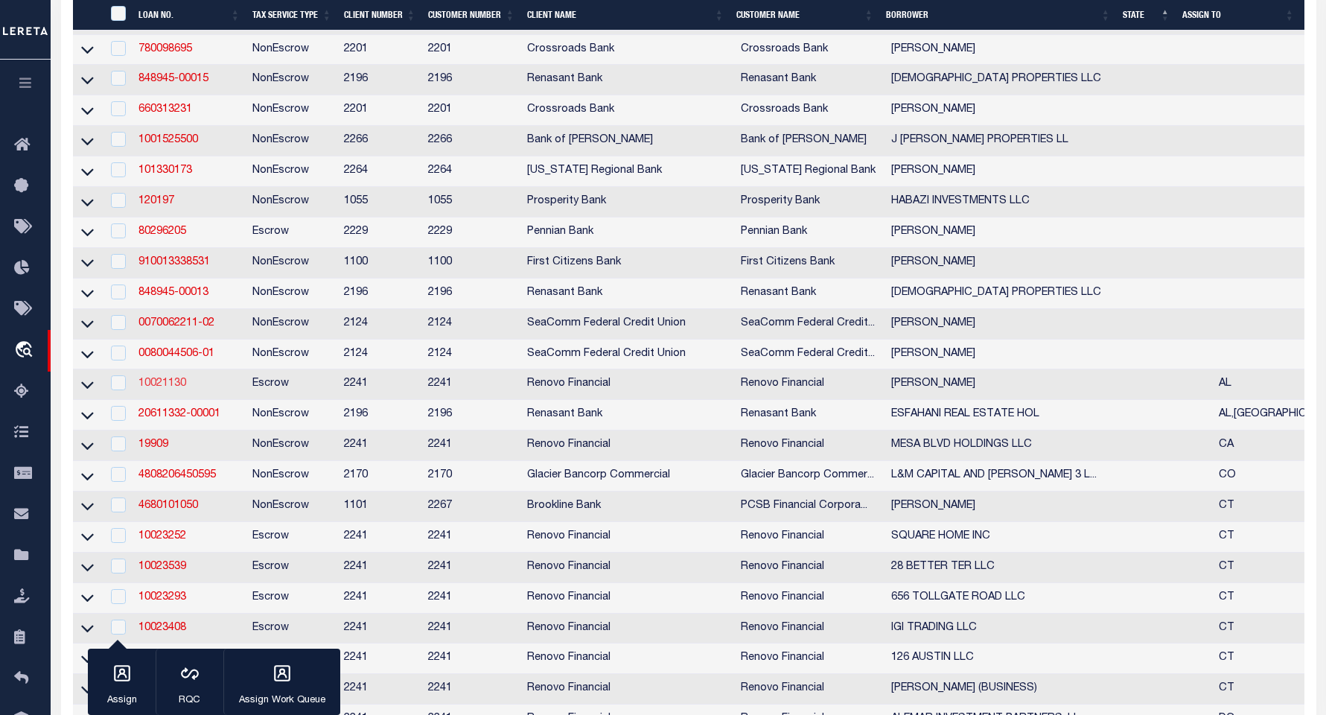
click at [147, 389] on link "10021130" at bounding box center [162, 383] width 48 height 10
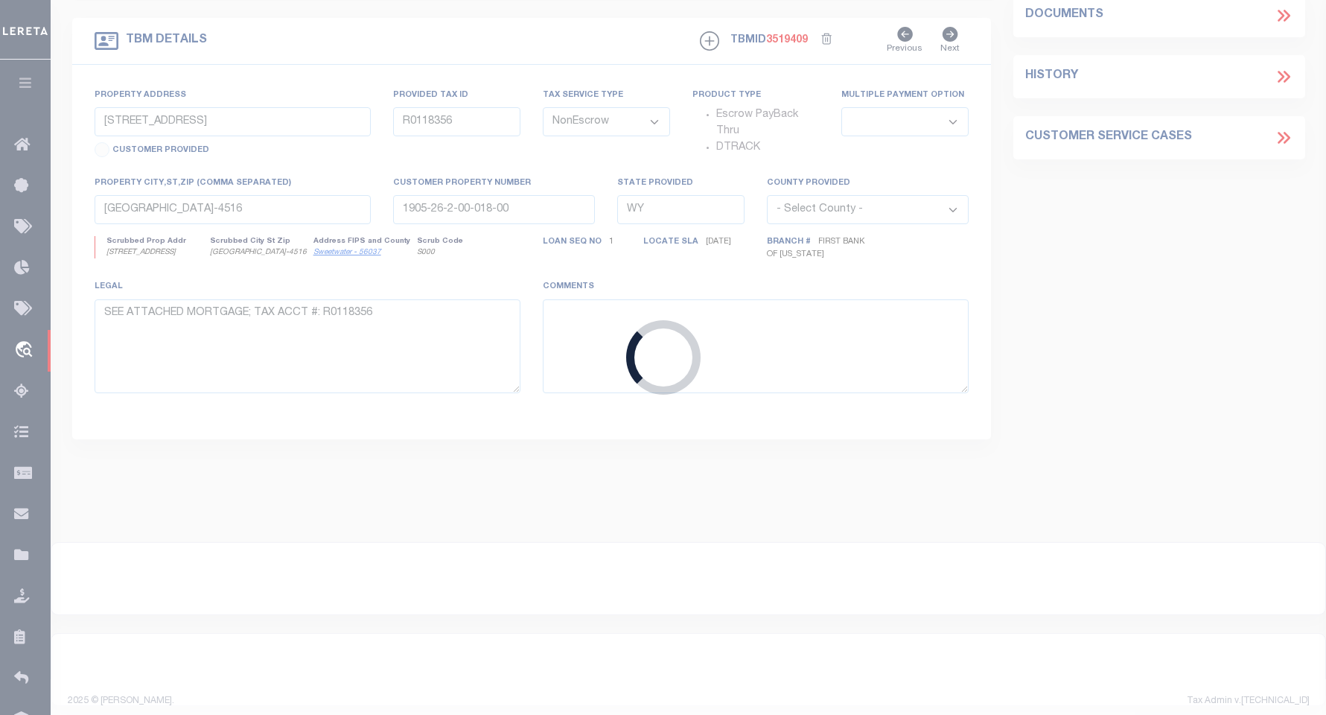
type input "10021130"
type input "[PERSON_NAME]"
select select
type input "[STREET_ADDRESS][PERSON_NAME]"
type input "[GEOGRAPHIC_DATA] 37203"
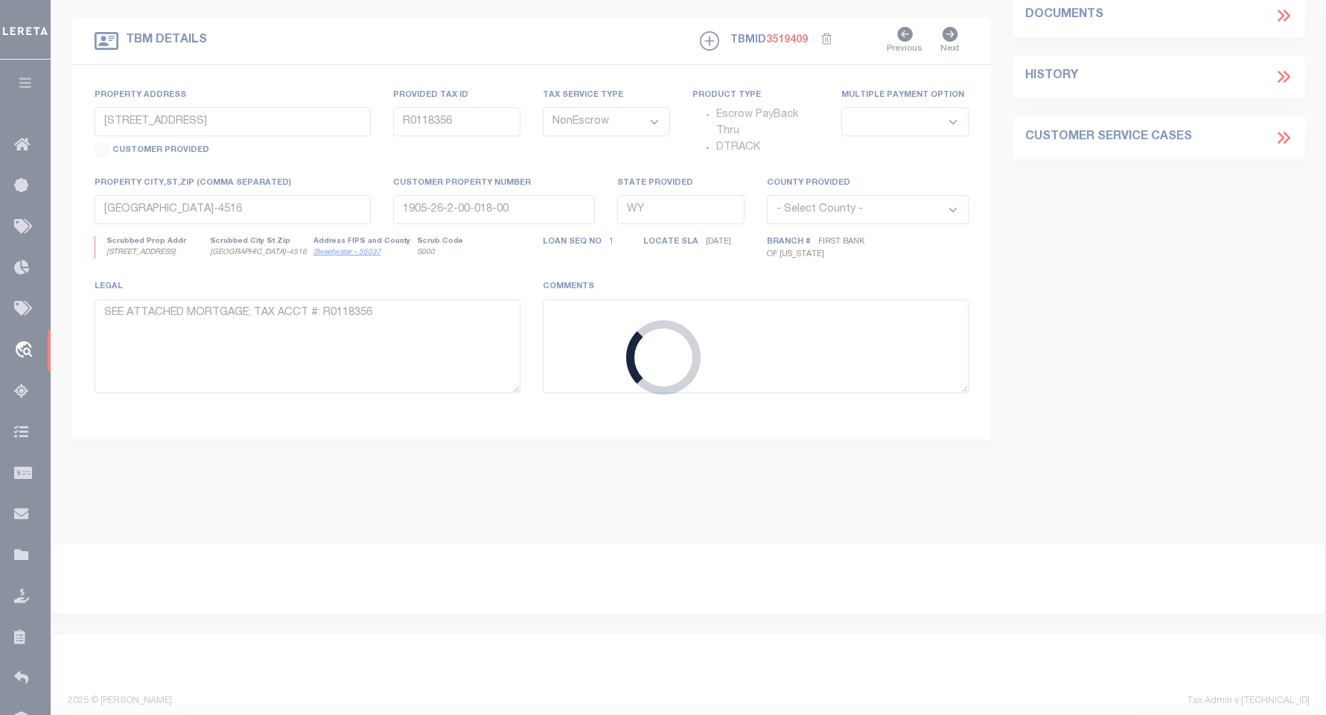
select select "10"
select select
select select "Escrow"
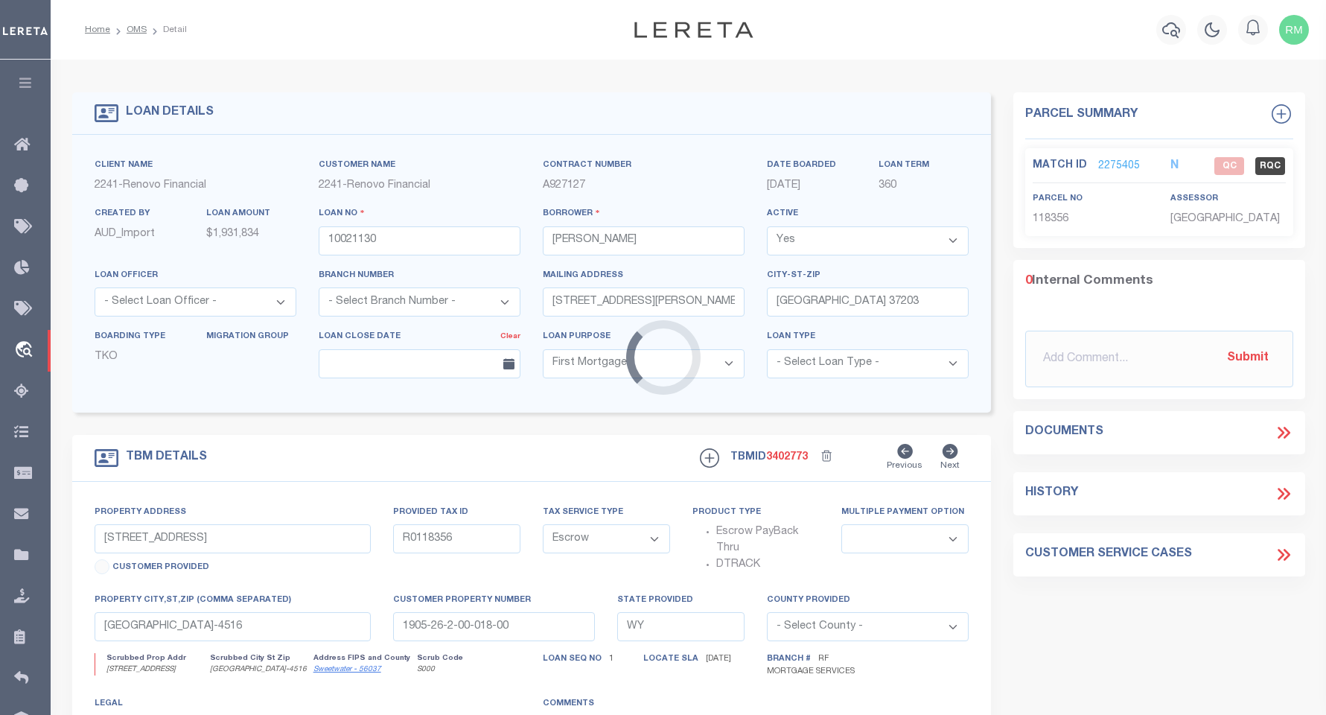
select select "25067"
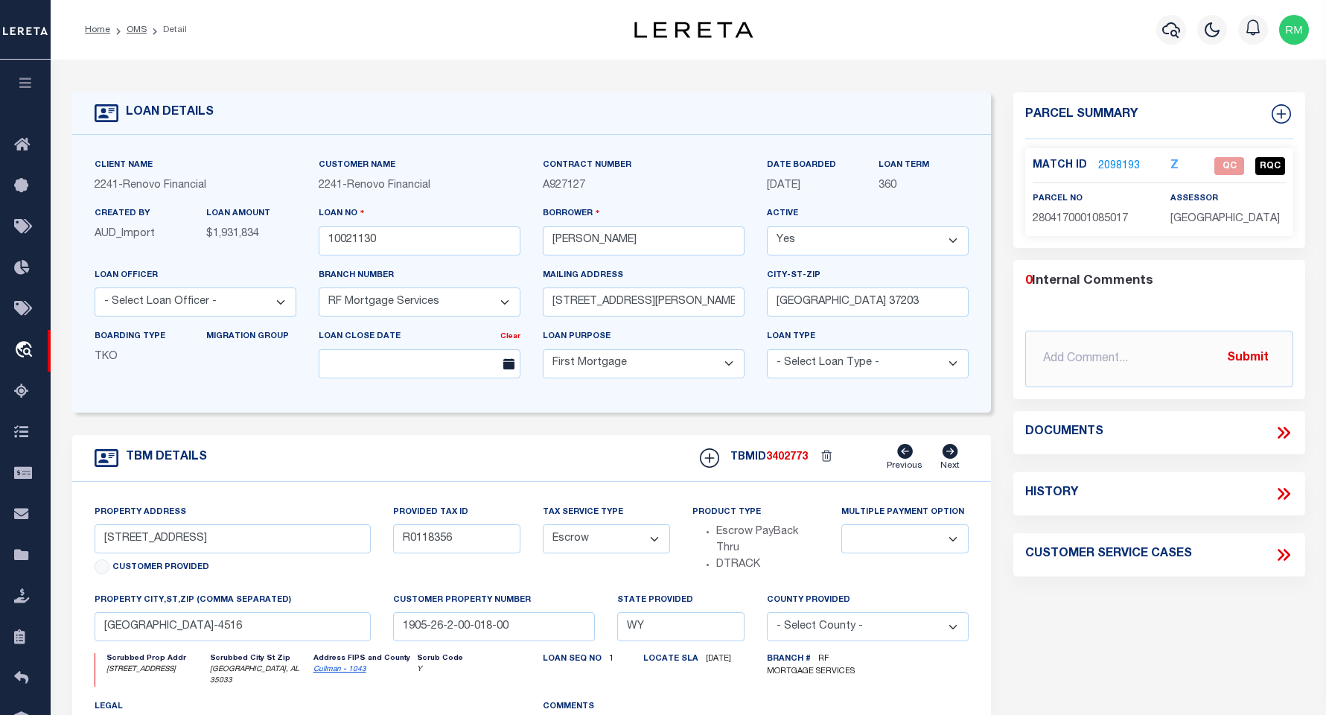
type input "[STREET_ADDRESS]"
type input "2804170001085017 073484"
select select
type input "[GEOGRAPHIC_DATA], AL 35033"
type input "a0kUS000007eU9p"
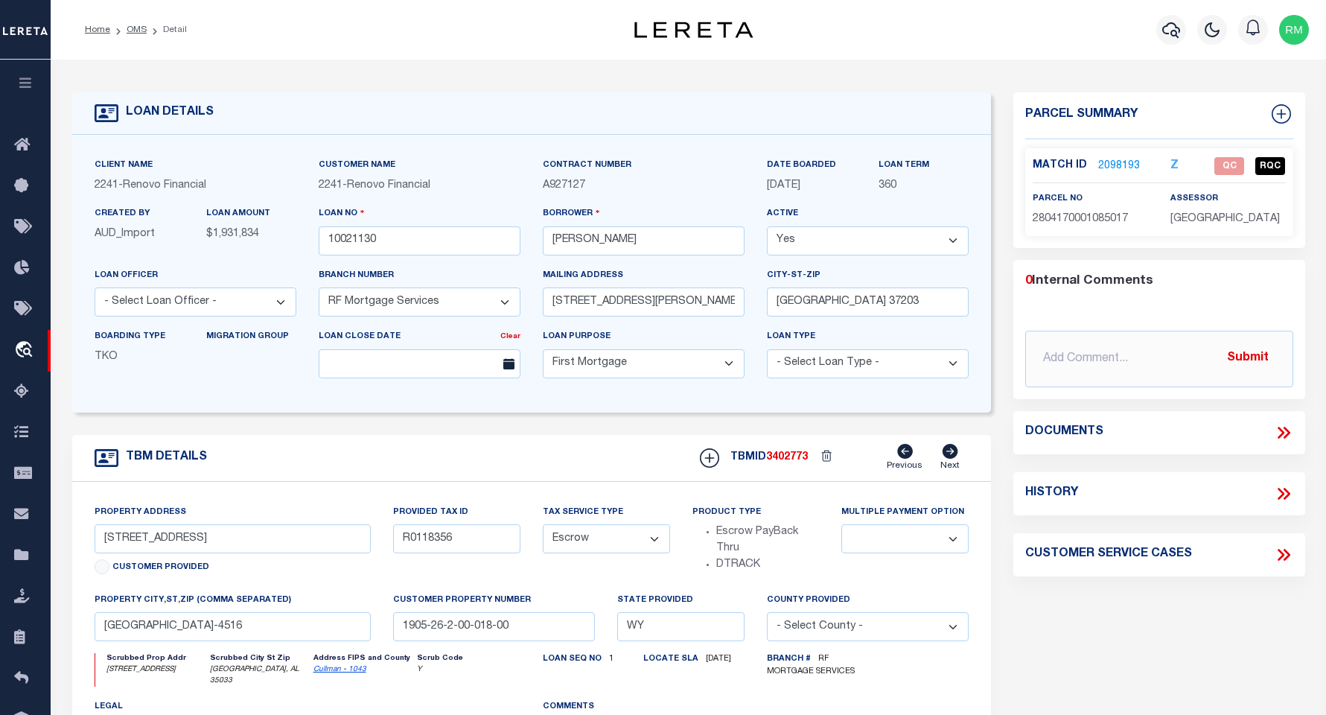
type input "AL"
select select
type textarea "Liability Limited to Customer Provided Parcel"
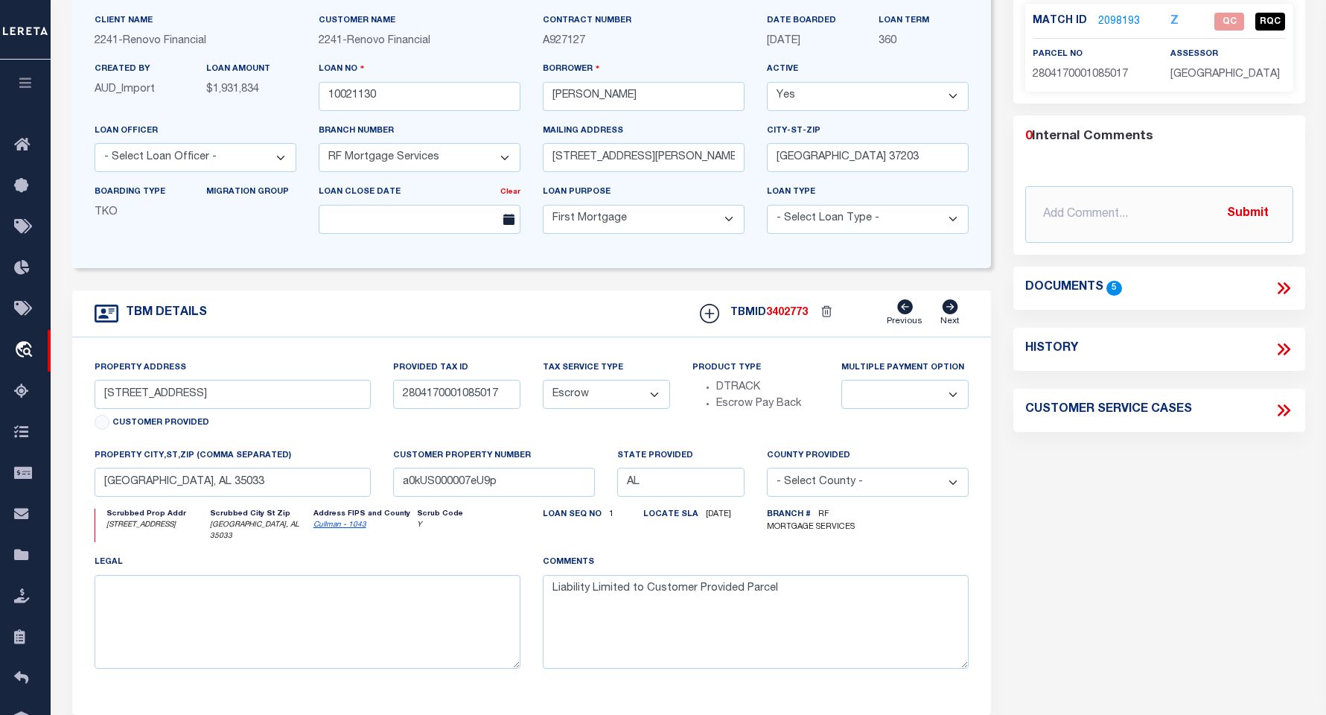
scroll to position [125, 0]
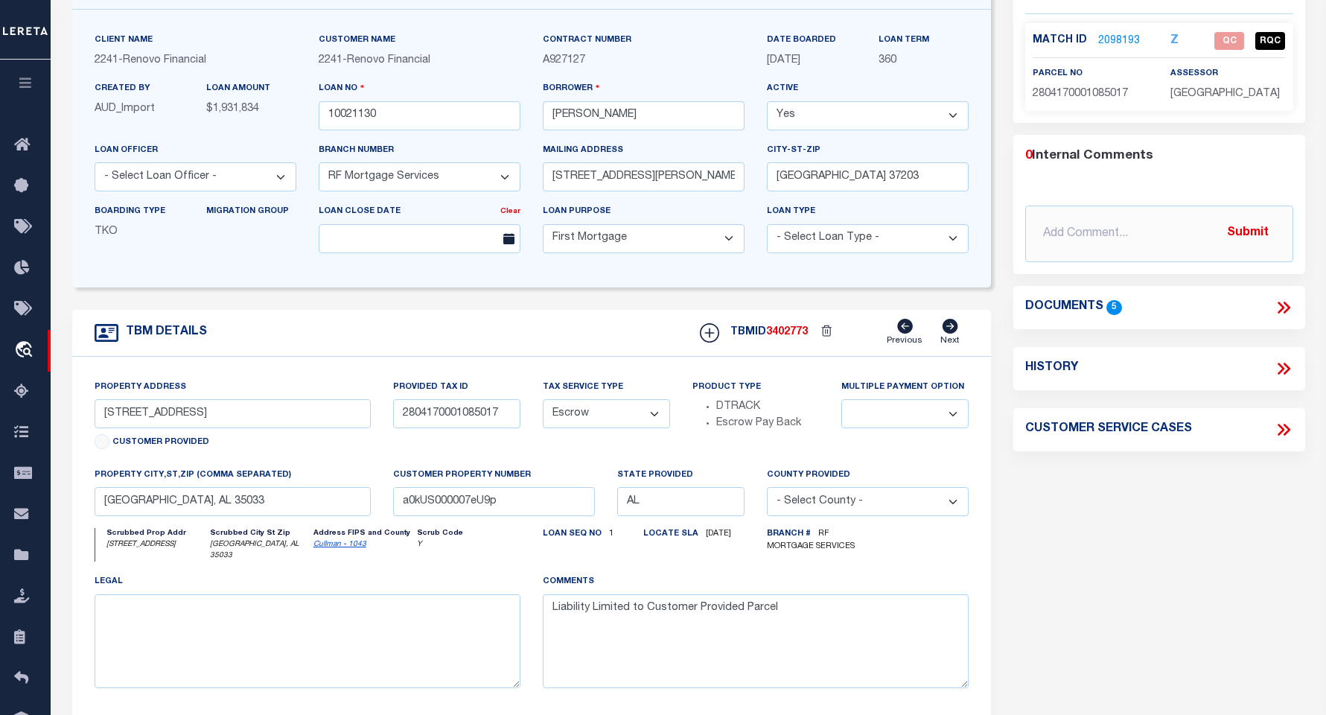
click at [950, 307] on icon at bounding box center [1282, 307] width 19 height 19
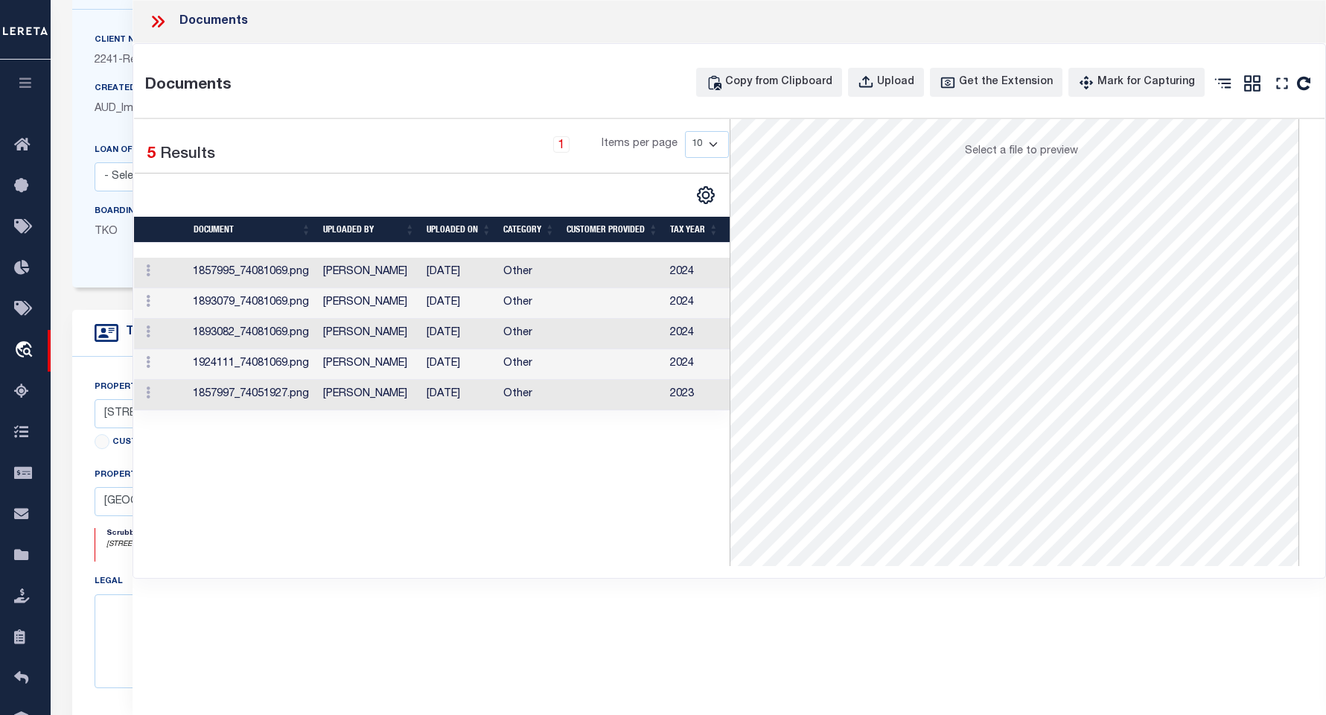
click at [198, 267] on td "1857995_74081069.png" at bounding box center [252, 273] width 130 height 31
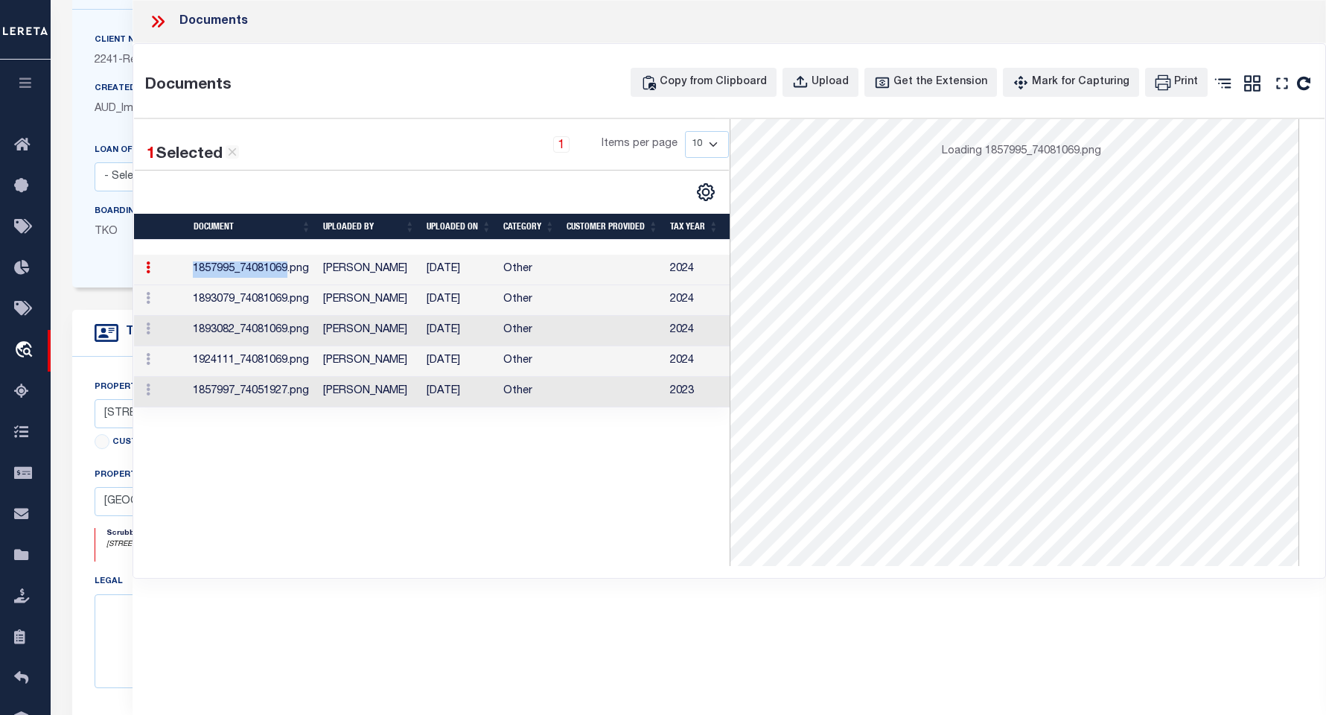
click at [199, 267] on td "1857995_74081069.png" at bounding box center [252, 270] width 130 height 31
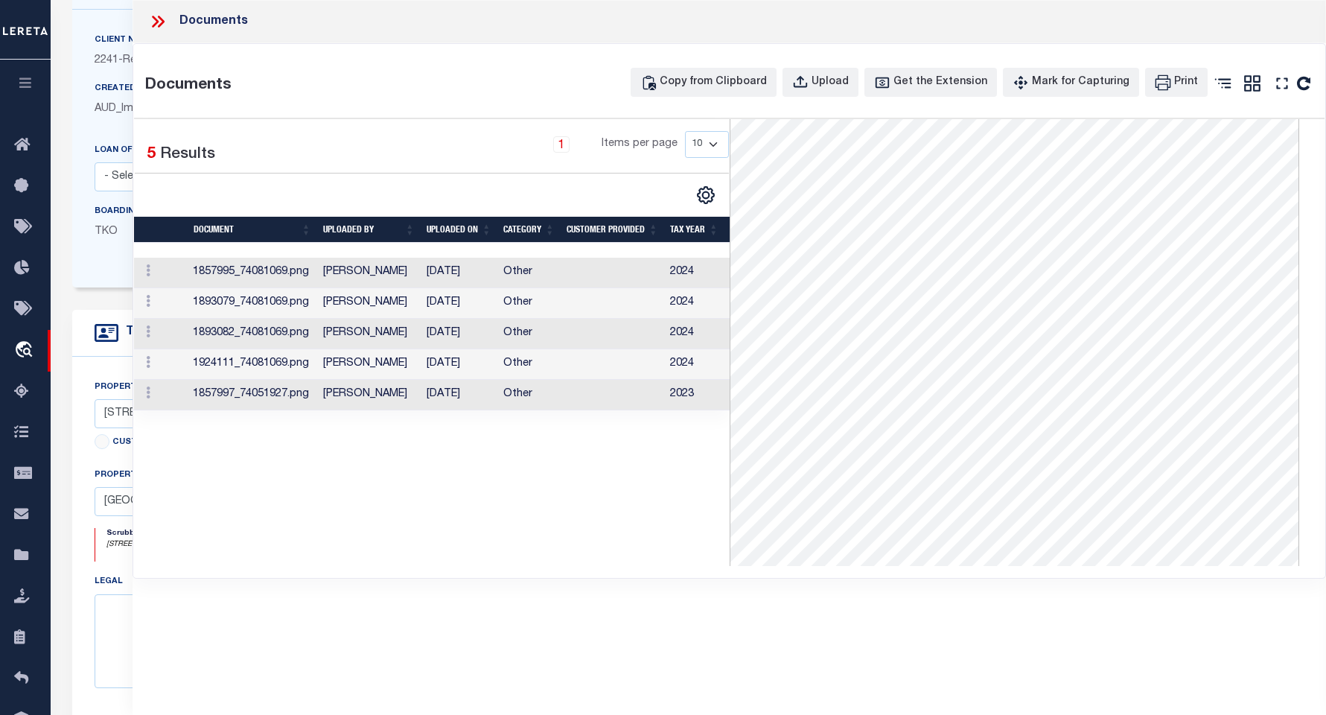
click at [209, 299] on td "1893079_74081069.png" at bounding box center [252, 303] width 130 height 31
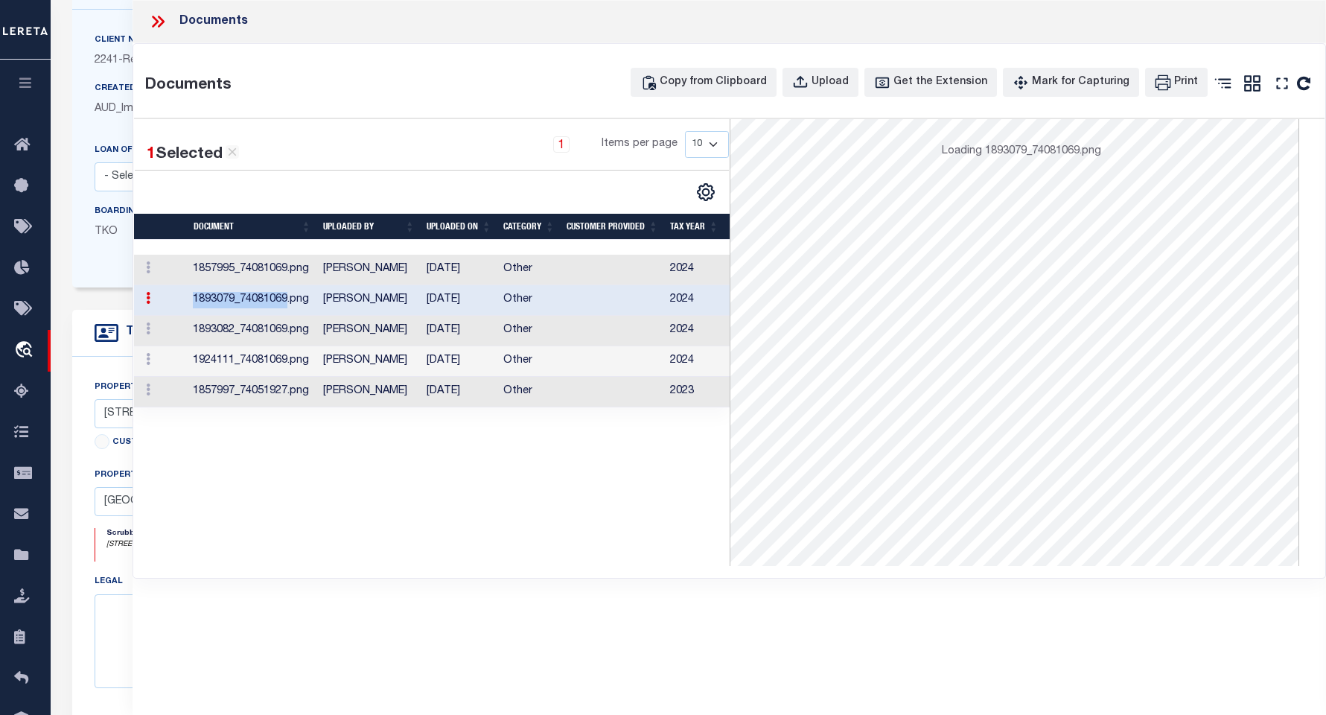
click at [209, 299] on td "1893079_74081069.png" at bounding box center [252, 300] width 130 height 31
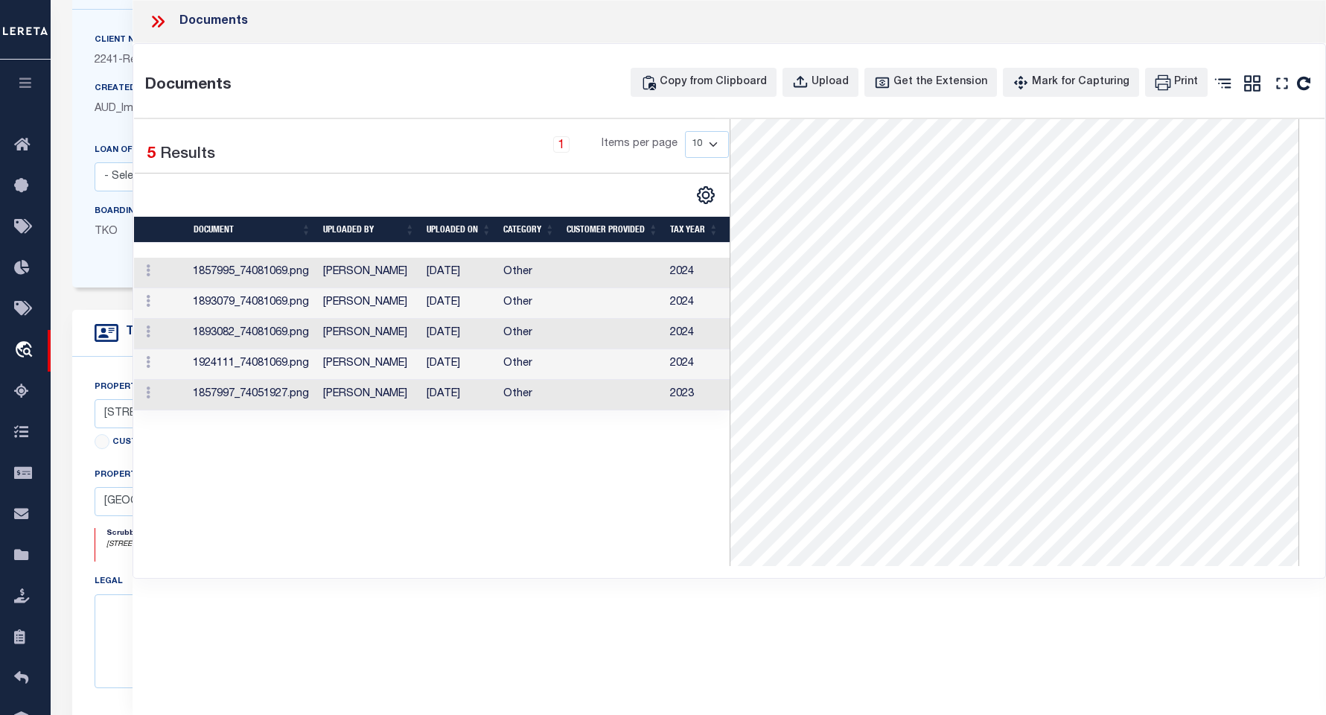
click at [214, 328] on td "1893082_74081069.png" at bounding box center [252, 334] width 130 height 31
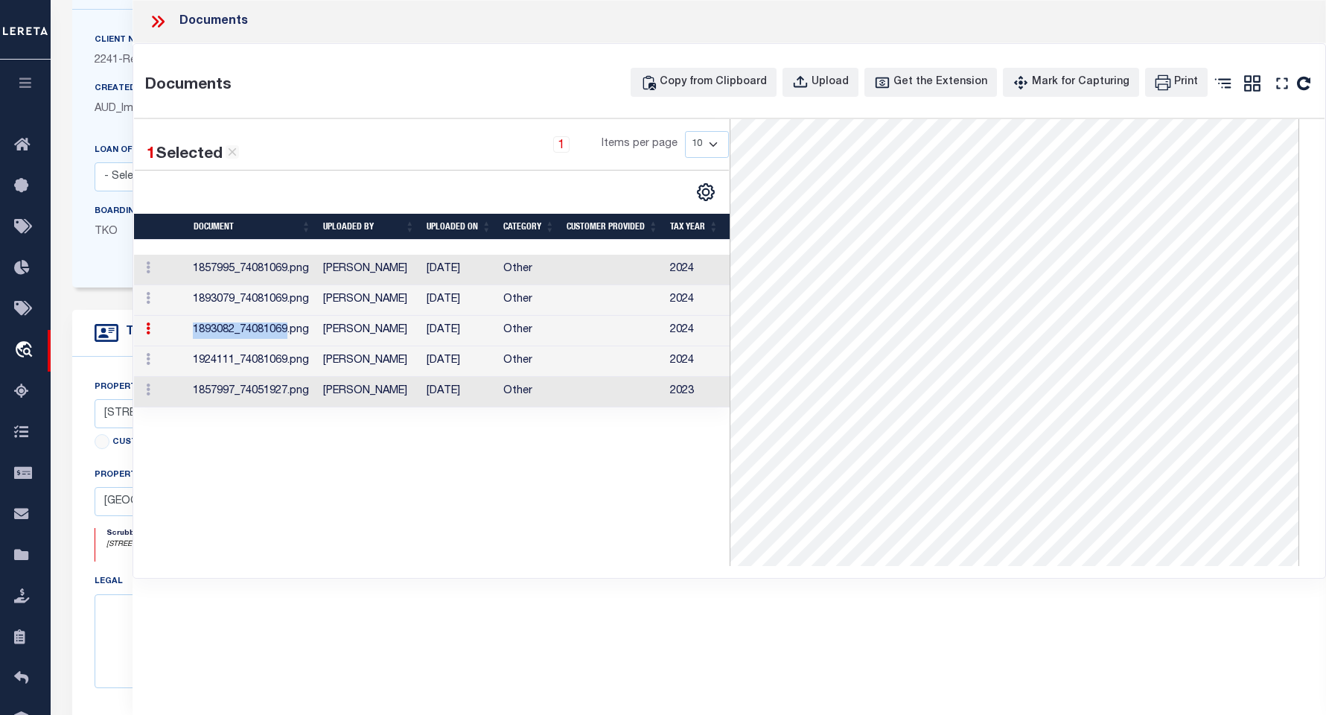
click at [214, 328] on td "1893082_74081069.png" at bounding box center [252, 331] width 130 height 31
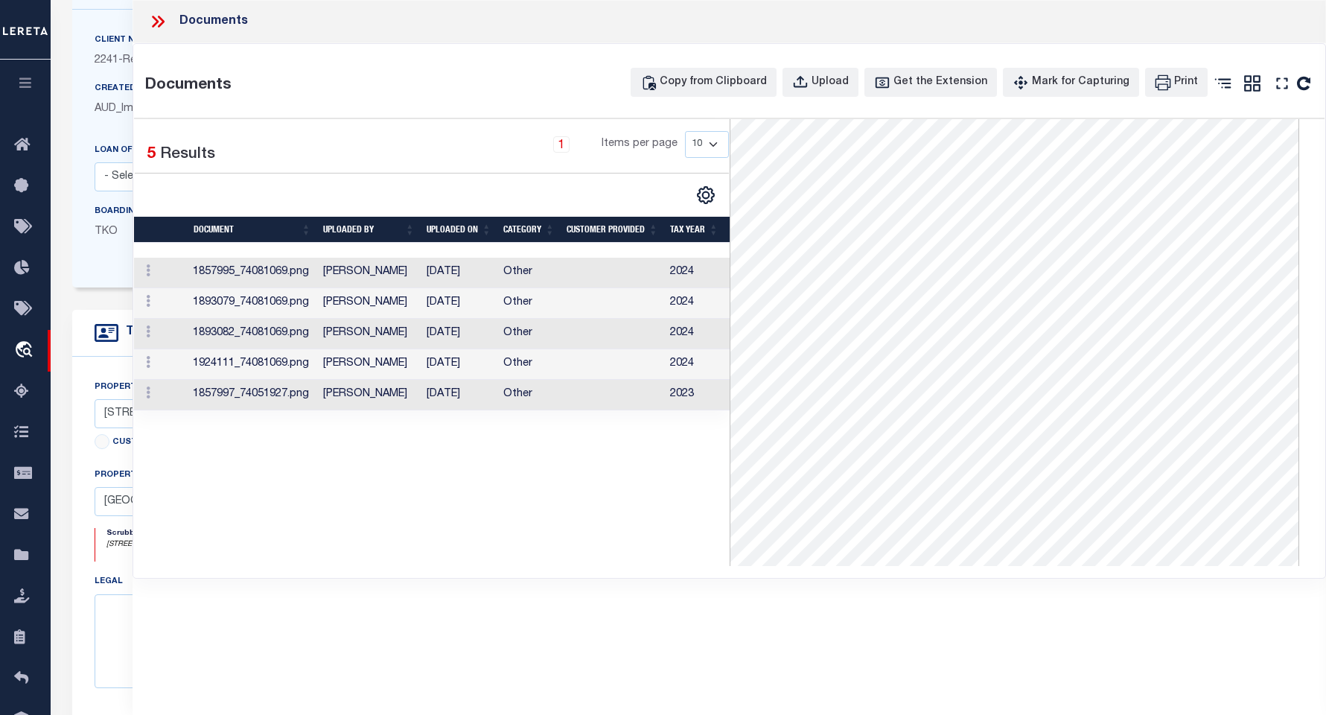
click at [217, 365] on td "1924111_74081069.png" at bounding box center [252, 364] width 130 height 31
click at [216, 389] on td "1857997_74051927.png" at bounding box center [252, 395] width 130 height 31
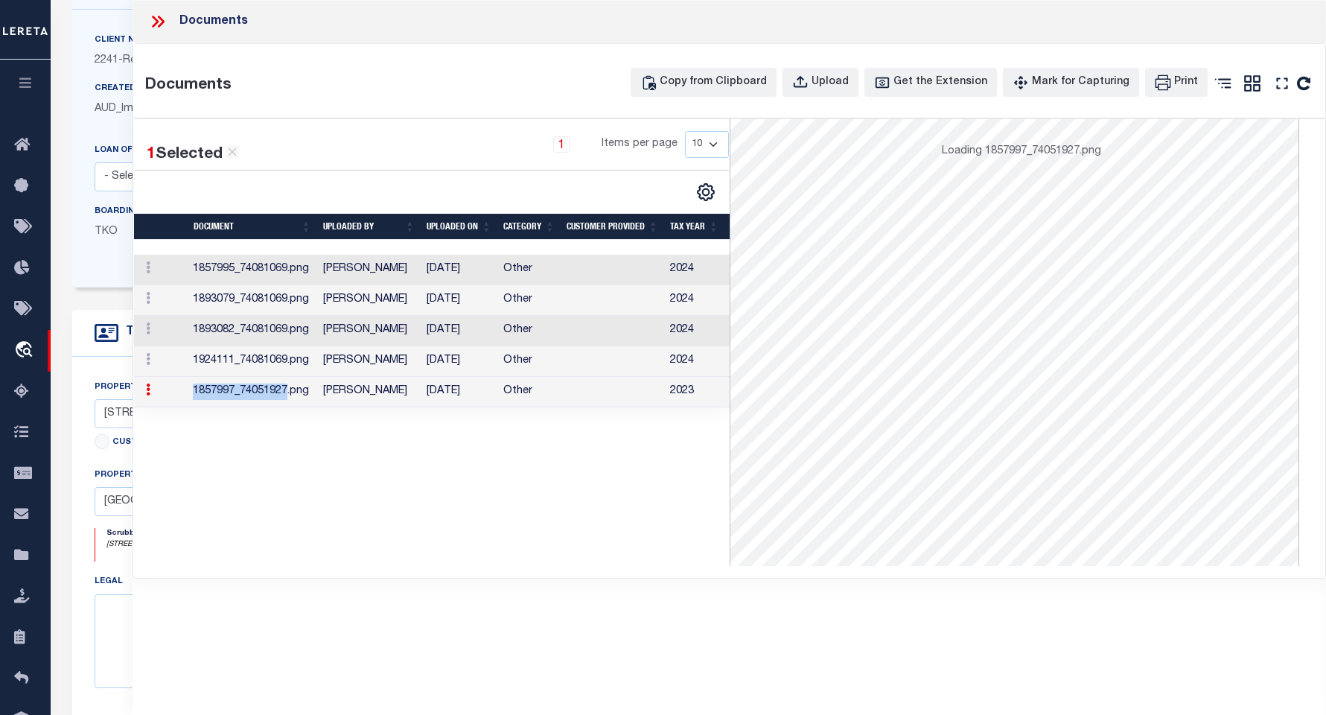
click at [216, 389] on td "1857997_74051927.png" at bounding box center [252, 392] width 130 height 31
